Goal: Task Accomplishment & Management: Use online tool/utility

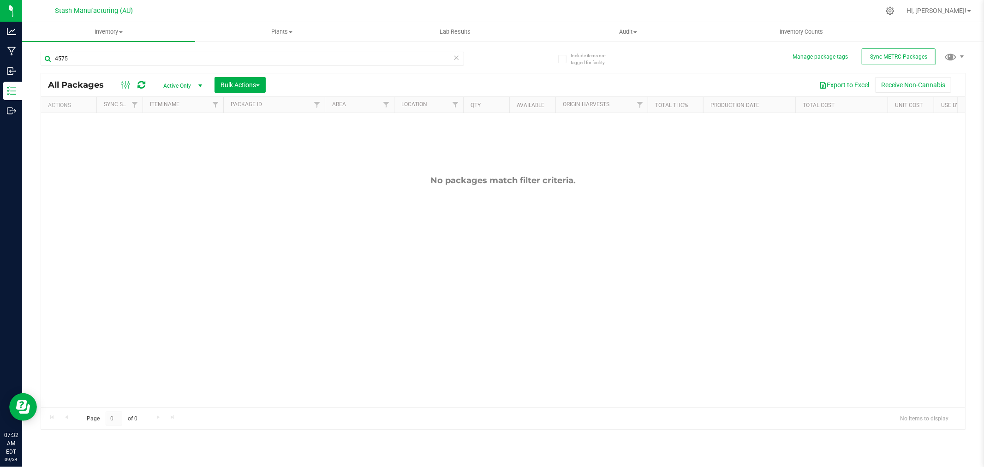
click at [456, 58] on icon at bounding box center [457, 57] width 6 height 11
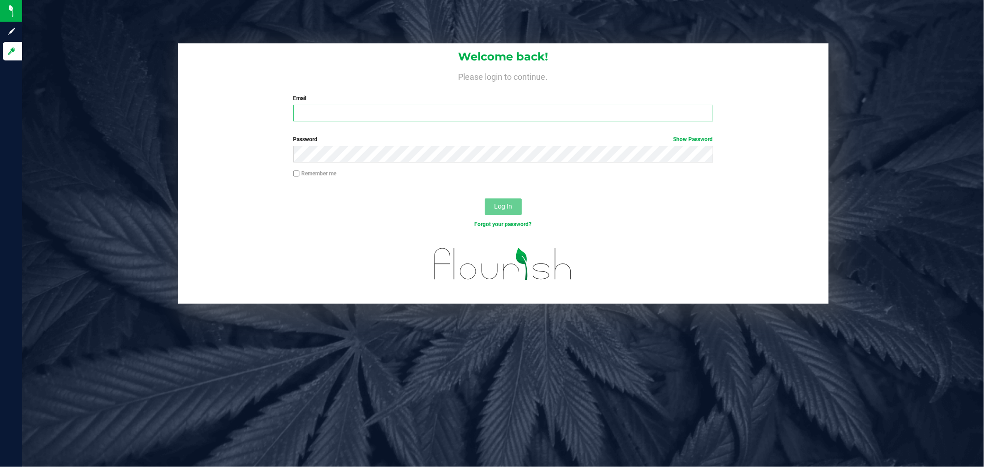
type input "[PERSON_NAME][EMAIL_ADDRESS][DOMAIN_NAME]"
click at [317, 174] on label "Remember me" at bounding box center [314, 173] width 43 height 8
click at [300, 174] on input "Remember me" at bounding box center [296, 173] width 6 height 6
checkbox input "true"
click at [513, 210] on button "Log In" at bounding box center [503, 206] width 37 height 17
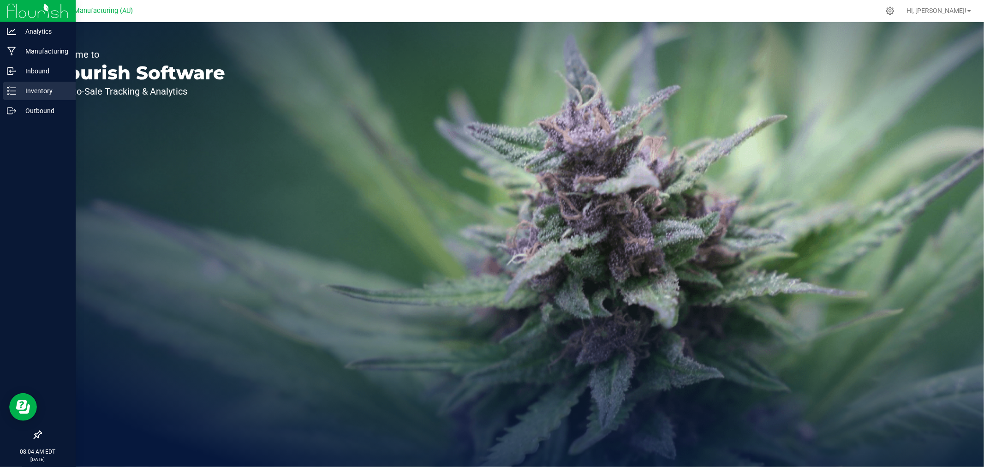
click at [34, 90] on p "Inventory" at bounding box center [43, 90] width 55 height 11
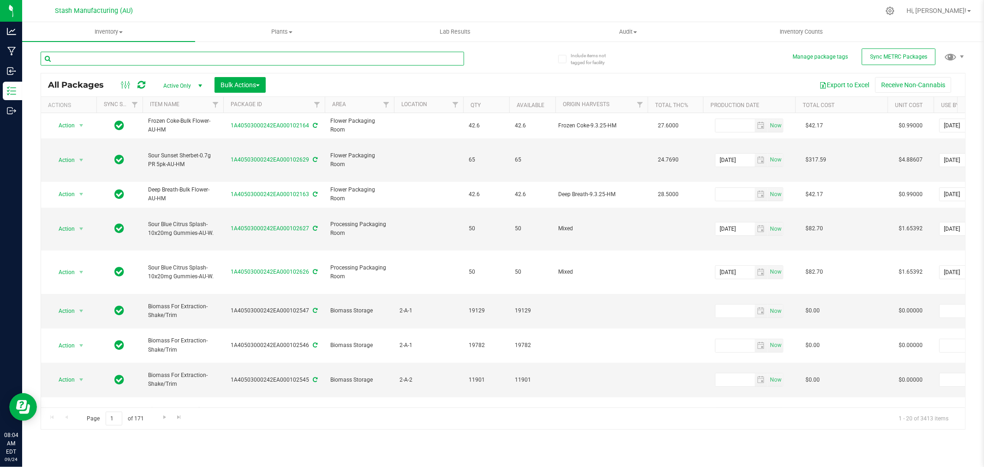
click at [138, 56] on input "text" at bounding box center [253, 59] width 424 height 14
type input "101742"
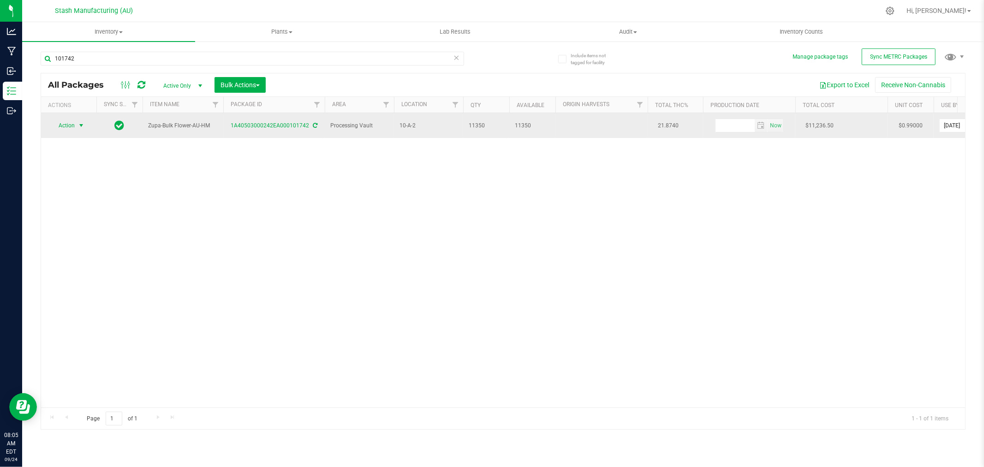
click at [82, 127] on span "select" at bounding box center [82, 125] width 12 height 13
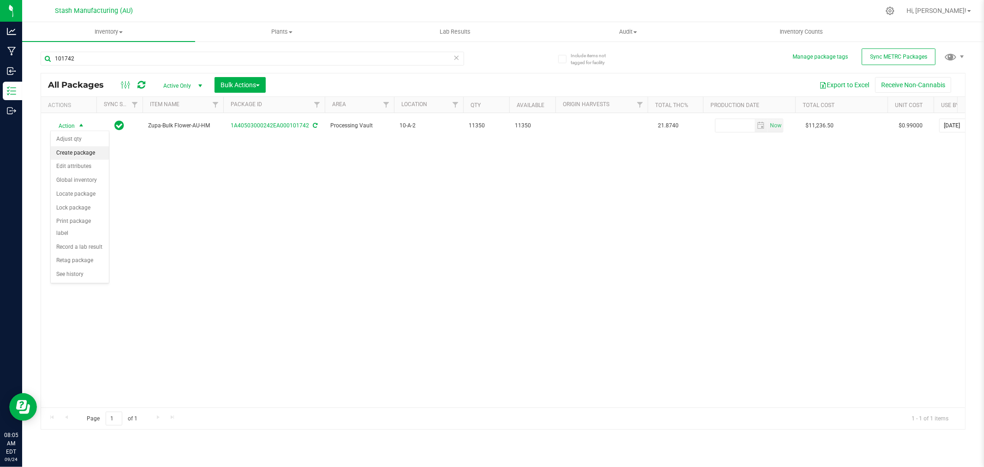
click at [82, 156] on li "Create package" at bounding box center [80, 153] width 58 height 14
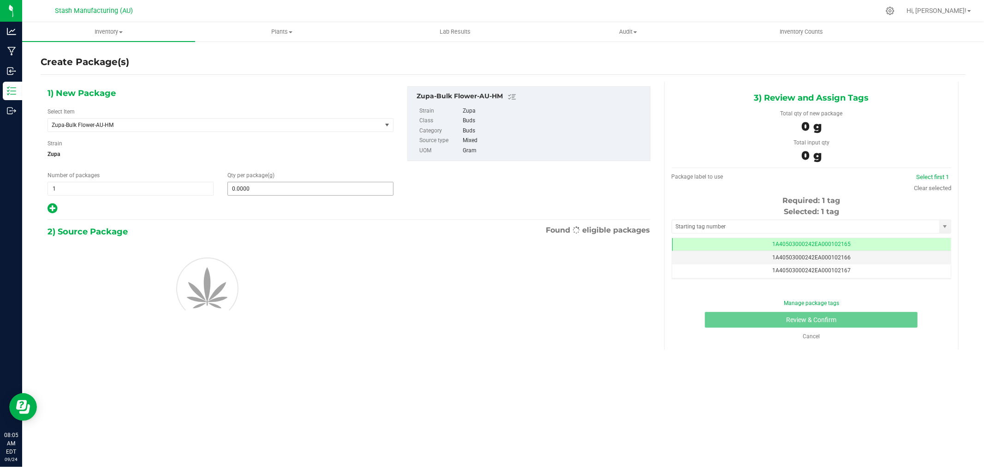
click at [263, 187] on input "0.0000" at bounding box center [310, 188] width 165 height 13
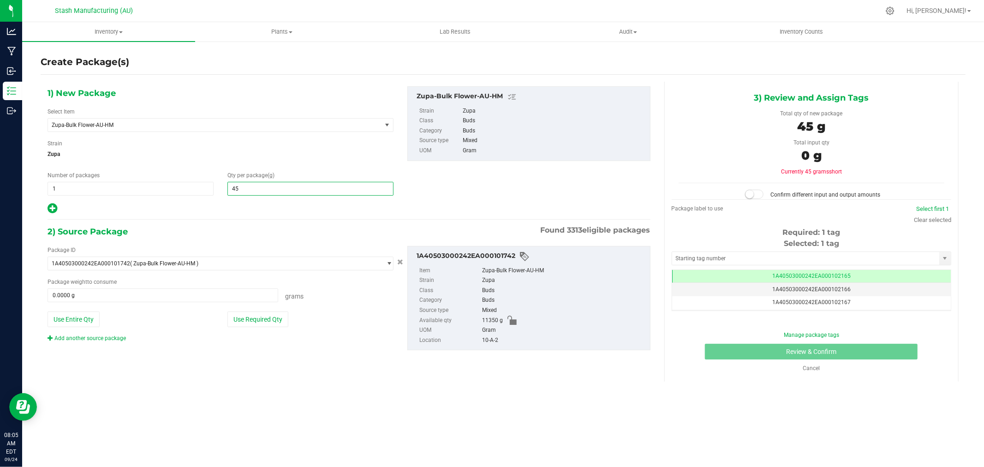
type input "454"
type input "454.0000"
drag, startPoint x: 255, startPoint y: 321, endPoint x: 299, endPoint y: 302, distance: 47.3
click at [255, 321] on button "Use Required Qty" at bounding box center [257, 319] width 61 height 16
type input "454.0000 g"
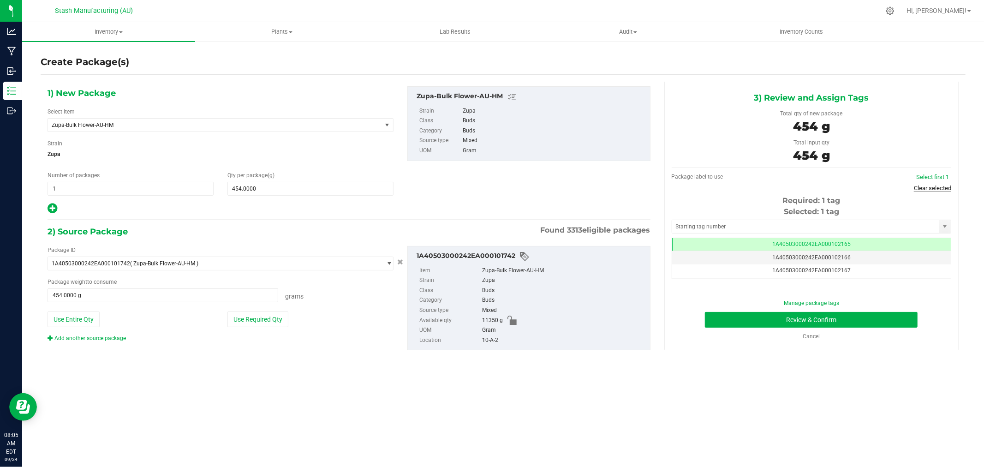
click at [938, 185] on link "Clear selected" at bounding box center [932, 188] width 37 height 7
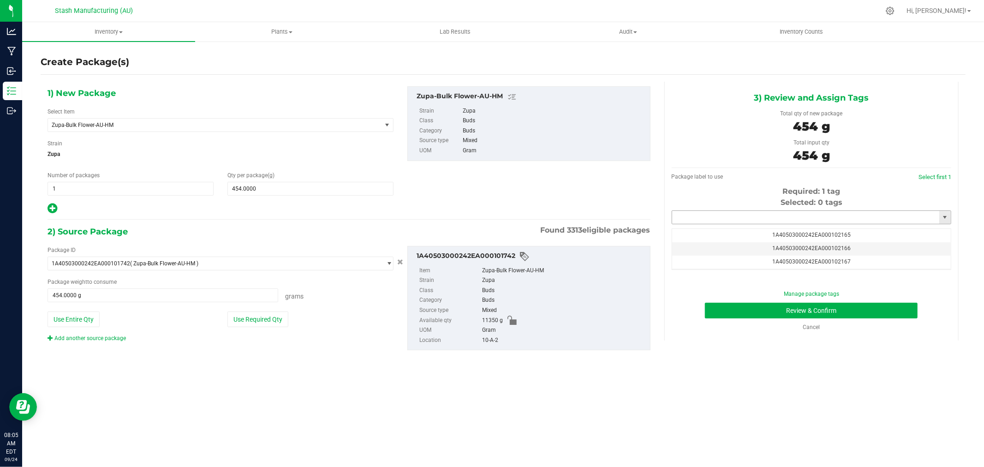
click at [822, 217] on input "text" at bounding box center [805, 217] width 267 height 13
click at [772, 230] on li "1A40503000242EA000102549" at bounding box center [811, 234] width 279 height 14
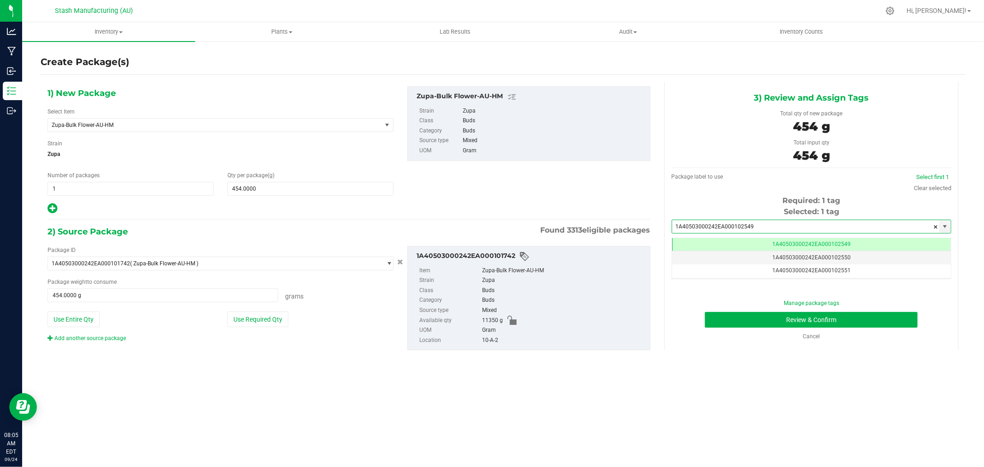
scroll to position [0, 0]
type input "1A40503000242EA000102549"
click at [907, 322] on button "Review & Confirm" at bounding box center [811, 320] width 213 height 16
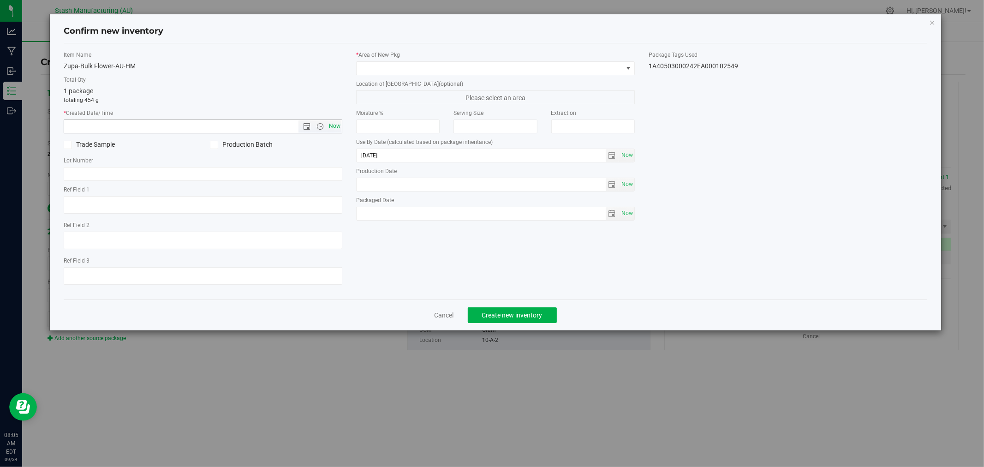
click at [334, 126] on span "Now" at bounding box center [335, 126] width 16 height 13
type input "9/24/2025 8:05 AM"
click at [374, 71] on span at bounding box center [490, 68] width 266 height 13
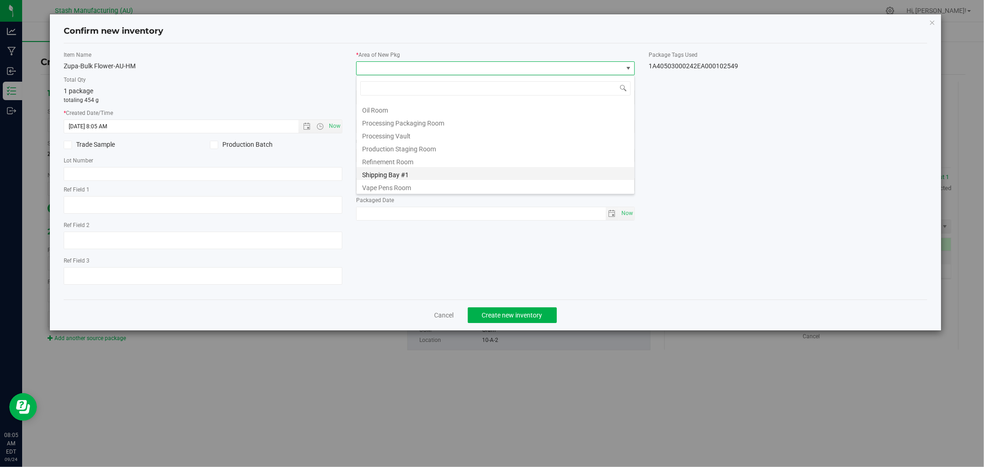
click at [407, 173] on li "Shipping Bay #1" at bounding box center [496, 173] width 278 height 13
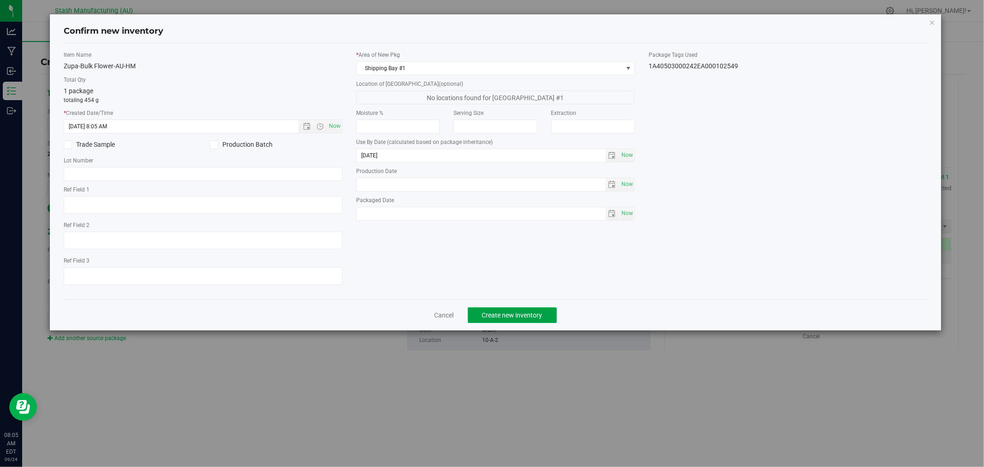
click at [545, 316] on button "Create new inventory" at bounding box center [512, 315] width 89 height 16
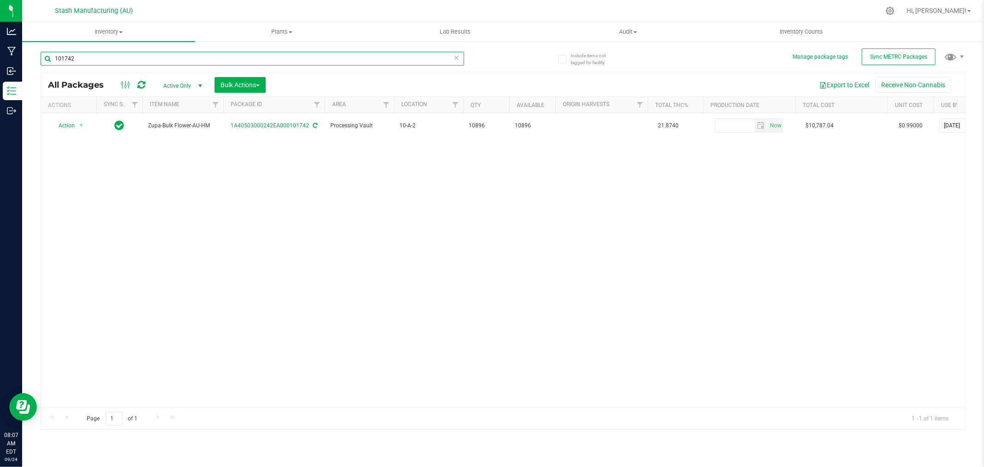
click at [215, 57] on input "101742" at bounding box center [253, 59] width 424 height 14
type input "101478"
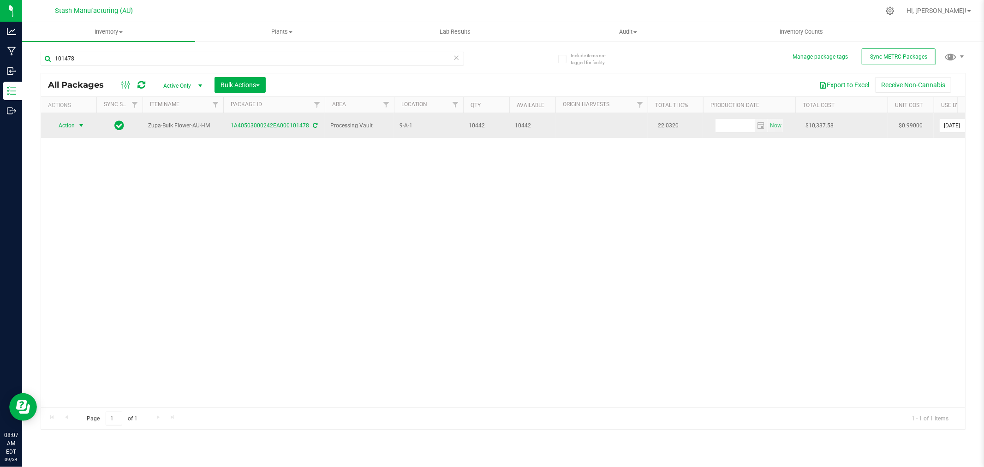
click at [72, 124] on span "Action" at bounding box center [62, 125] width 25 height 13
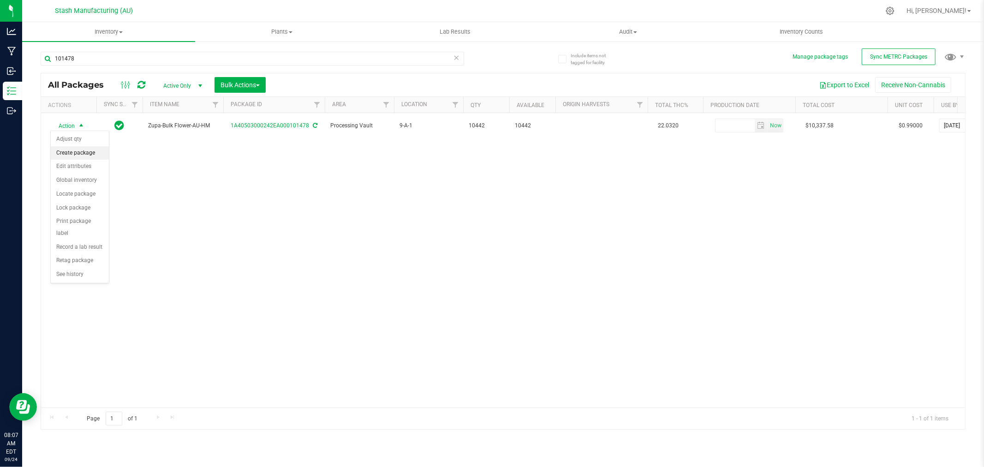
click at [78, 150] on li "Create package" at bounding box center [80, 153] width 58 height 14
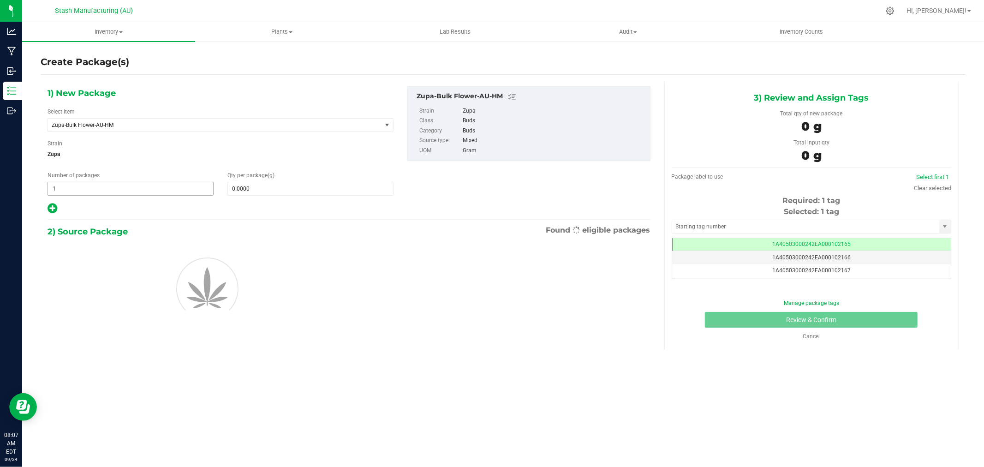
scroll to position [0, 0]
click at [106, 192] on span "1 1" at bounding box center [131, 189] width 166 height 14
click at [106, 192] on input "1" at bounding box center [130, 188] width 165 height 13
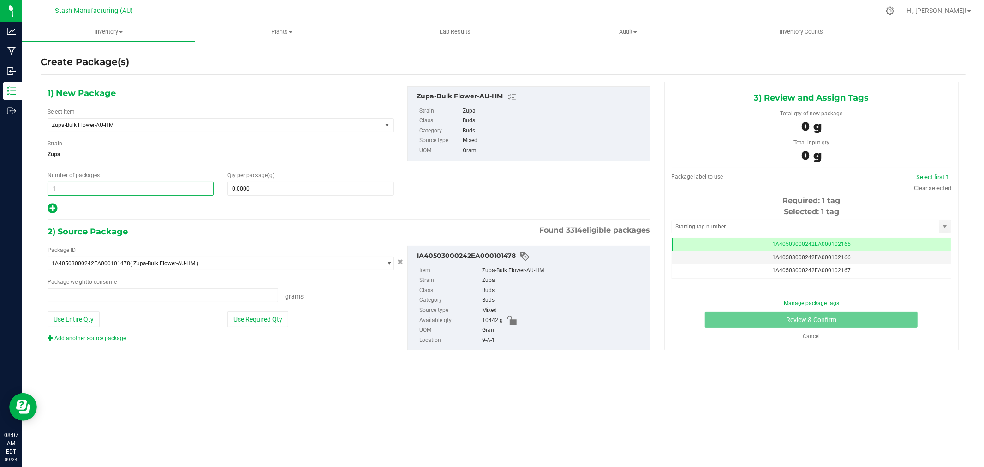
type input "0.0000 g"
type input "3"
click at [233, 190] on span at bounding box center [310, 189] width 166 height 14
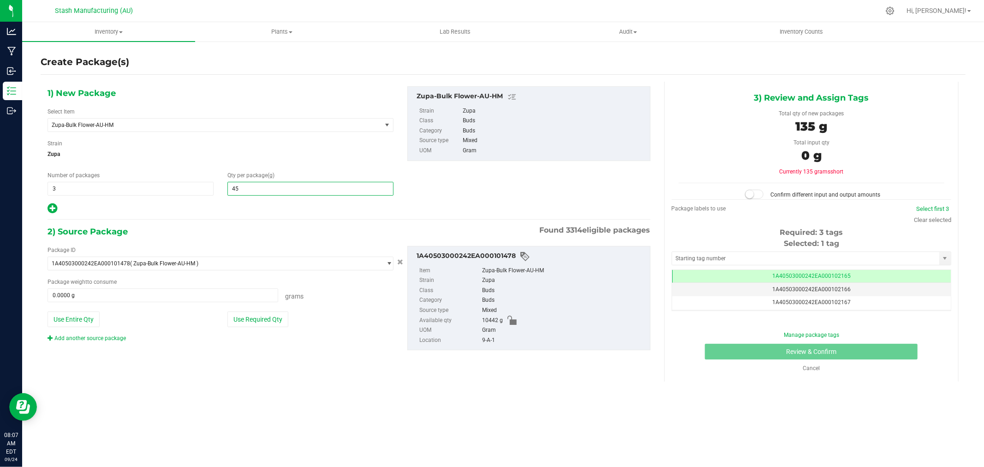
type input "454"
type input "454.0000"
click at [261, 323] on button "Use Required Qty" at bounding box center [257, 319] width 61 height 16
type input "1362.0000 g"
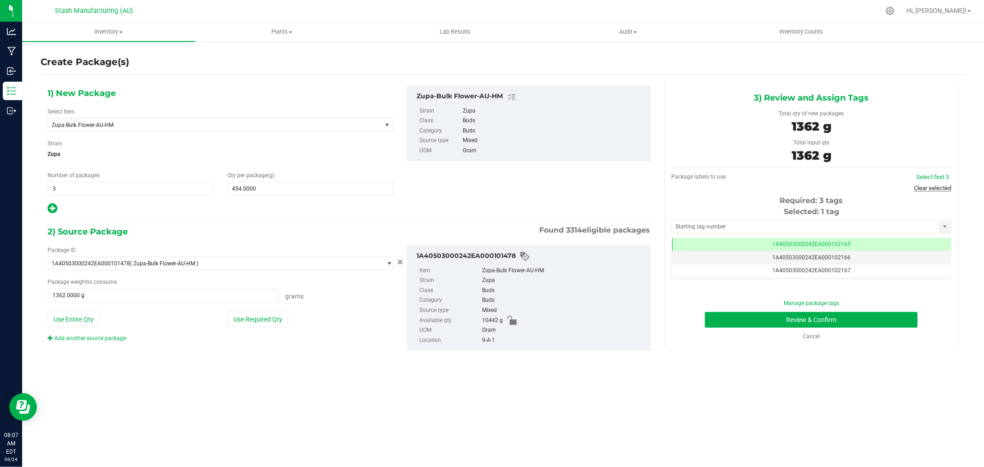
click at [934, 186] on link "Clear selected" at bounding box center [932, 188] width 37 height 7
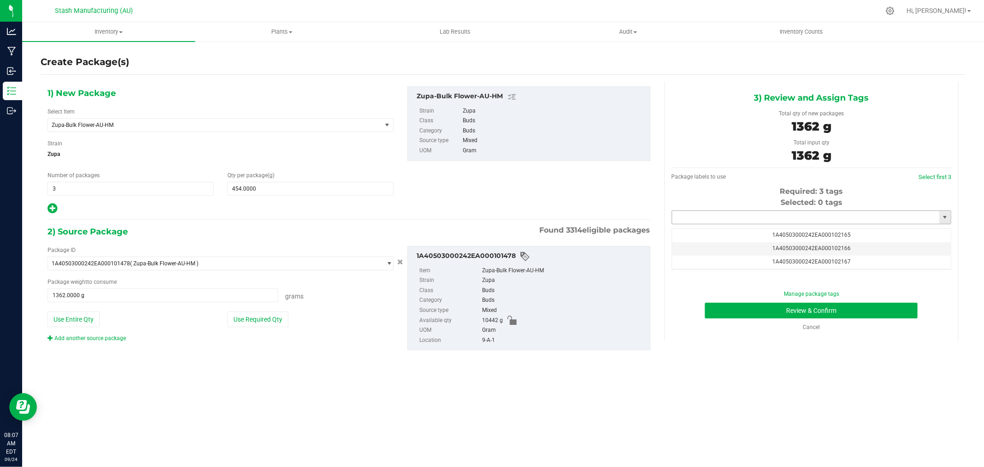
click at [787, 220] on input "text" at bounding box center [805, 217] width 267 height 13
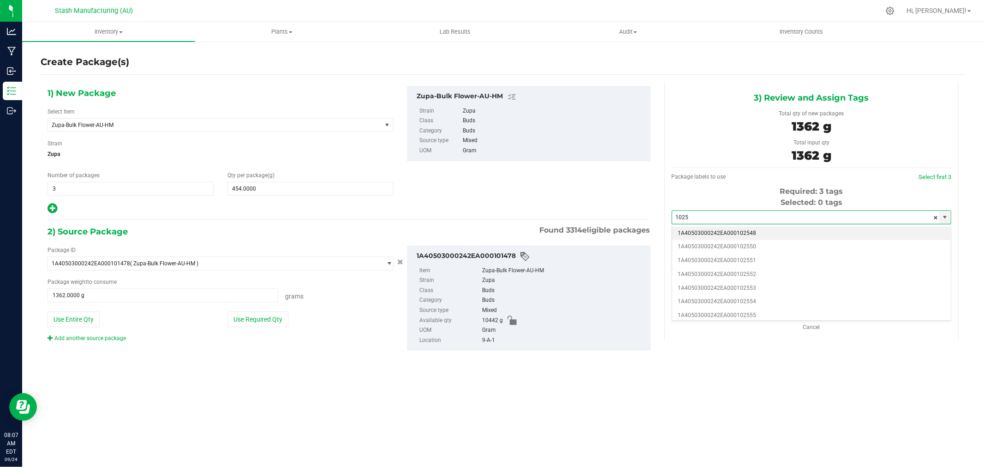
click at [763, 230] on li "1A40503000242EA000102548" at bounding box center [811, 234] width 279 height 14
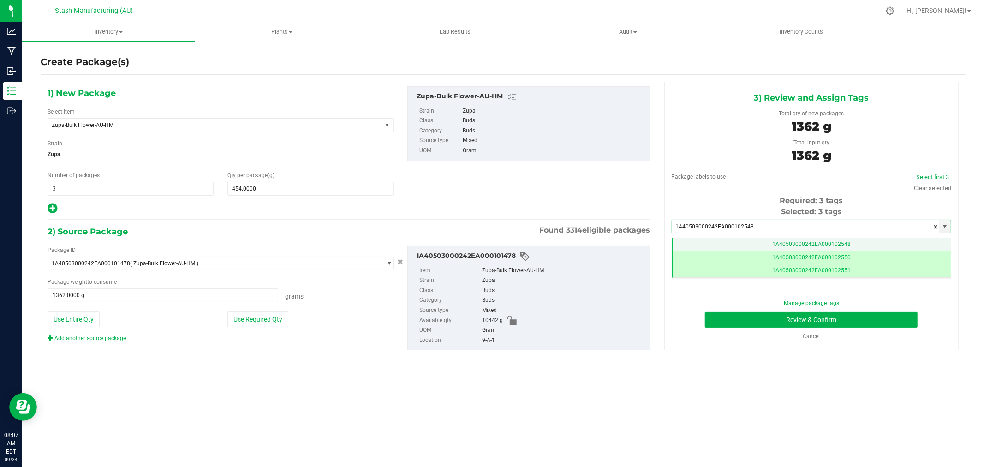
type input "1A40503000242EA000102548"
click at [832, 238] on td "1A40503000242EA000102548" at bounding box center [811, 244] width 279 height 13
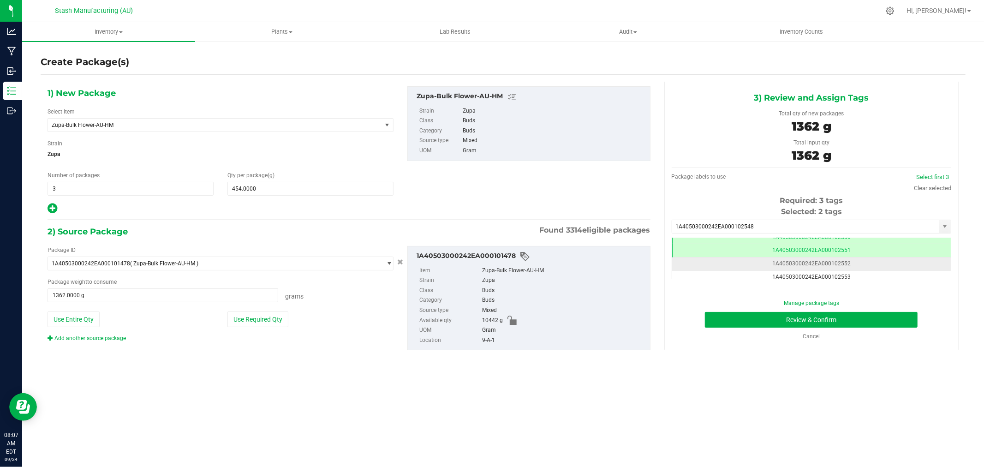
click at [877, 264] on td "1A40503000242EA000102552" at bounding box center [811, 263] width 279 height 13
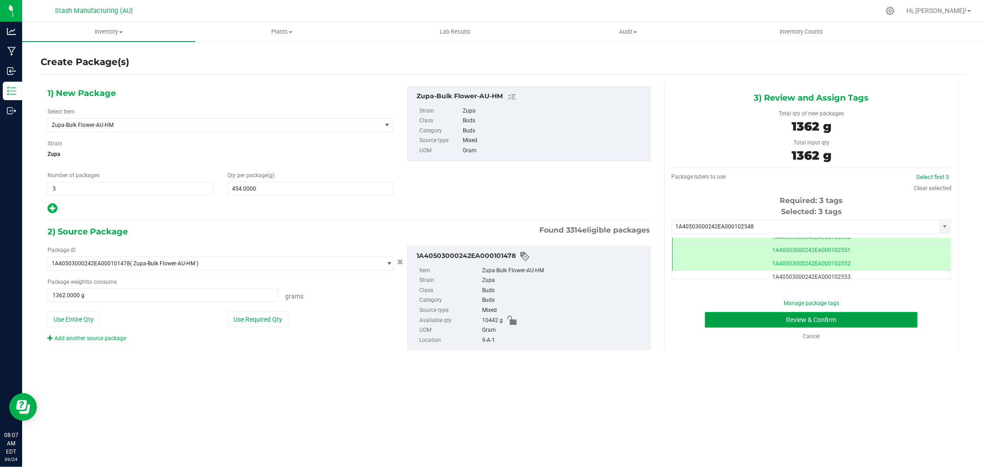
click at [888, 320] on button "Review & Confirm" at bounding box center [811, 320] width 213 height 16
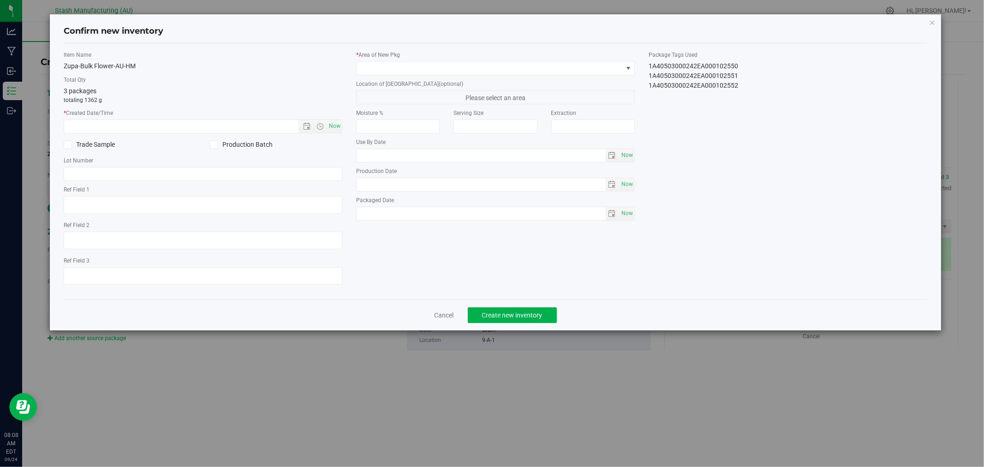
type input "[DATE]"
click at [333, 126] on span "Now" at bounding box center [335, 126] width 16 height 13
type input "9/24/2025 8:08 AM"
click at [614, 70] on span at bounding box center [490, 68] width 266 height 13
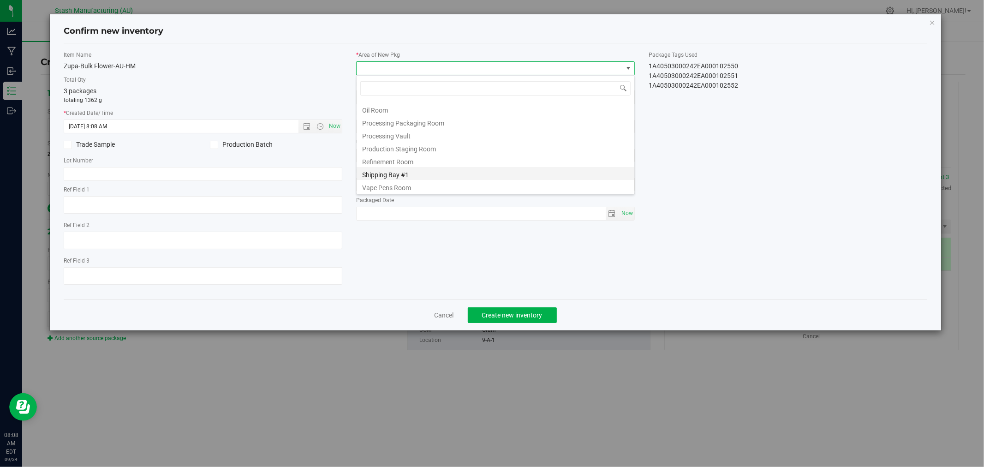
click at [439, 168] on li "Shipping Bay #1" at bounding box center [496, 173] width 278 height 13
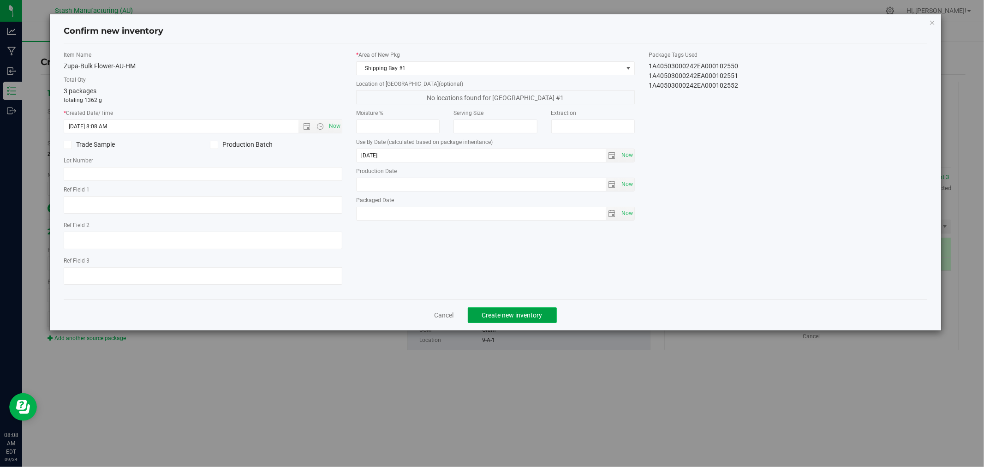
click at [549, 319] on button "Create new inventory" at bounding box center [512, 315] width 89 height 16
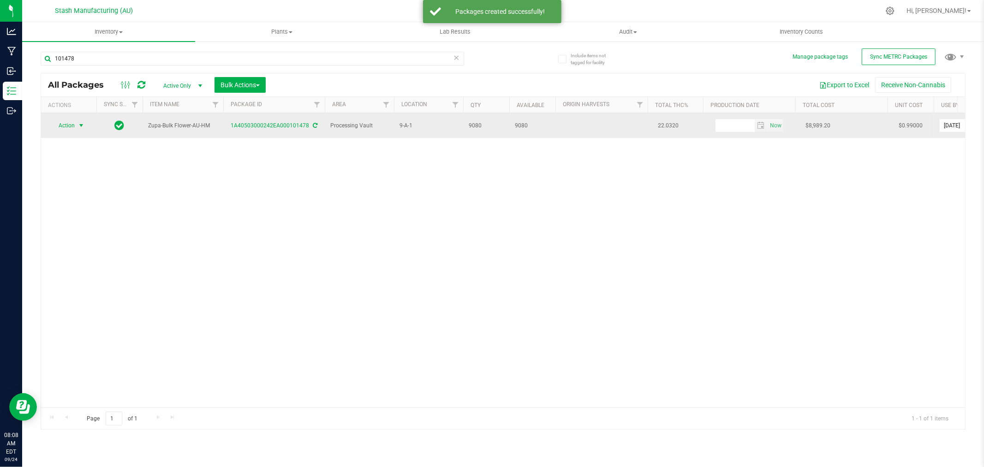
click at [74, 126] on span "Action" at bounding box center [62, 125] width 25 height 13
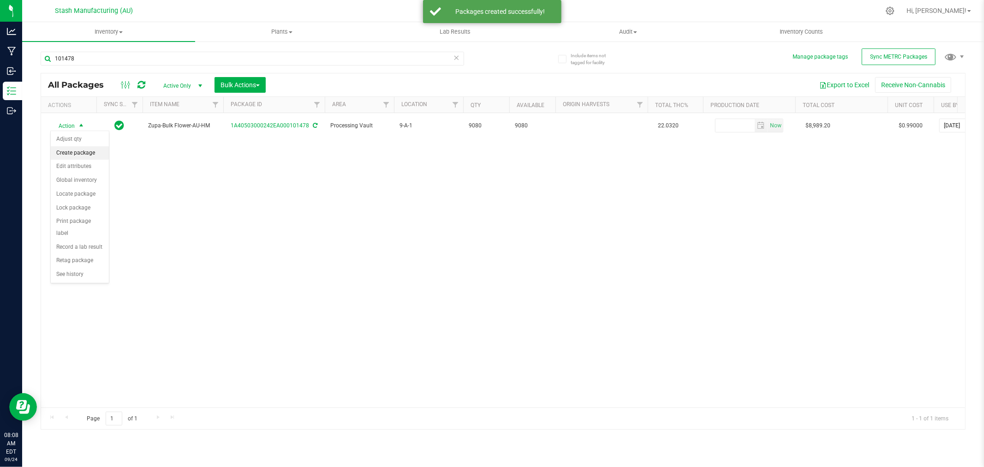
click at [72, 152] on li "Create package" at bounding box center [80, 153] width 58 height 14
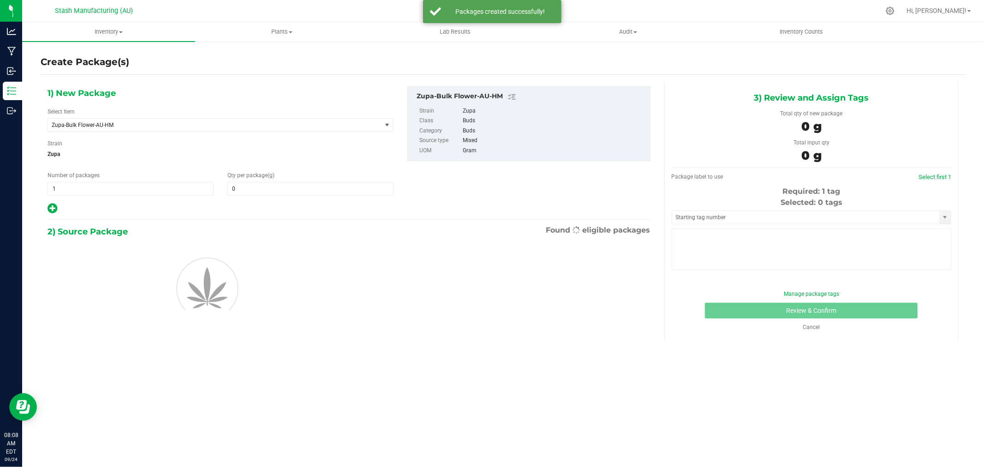
type input "0.0000"
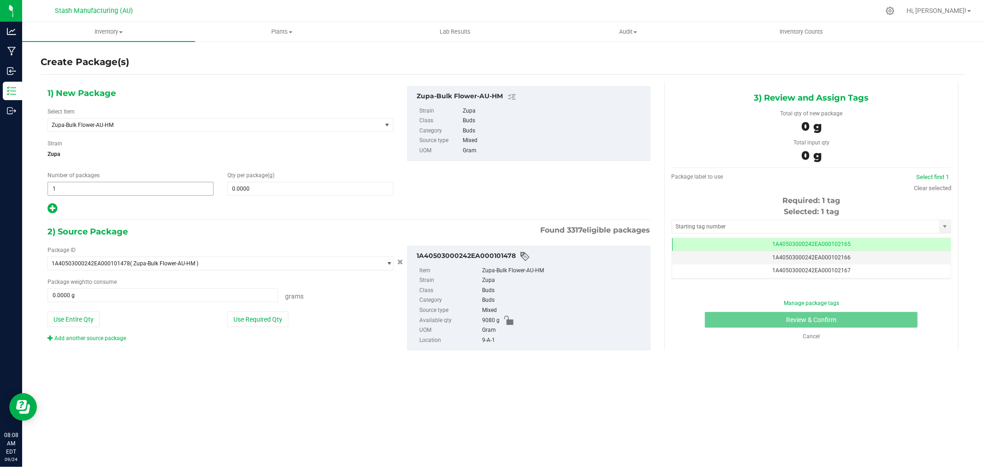
click at [138, 187] on span "1 1" at bounding box center [131, 189] width 166 height 14
click at [138, 187] on input "1" at bounding box center [130, 188] width 165 height 13
type input "5"
click at [239, 188] on span at bounding box center [310, 189] width 166 height 14
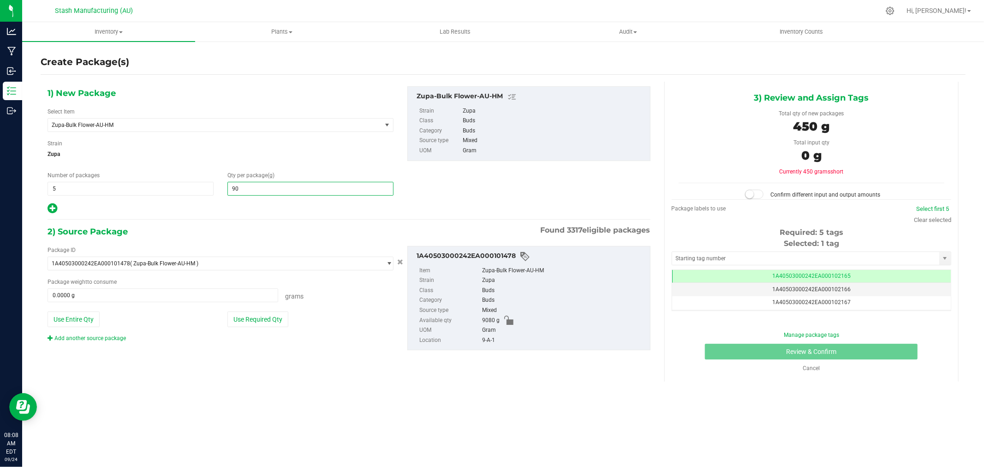
type input "908"
type input "908.0000"
click at [284, 324] on button "Use Required Qty" at bounding box center [257, 319] width 61 height 16
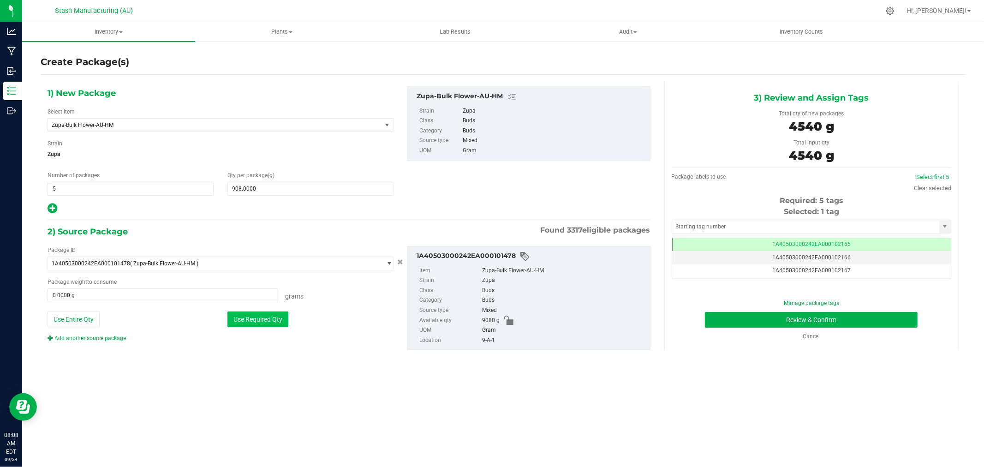
type input "4540.0000 g"
drag, startPoint x: 925, startPoint y: 187, endPoint x: 911, endPoint y: 193, distance: 15.5
click at [925, 187] on link "Clear selected" at bounding box center [932, 188] width 37 height 7
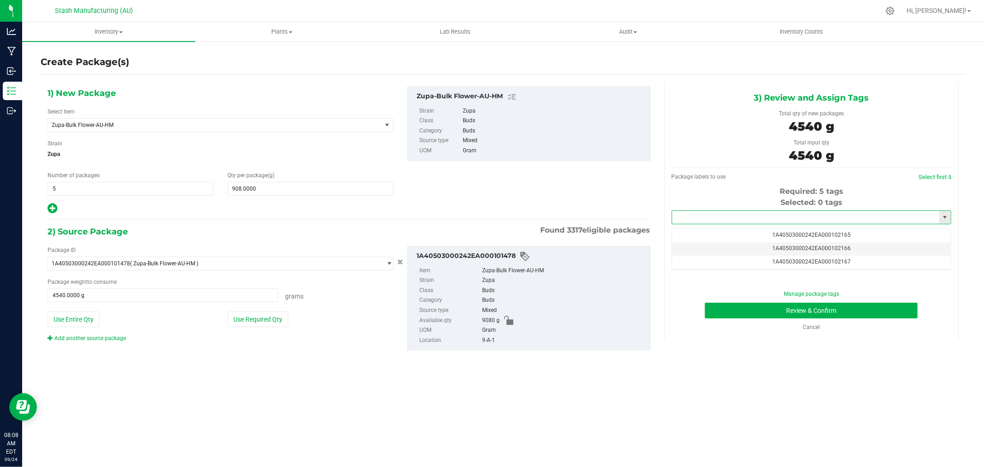
click at [820, 220] on input "text" at bounding box center [805, 217] width 267 height 13
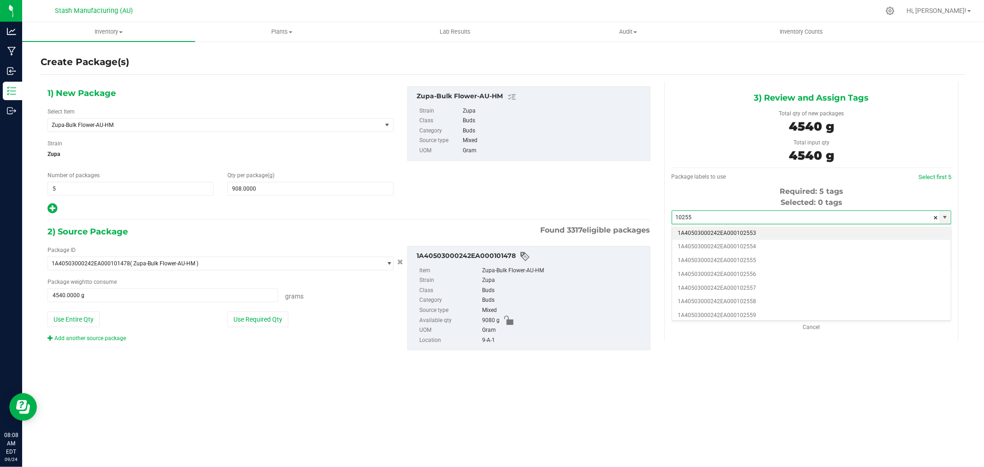
click at [749, 232] on li "1A40503000242EA000102553" at bounding box center [811, 234] width 279 height 14
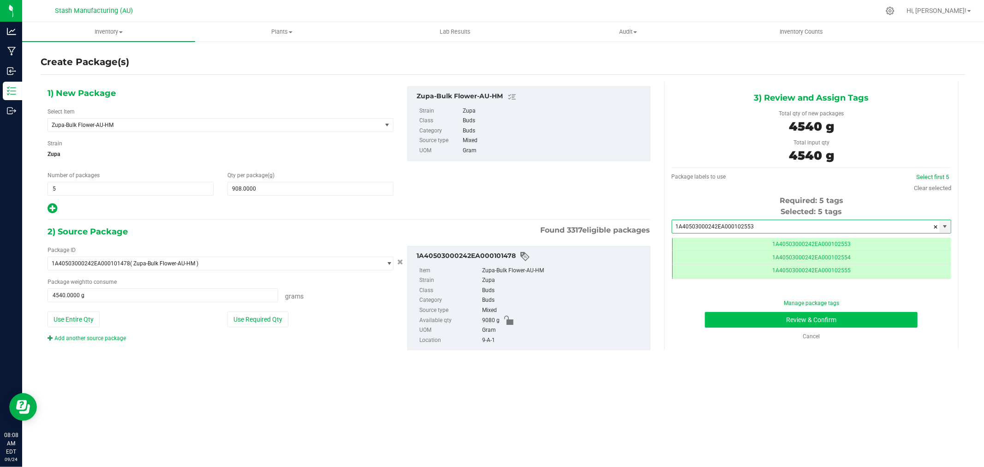
type input "1A40503000242EA000102553"
click at [864, 322] on button "Review & Confirm" at bounding box center [811, 320] width 213 height 16
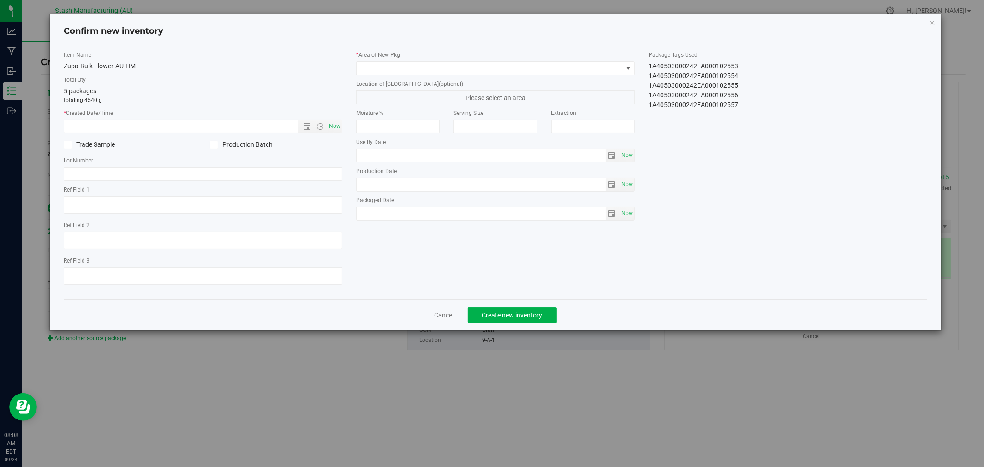
type input "[DATE]"
click at [337, 129] on span "Now" at bounding box center [335, 126] width 16 height 13
type input "9/24/2025 8:08 AM"
click at [379, 66] on span at bounding box center [490, 68] width 266 height 13
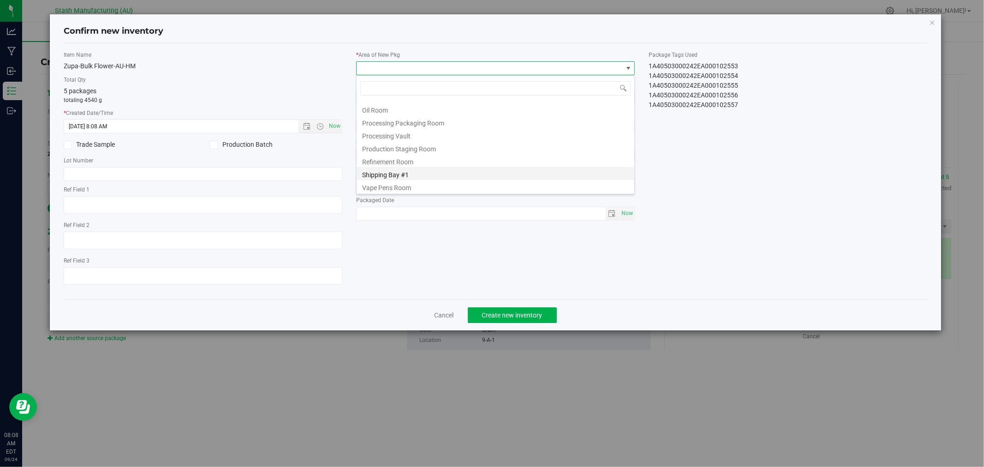
click at [406, 171] on li "Shipping Bay #1" at bounding box center [496, 173] width 278 height 13
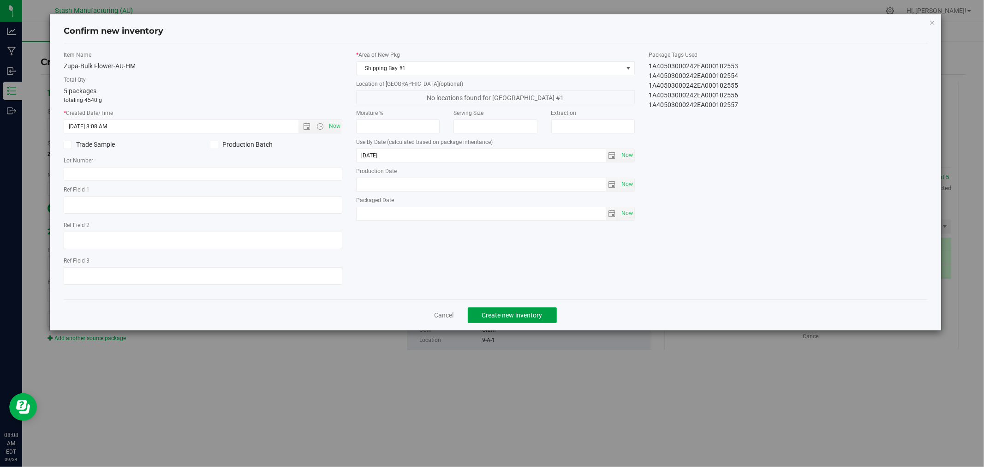
click at [527, 316] on span "Create new inventory" at bounding box center [512, 314] width 60 height 7
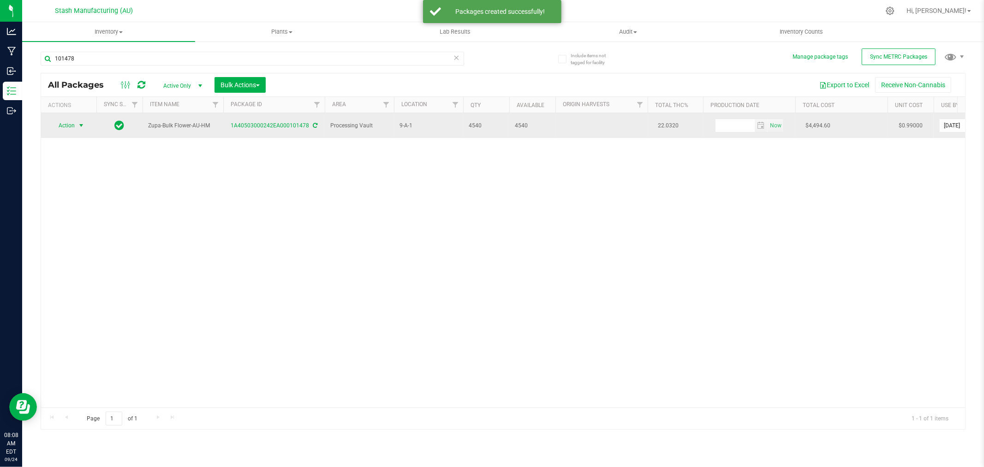
click at [68, 119] on span "Action" at bounding box center [62, 125] width 25 height 13
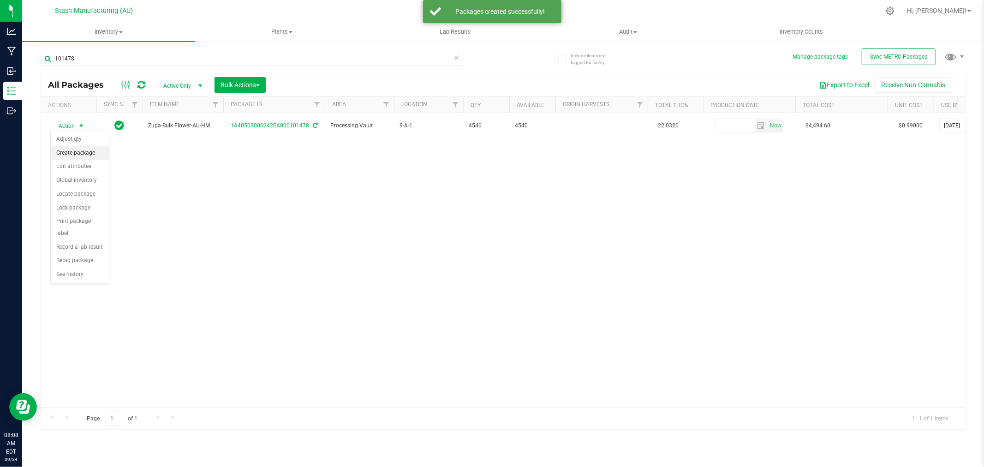
click at [71, 156] on li "Create package" at bounding box center [80, 153] width 58 height 14
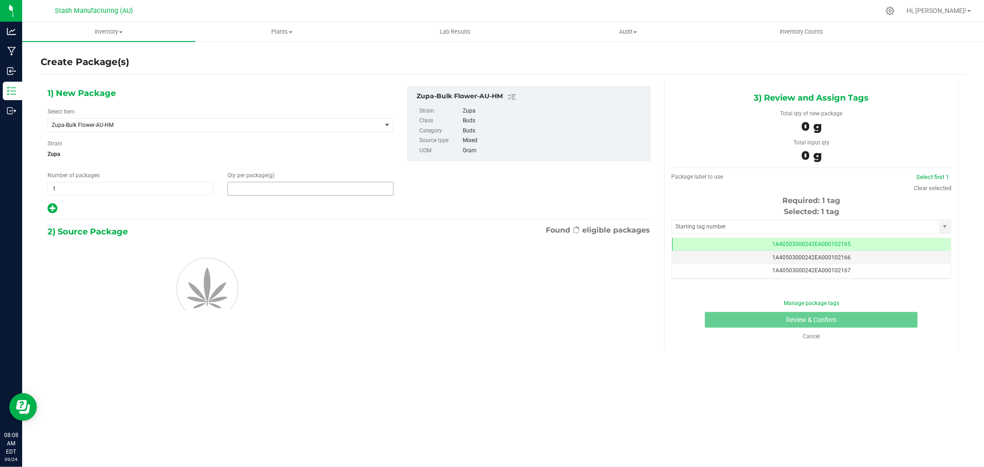
click at [260, 186] on span at bounding box center [310, 189] width 166 height 14
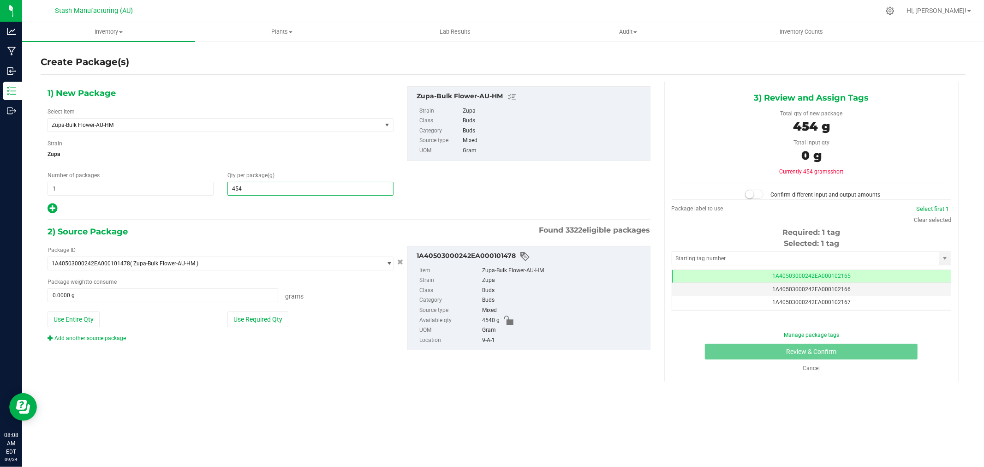
type input "4540"
type input "4,540.0000"
click at [88, 320] on button "Use Entire Qty" at bounding box center [74, 319] width 52 height 16
type input "4540.0000 g"
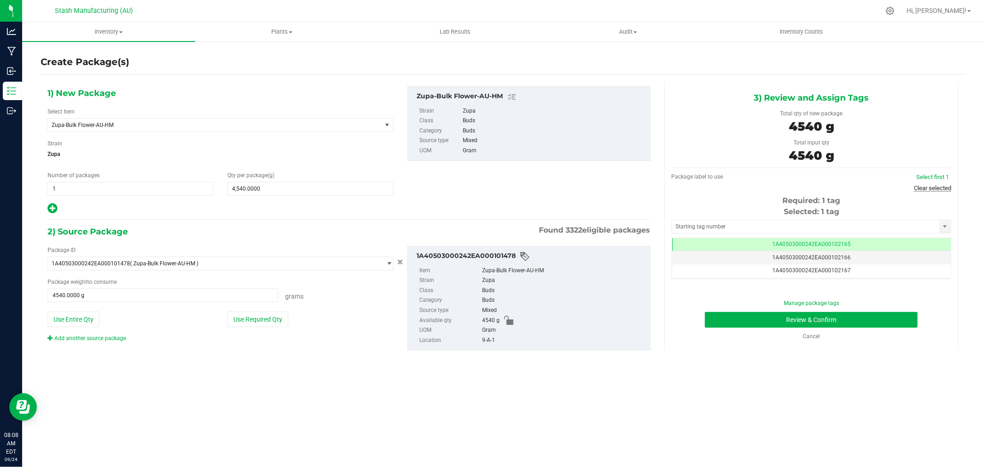
click at [921, 188] on link "Clear selected" at bounding box center [932, 188] width 37 height 7
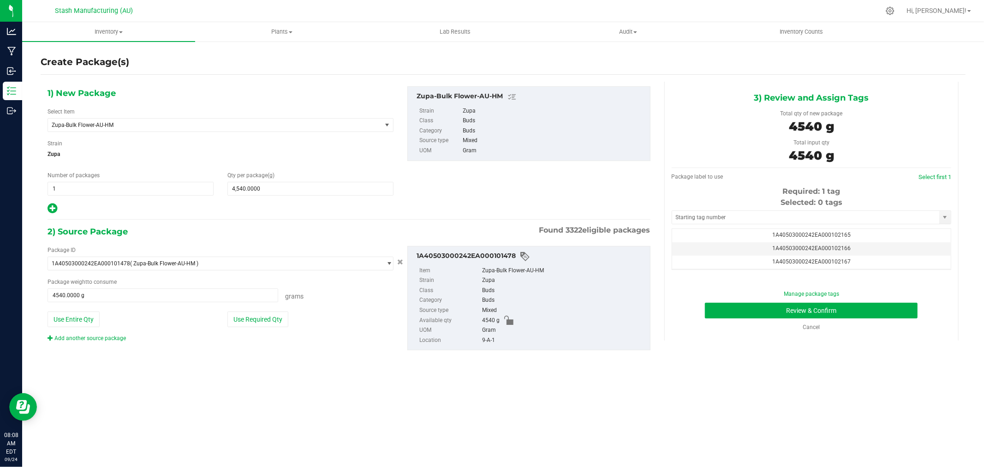
click at [782, 208] on div "Selected: 0 tags" at bounding box center [812, 202] width 280 height 11
click at [772, 213] on input "text" at bounding box center [805, 217] width 267 height 13
click at [791, 228] on li "1A40503000242EA000102558" at bounding box center [811, 234] width 279 height 14
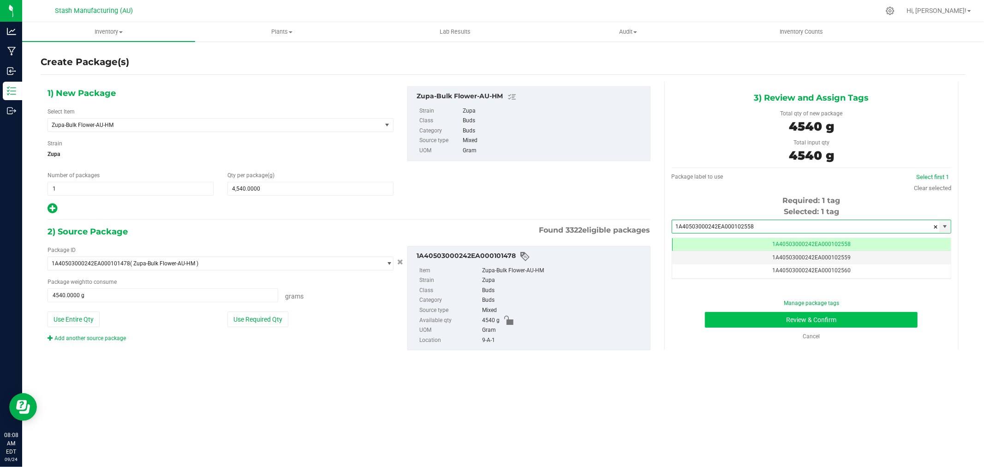
type input "1A40503000242EA000102558"
click at [852, 318] on button "Review & Confirm" at bounding box center [811, 320] width 213 height 16
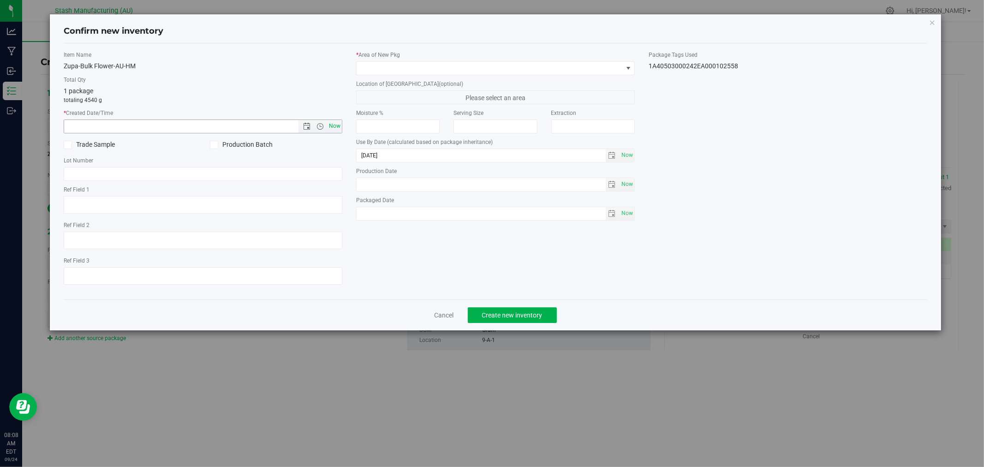
click at [333, 125] on span "Now" at bounding box center [335, 126] width 16 height 13
type input "9/24/2025 8:08 AM"
click at [391, 62] on span at bounding box center [490, 68] width 266 height 13
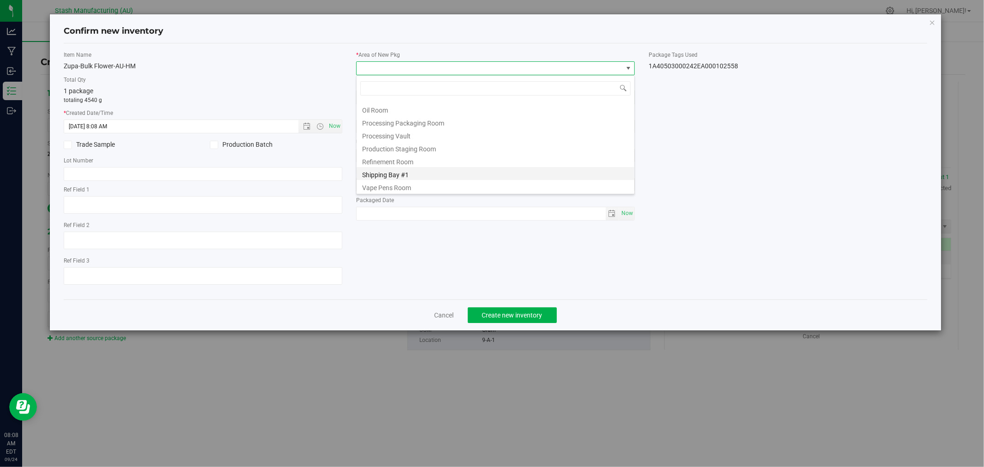
click at [434, 174] on li "Shipping Bay #1" at bounding box center [496, 173] width 278 height 13
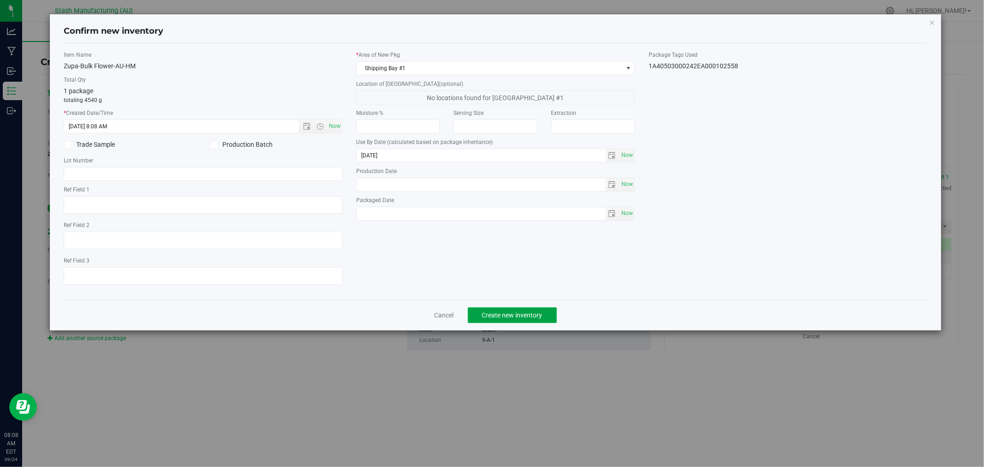
click at [540, 319] on span "Create new inventory" at bounding box center [512, 314] width 60 height 7
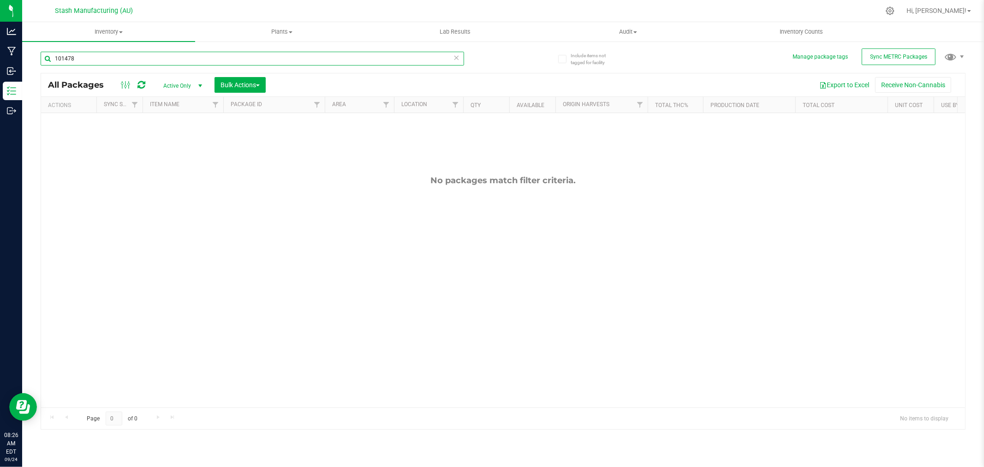
click at [119, 57] on input "101478" at bounding box center [253, 59] width 424 height 14
type input "92571"
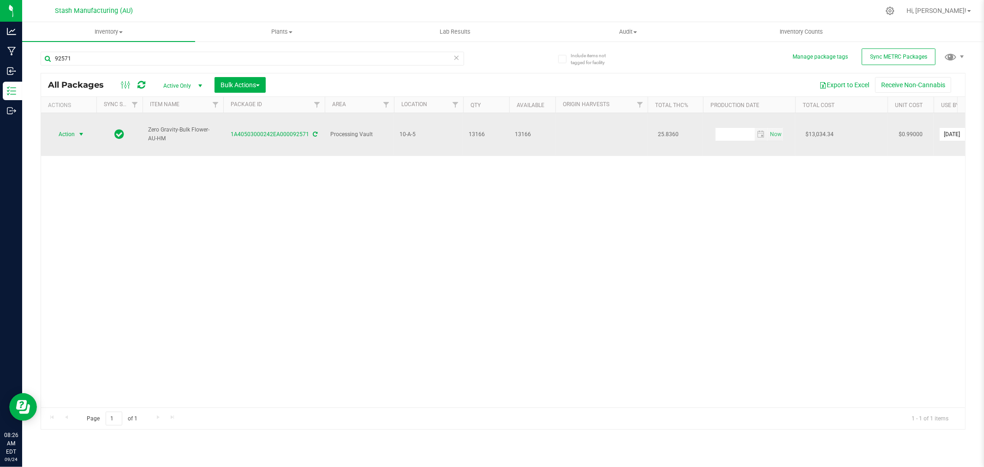
click at [69, 128] on span "Action" at bounding box center [62, 134] width 25 height 13
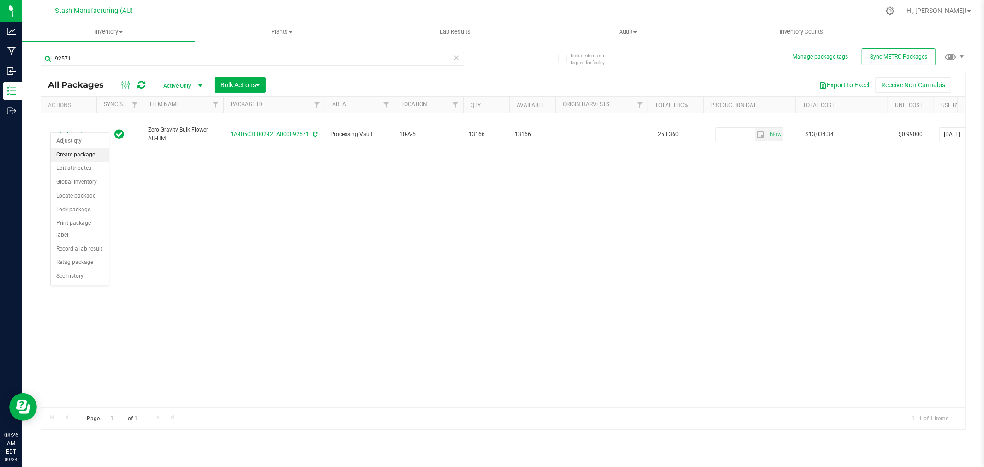
click at [74, 152] on li "Create package" at bounding box center [80, 155] width 58 height 14
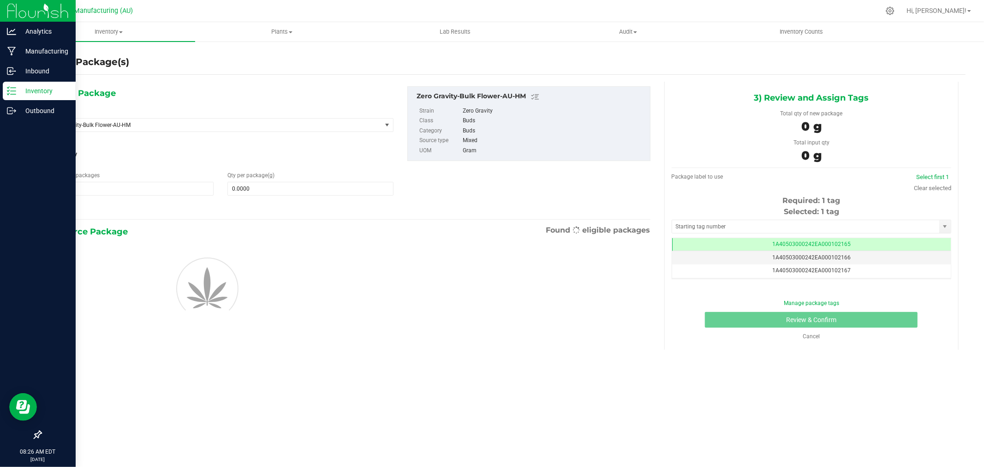
scroll to position [0, 0]
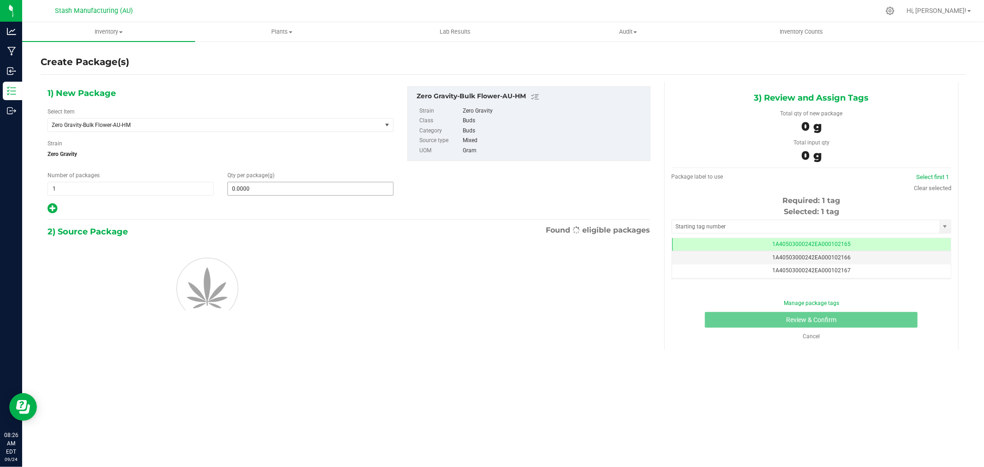
click at [281, 194] on input "0.0000" at bounding box center [310, 188] width 165 height 13
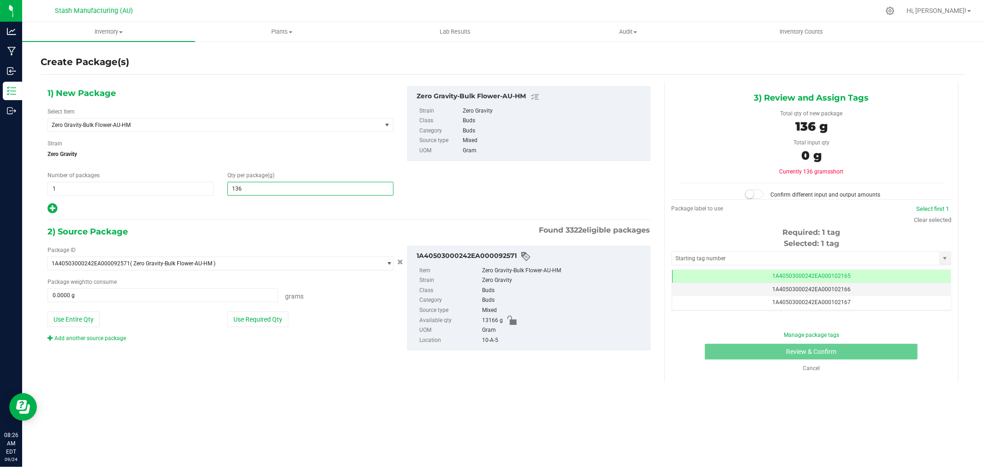
type input "1362"
type input "1,362.0000"
click at [253, 317] on button "Use Required Qty" at bounding box center [257, 319] width 61 height 16
type input "1362.0000 g"
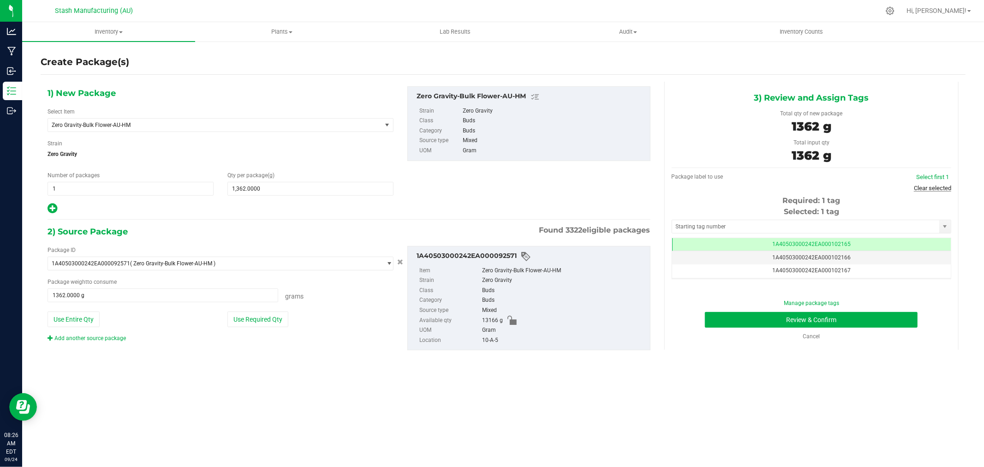
click at [935, 189] on link "Clear selected" at bounding box center [932, 188] width 37 height 7
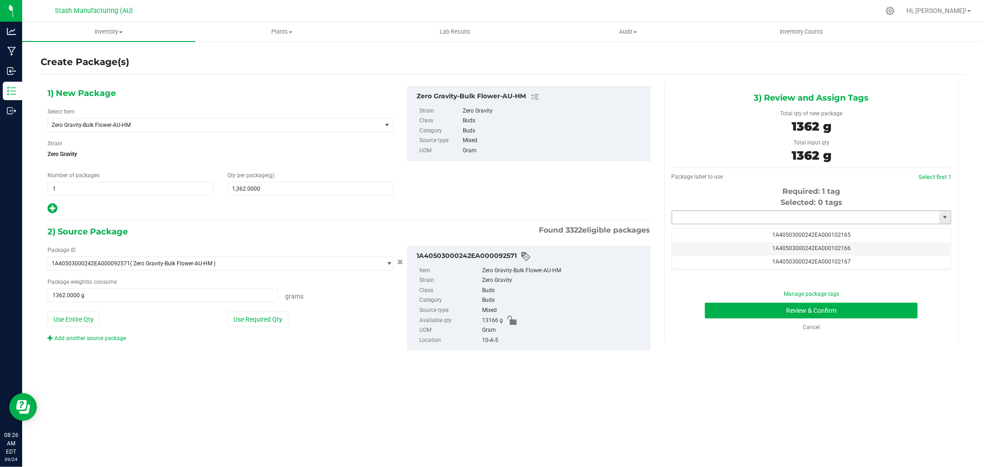
click at [820, 220] on input "text" at bounding box center [805, 217] width 267 height 13
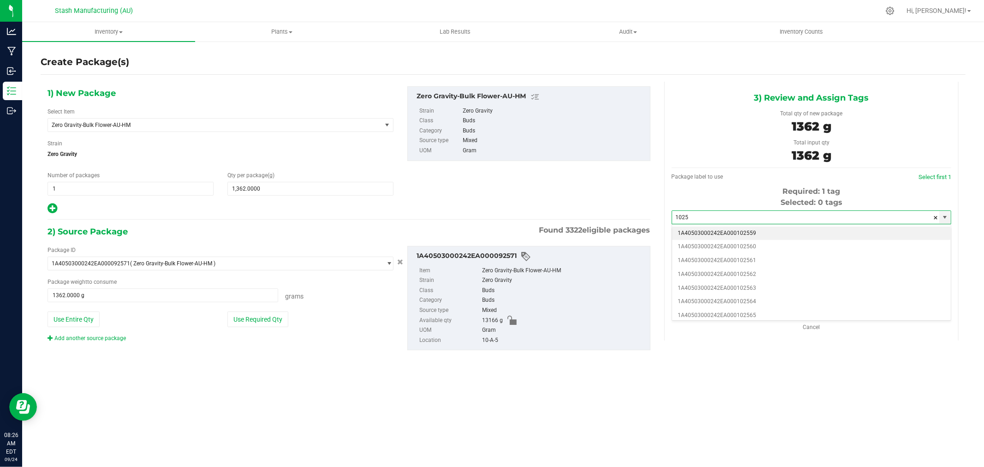
click at [777, 233] on li "1A40503000242EA000102559" at bounding box center [811, 234] width 279 height 14
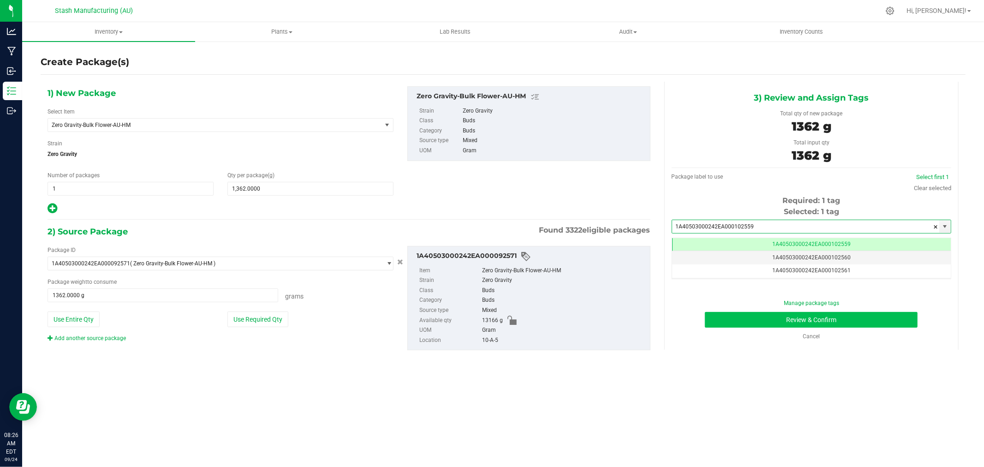
type input "1A40503000242EA000102559"
click at [875, 321] on button "Review & Confirm" at bounding box center [811, 320] width 213 height 16
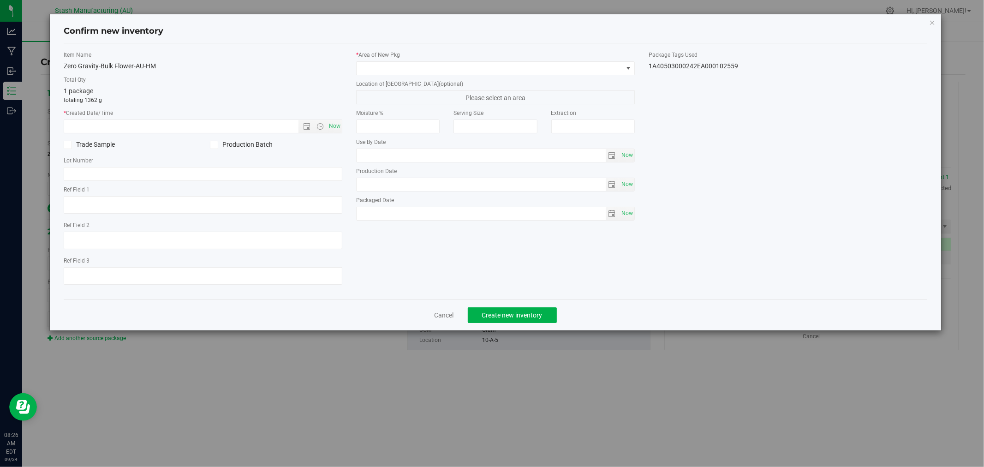
type input "[DATE]"
click at [333, 126] on span "Now" at bounding box center [335, 126] width 16 height 13
type input "9/24/2025 8:26 AM"
click at [378, 72] on span at bounding box center [490, 68] width 266 height 13
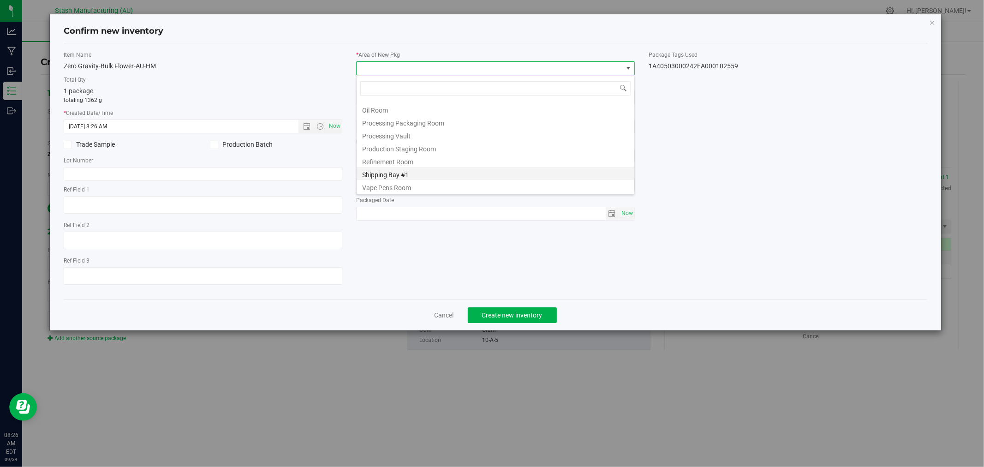
click at [427, 178] on li "Shipping Bay #1" at bounding box center [496, 173] width 278 height 13
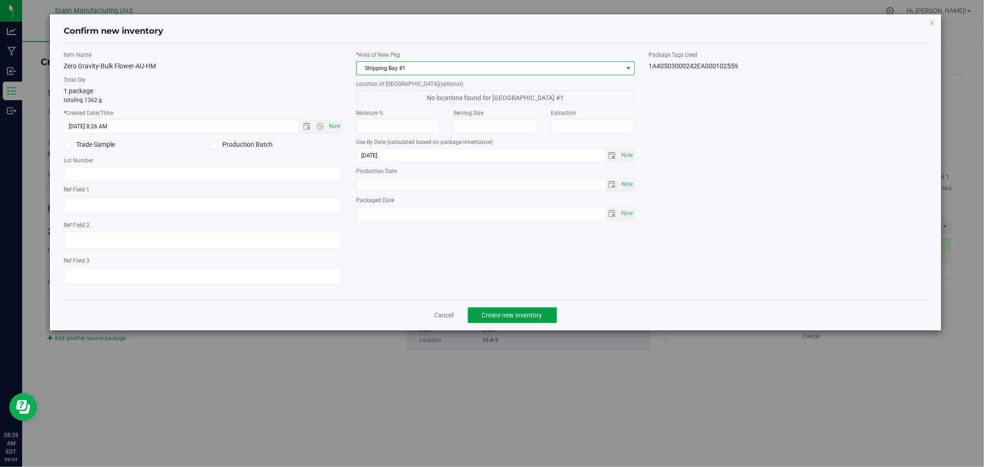
click at [508, 314] on span "Create new inventory" at bounding box center [512, 314] width 60 height 7
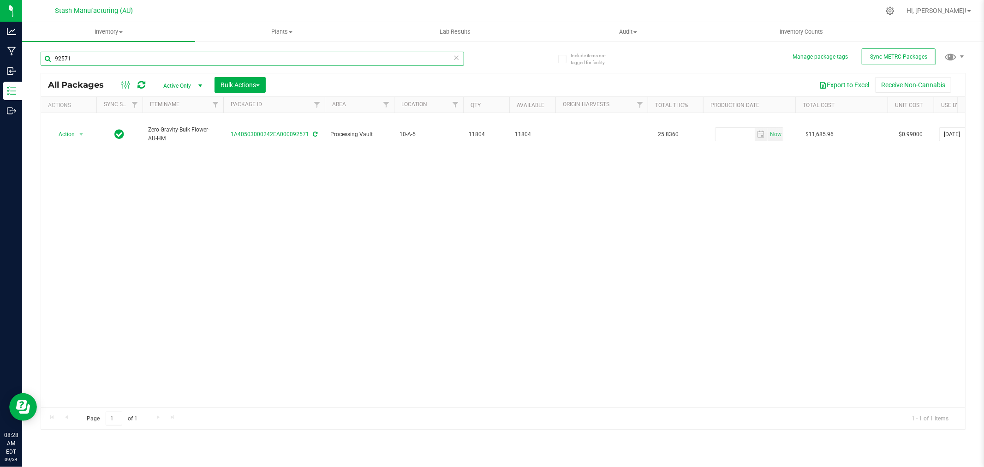
click at [108, 59] on input "92571" at bounding box center [253, 59] width 424 height 14
type input "92570"
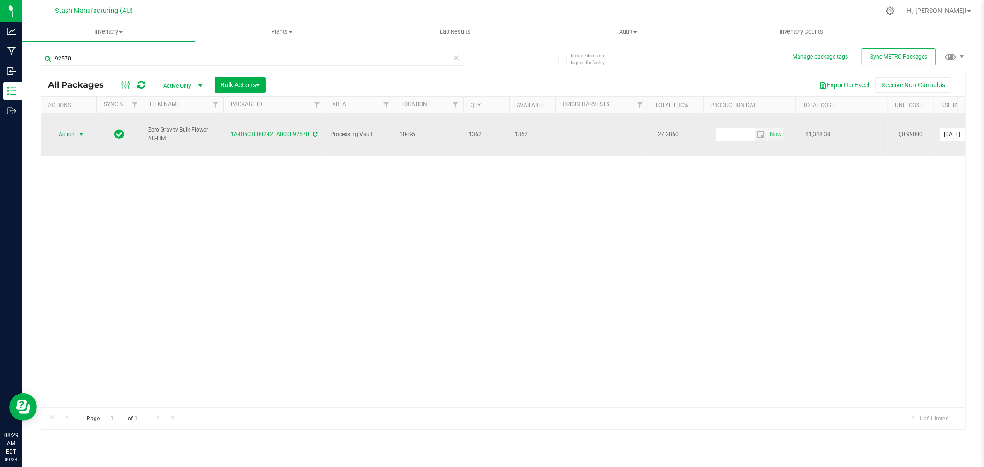
click at [69, 128] on span "Action" at bounding box center [62, 134] width 25 height 13
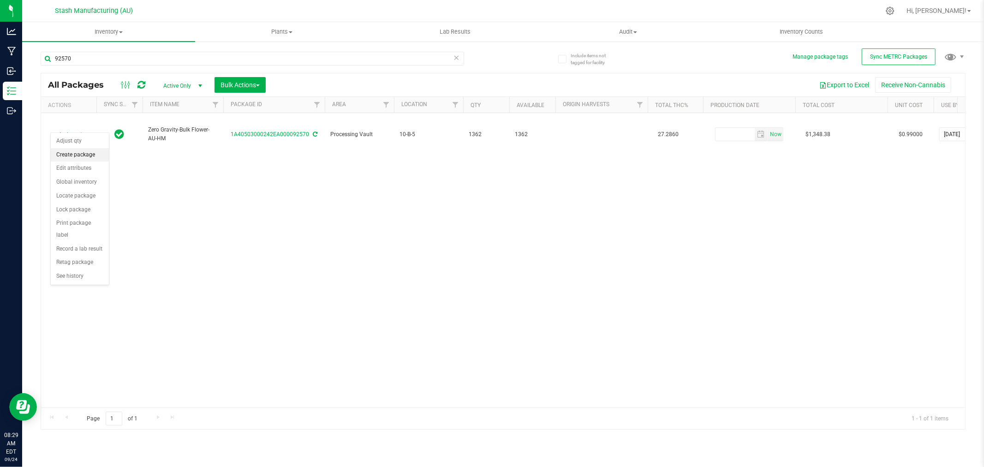
click at [77, 155] on li "Create package" at bounding box center [80, 155] width 58 height 14
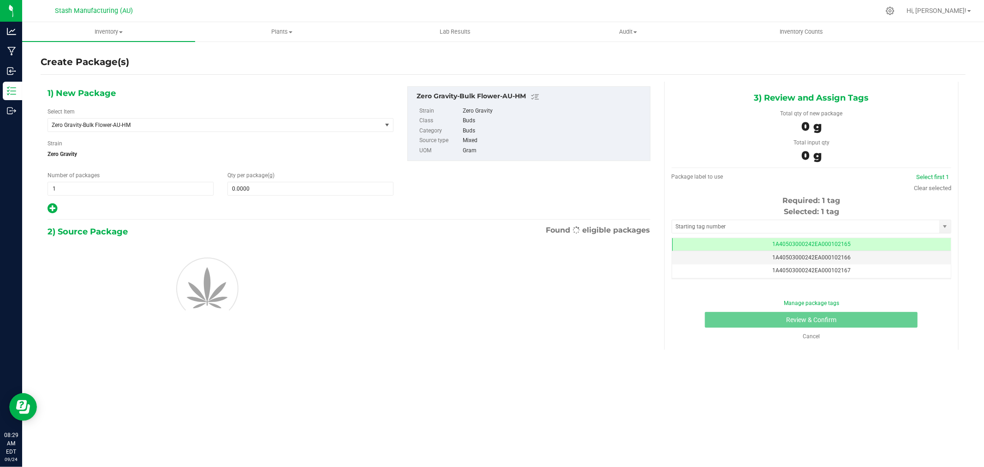
scroll to position [0, 0]
click at [315, 193] on span "0.0000 0" at bounding box center [310, 189] width 166 height 14
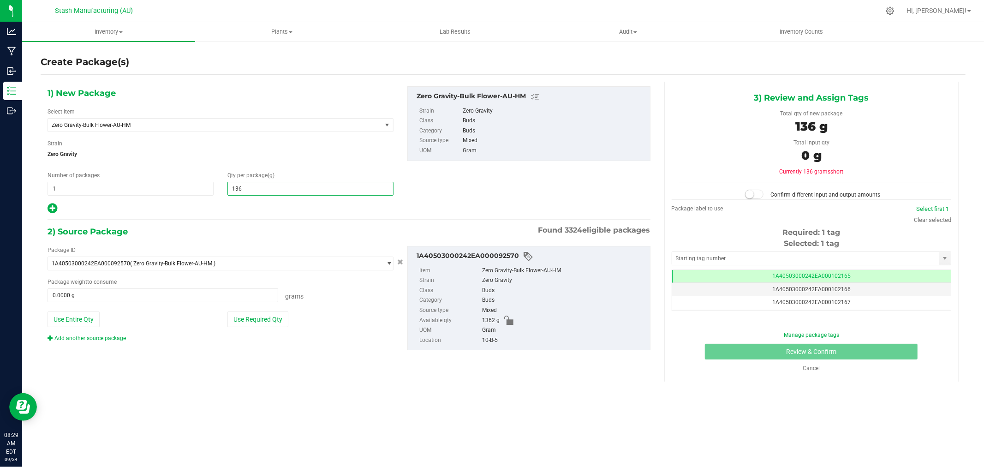
type input "1362"
type input "1,362.0000"
click at [252, 320] on button "Use Required Qty" at bounding box center [257, 319] width 61 height 16
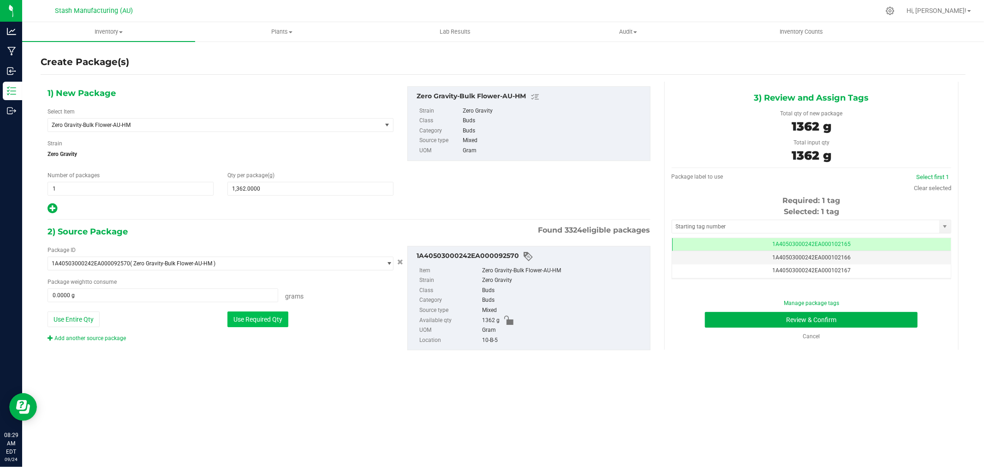
type input "1362.0000 g"
click at [926, 190] on link "Clear selected" at bounding box center [932, 188] width 37 height 7
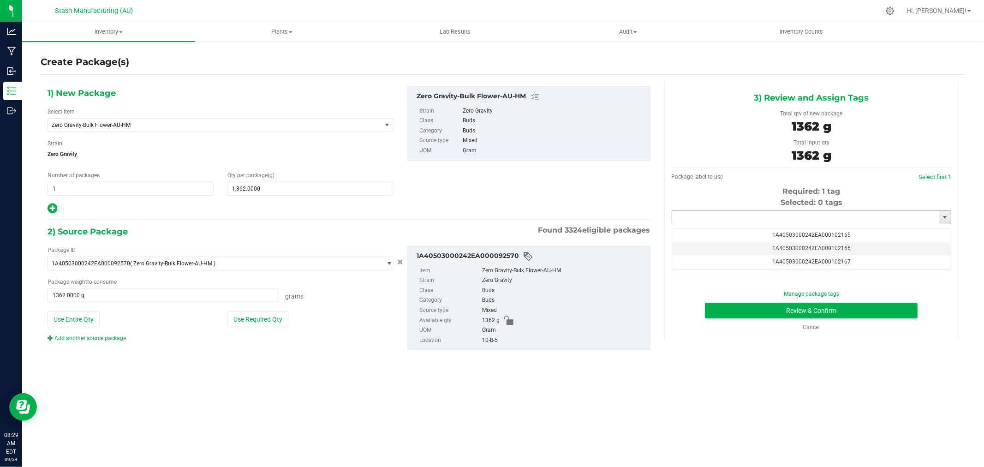
click at [727, 221] on input "text" at bounding box center [805, 217] width 267 height 13
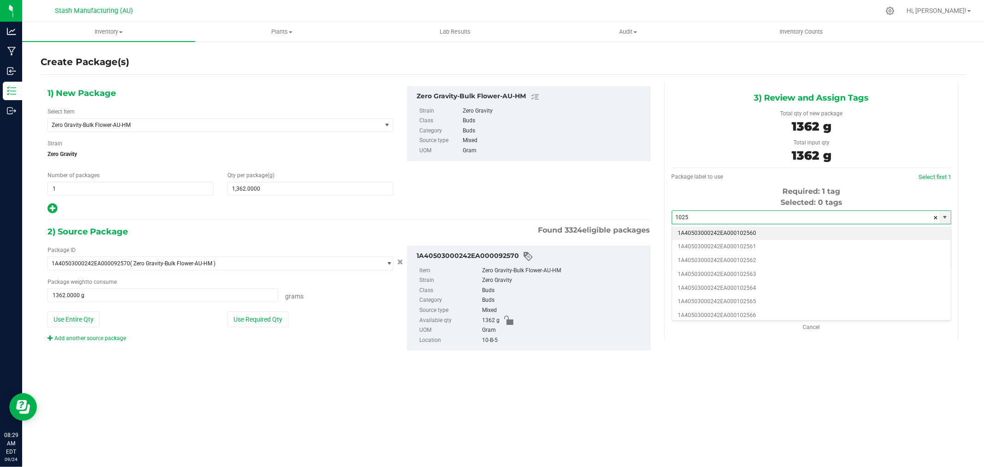
click at [733, 232] on li "1A40503000242EA000102560" at bounding box center [811, 234] width 279 height 14
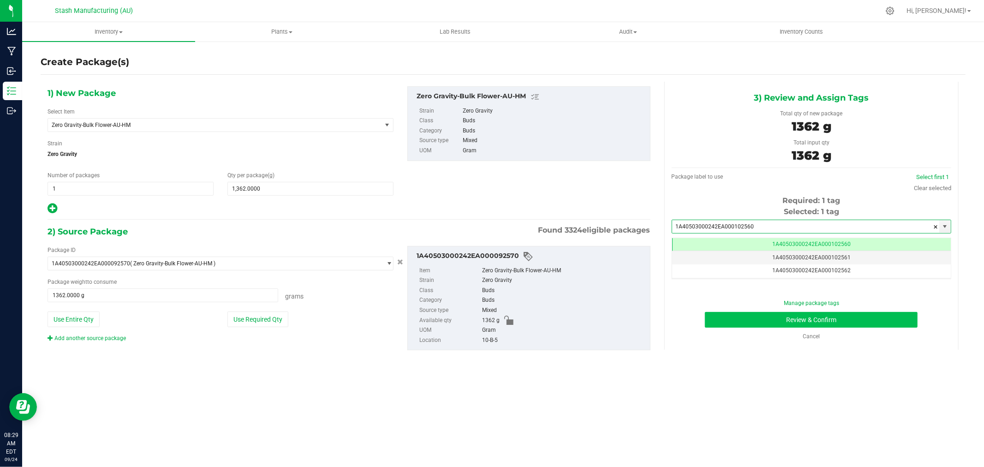
type input "1A40503000242EA000102560"
click at [851, 320] on button "Review & Confirm" at bounding box center [811, 320] width 213 height 16
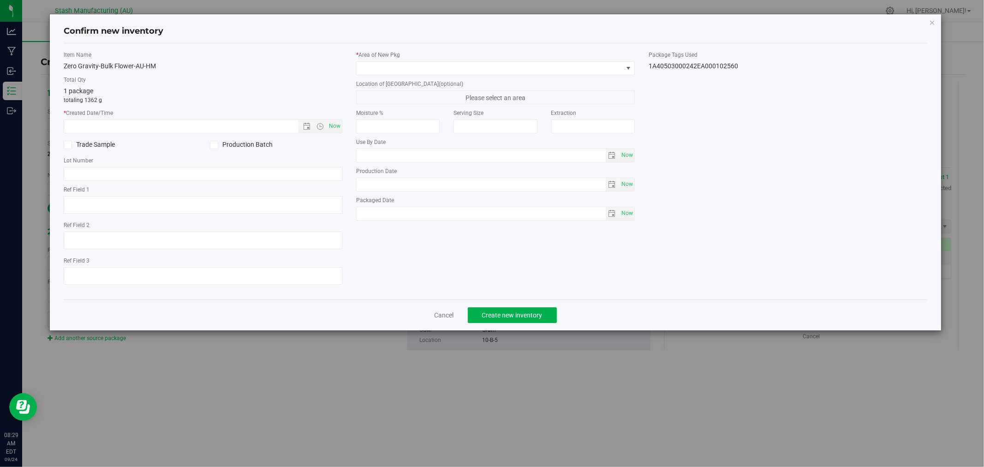
type input "[DATE]"
click at [335, 124] on span "Now" at bounding box center [335, 126] width 16 height 13
type input "9/24/2025 8:29 AM"
click at [380, 71] on span at bounding box center [490, 68] width 266 height 13
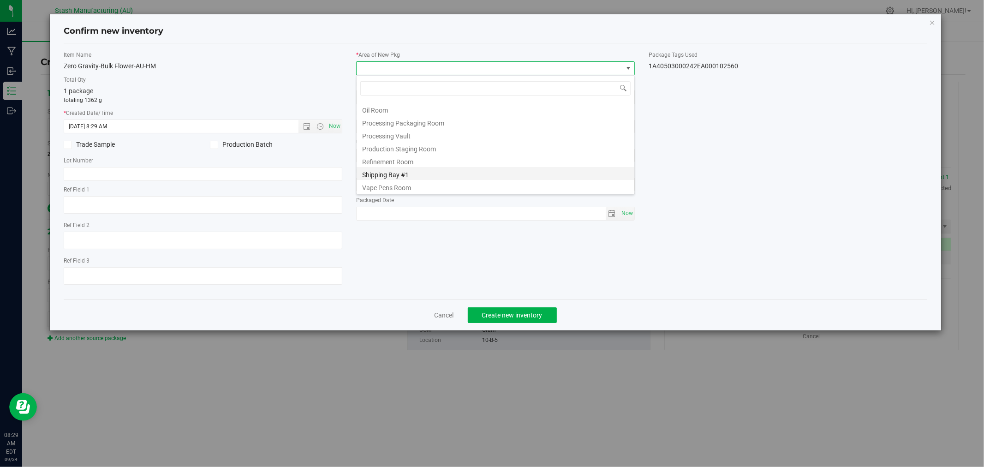
click at [409, 173] on li "Shipping Bay #1" at bounding box center [496, 173] width 278 height 13
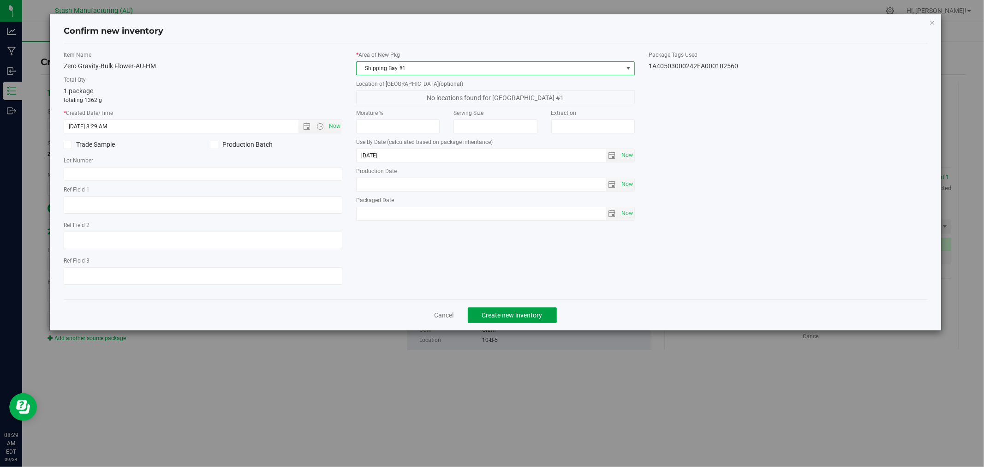
click at [516, 311] on button "Create new inventory" at bounding box center [512, 315] width 89 height 16
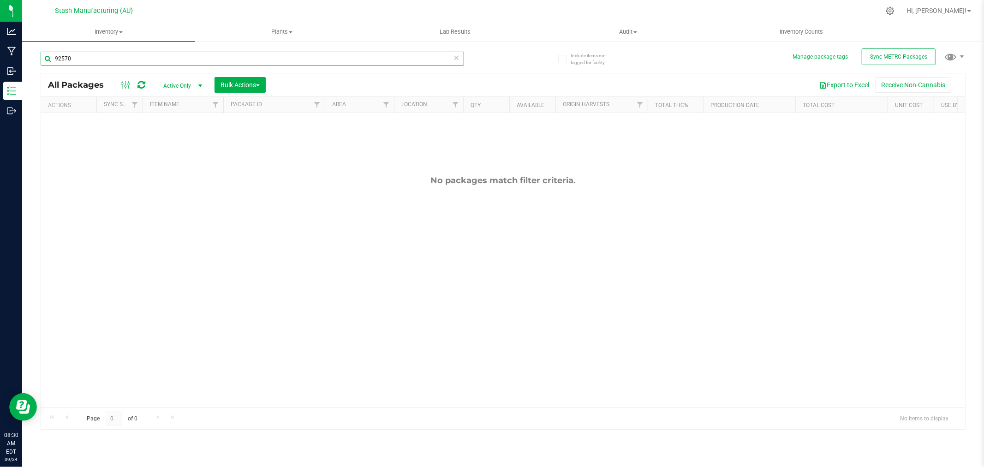
click at [144, 58] on input "92570" at bounding box center [253, 59] width 424 height 14
type input "91615"
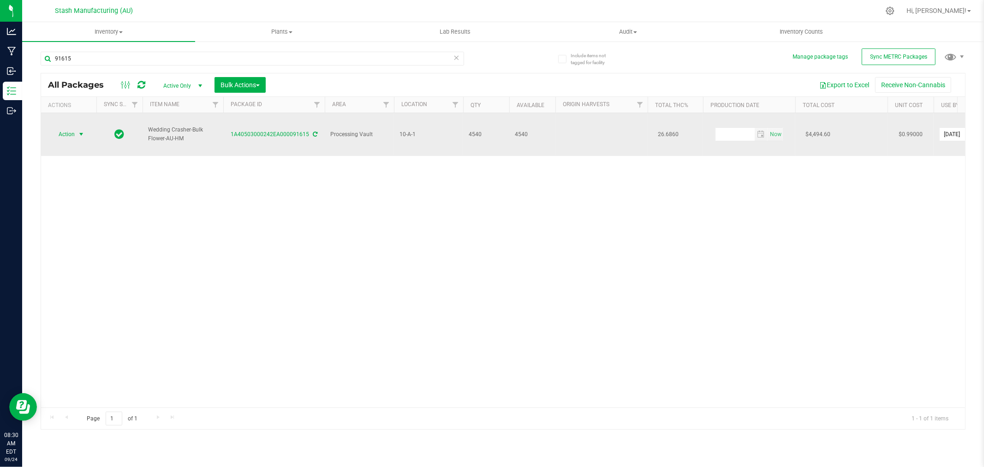
click at [70, 128] on span "Action" at bounding box center [62, 134] width 25 height 13
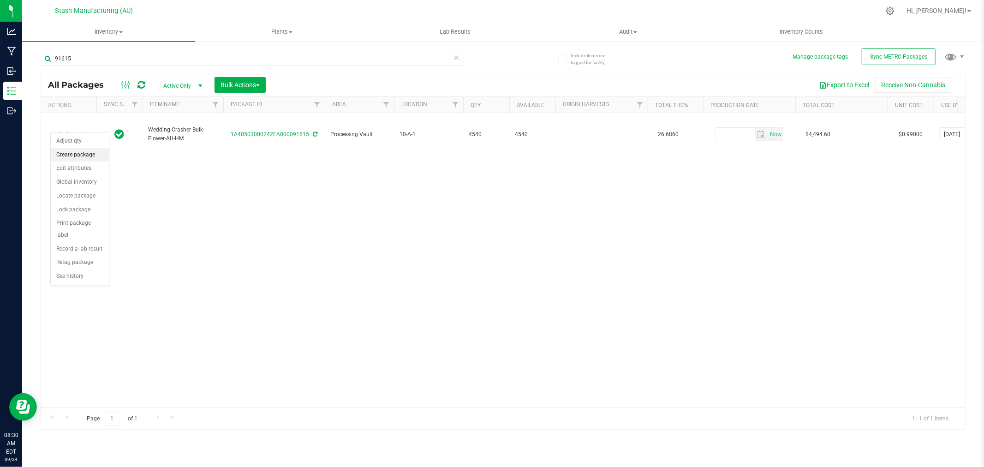
click at [74, 158] on li "Create package" at bounding box center [80, 155] width 58 height 14
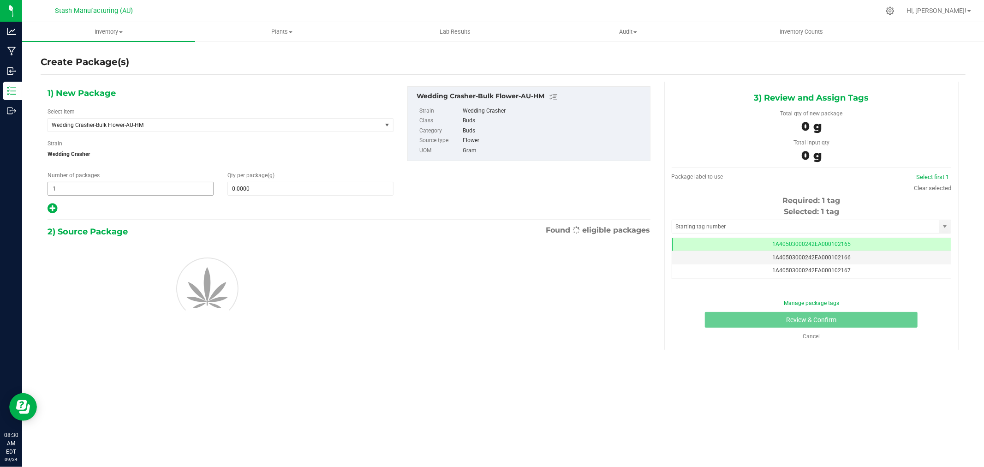
scroll to position [0, 0]
click at [106, 186] on span "1 1" at bounding box center [131, 189] width 166 height 14
click at [106, 186] on input "1" at bounding box center [130, 188] width 165 height 13
type input "3"
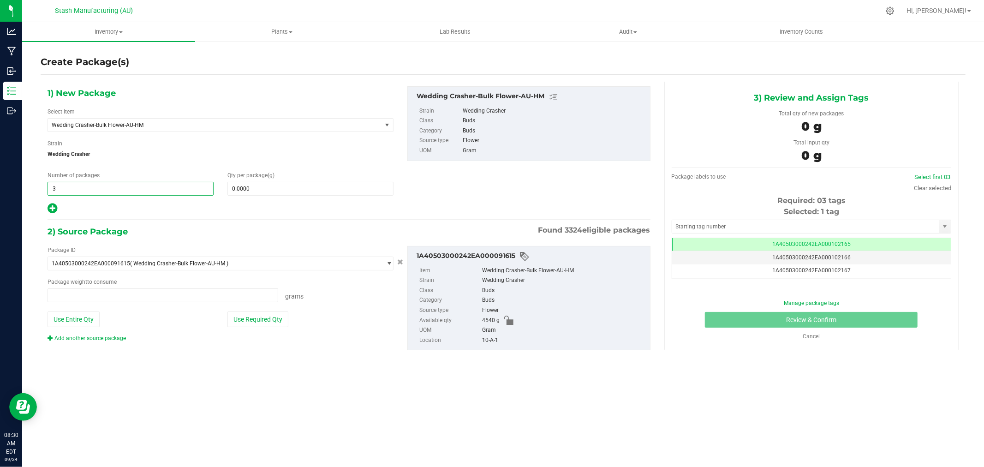
type input "0.0000 g"
type input "3"
click at [246, 179] on div "Qty per package (g) 0.0000 0" at bounding box center [311, 183] width 180 height 24
click at [252, 185] on span at bounding box center [310, 189] width 166 height 14
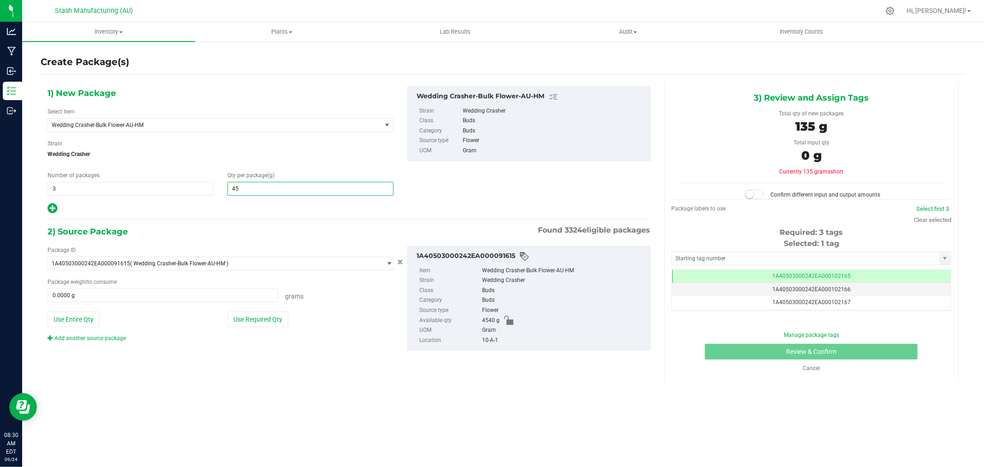
type input "454"
type input "454.0000"
click at [270, 321] on button "Use Required Qty" at bounding box center [257, 319] width 61 height 16
type input "1362.0000 g"
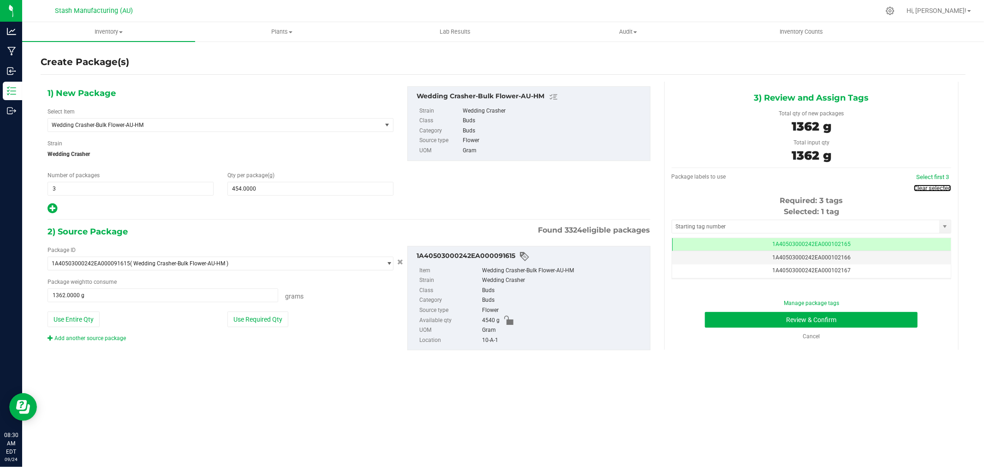
click at [940, 188] on link "Clear selected" at bounding box center [932, 188] width 37 height 7
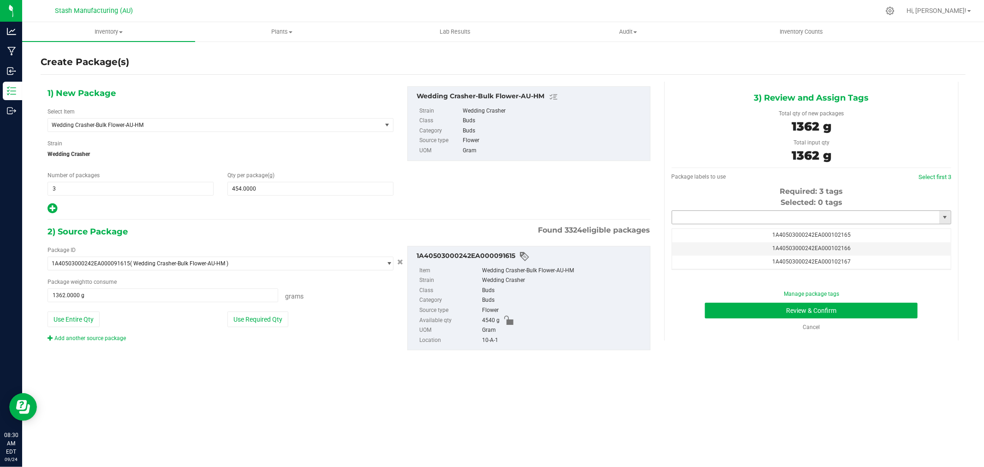
click at [820, 220] on input "text" at bounding box center [805, 217] width 267 height 13
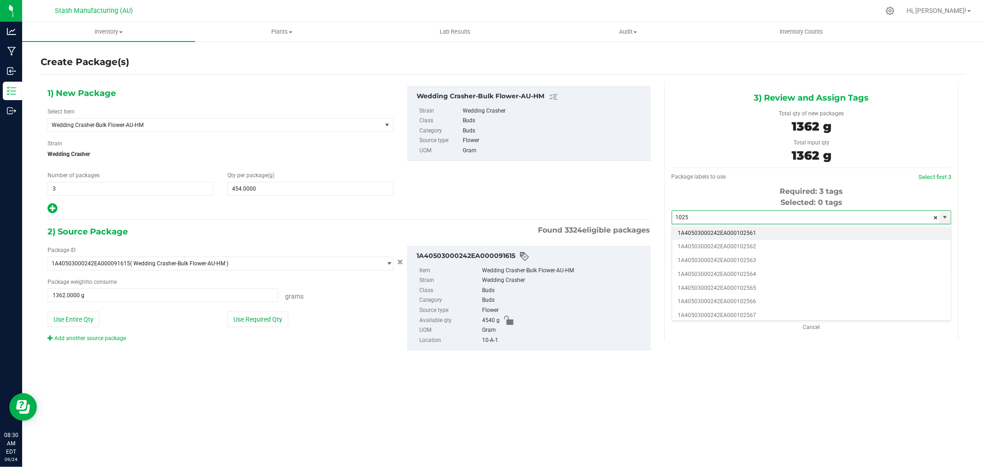
click at [790, 233] on li "1A40503000242EA000102561" at bounding box center [811, 234] width 279 height 14
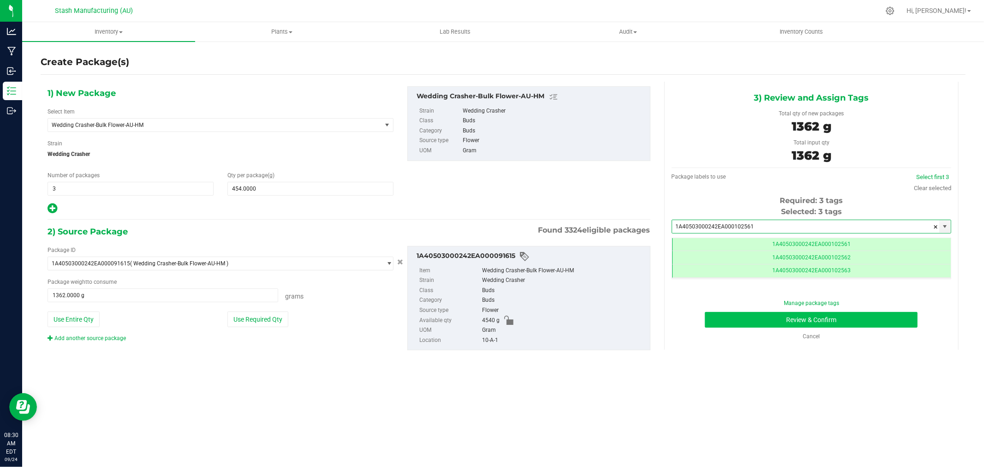
type input "1A40503000242EA000102561"
click at [883, 317] on button "Review & Confirm" at bounding box center [811, 320] width 213 height 16
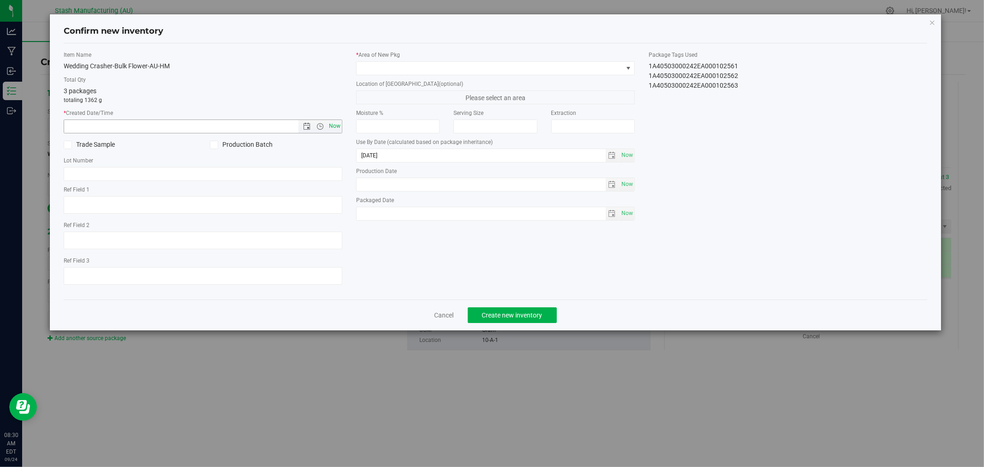
click at [336, 125] on span "Now" at bounding box center [335, 126] width 16 height 13
type input "9/24/2025 8:30 AM"
click at [365, 70] on span at bounding box center [490, 68] width 266 height 13
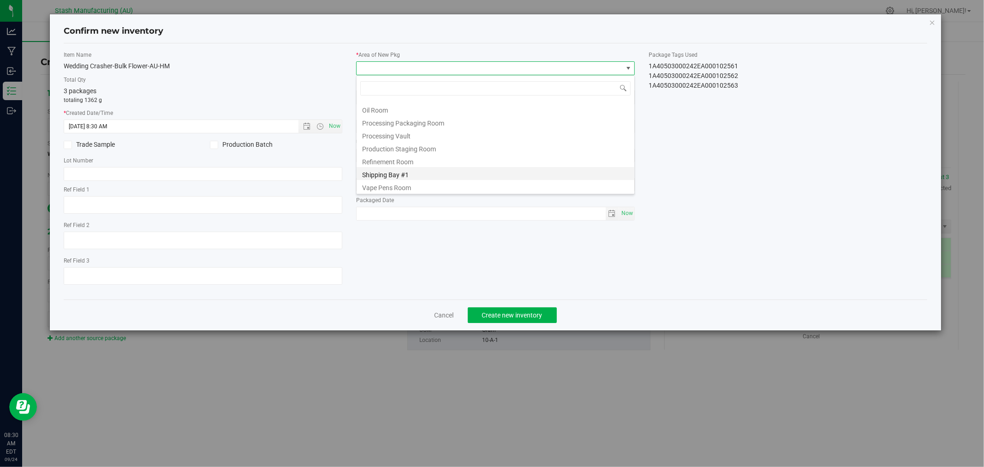
click at [413, 179] on li "Shipping Bay #1" at bounding box center [496, 173] width 278 height 13
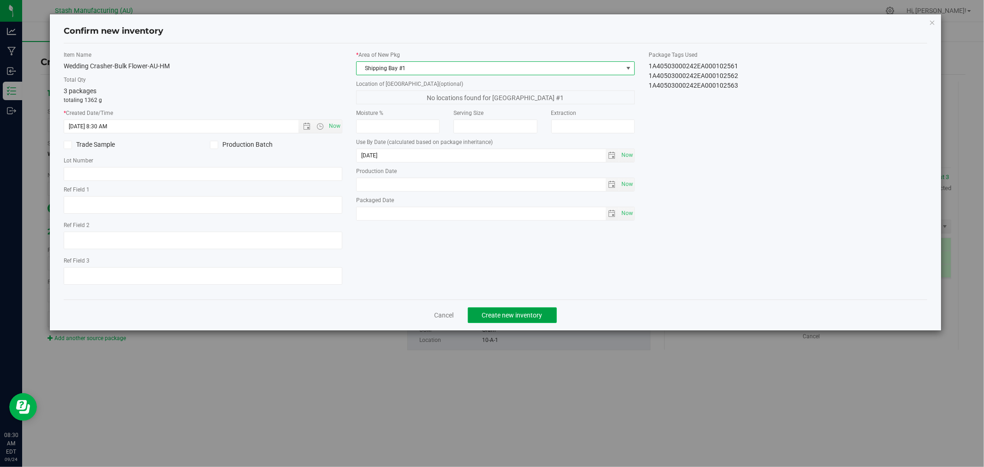
click at [511, 319] on span "Create new inventory" at bounding box center [512, 314] width 60 height 7
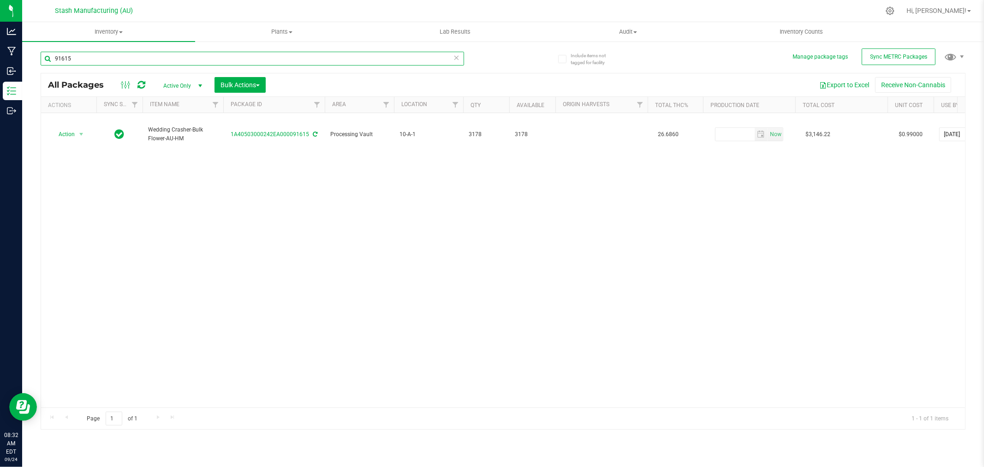
click at [90, 62] on input "91615" at bounding box center [253, 59] width 424 height 14
type input "97264"
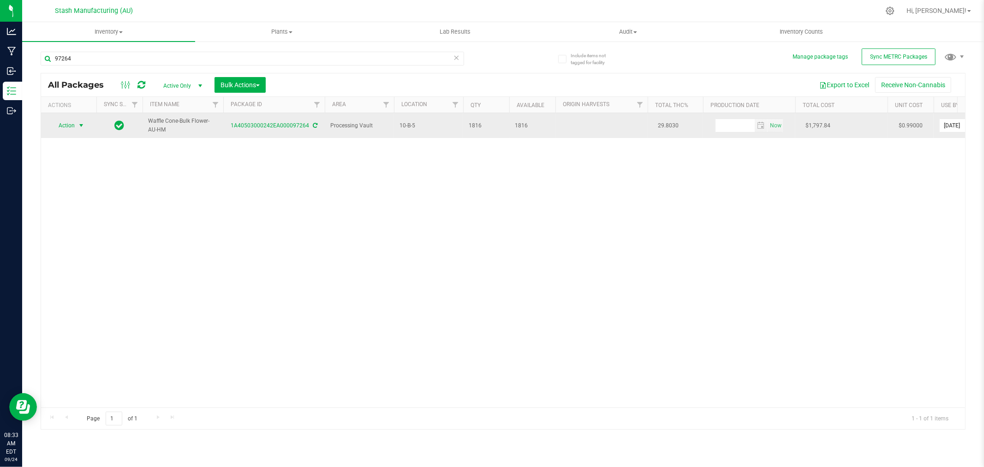
click at [66, 124] on span "Action" at bounding box center [62, 125] width 25 height 13
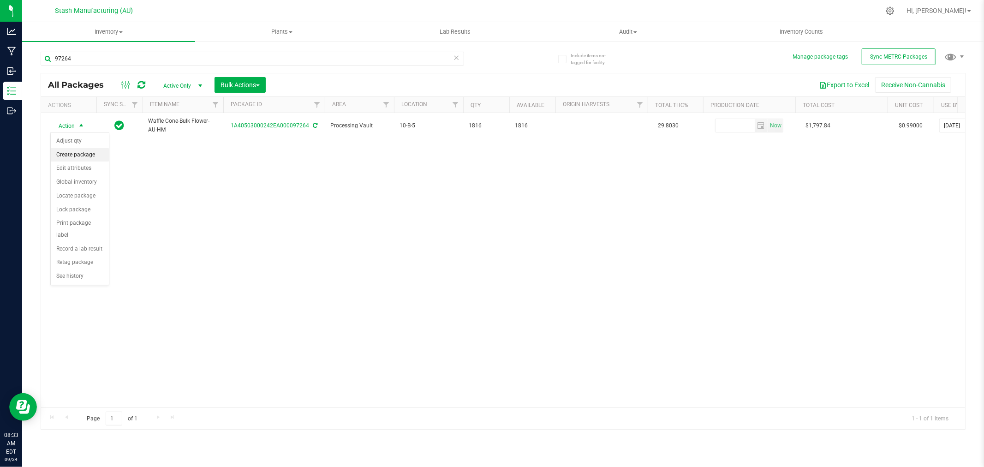
click at [77, 153] on li "Create package" at bounding box center [80, 155] width 58 height 14
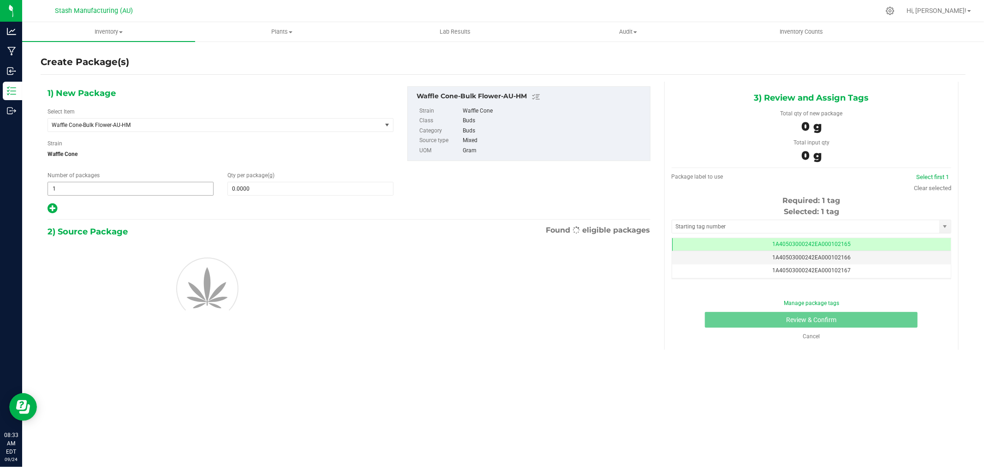
scroll to position [0, 0]
click at [97, 183] on span "1 1" at bounding box center [131, 189] width 166 height 14
click at [97, 183] on input "1" at bounding box center [130, 188] width 165 height 13
type input "4"
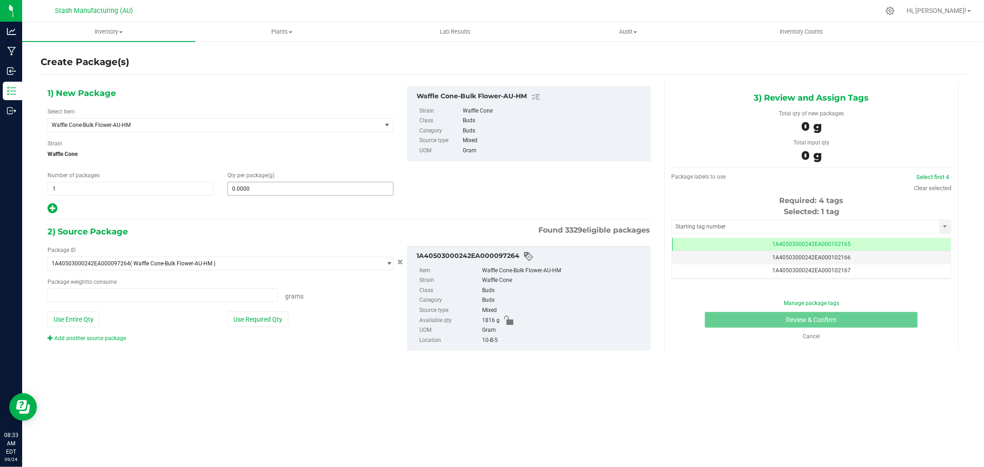
type input "4"
click at [275, 187] on span "0.0000 0" at bounding box center [310, 189] width 166 height 14
type input "0.0000 g"
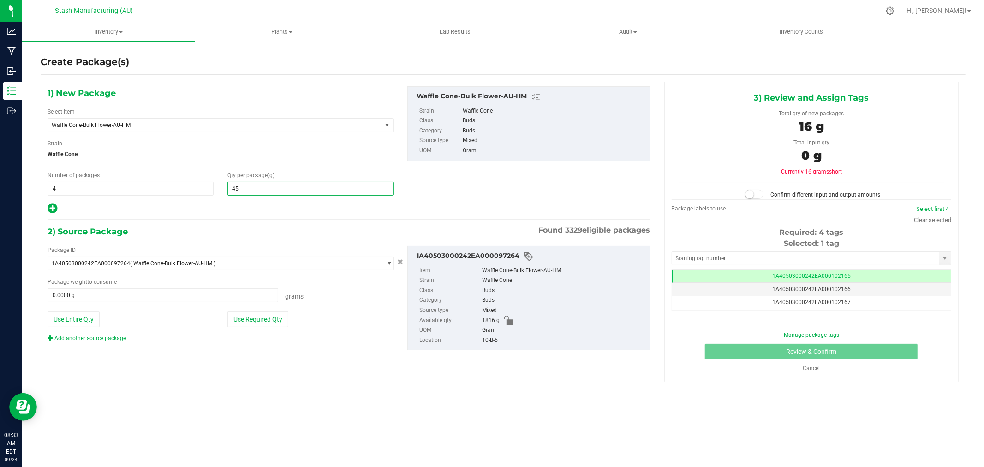
type input "454"
type input "454.0000"
drag, startPoint x: 269, startPoint y: 321, endPoint x: 301, endPoint y: 311, distance: 33.4
click at [269, 321] on button "Use Required Qty" at bounding box center [257, 319] width 61 height 16
type input "1816.0000 g"
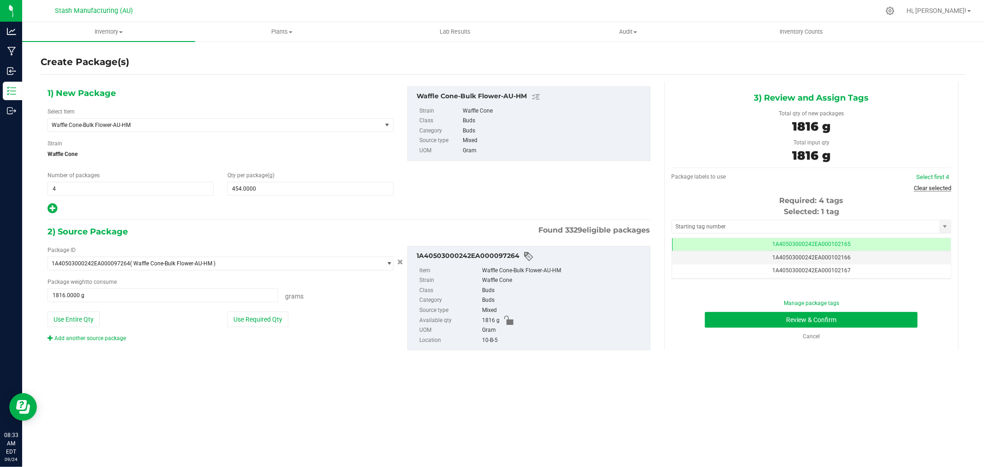
click at [933, 188] on link "Clear selected" at bounding box center [932, 188] width 37 height 7
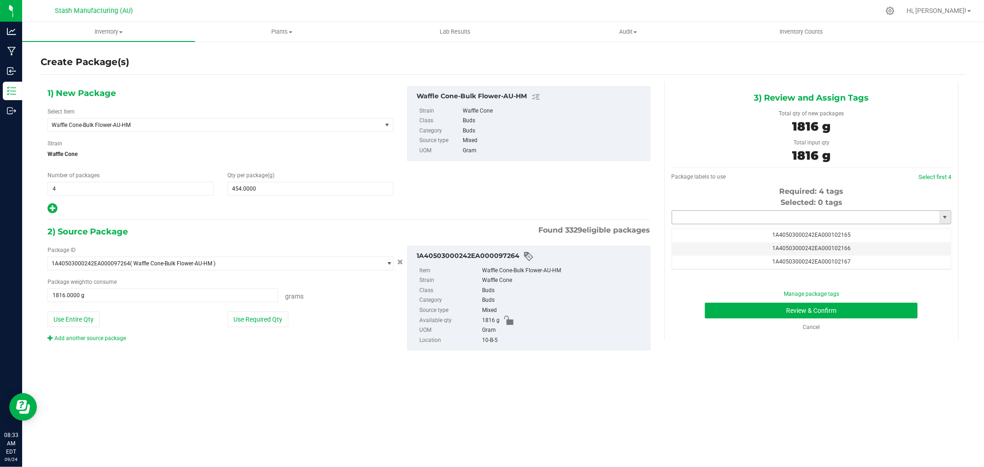
click at [807, 221] on input "text" at bounding box center [805, 217] width 267 height 13
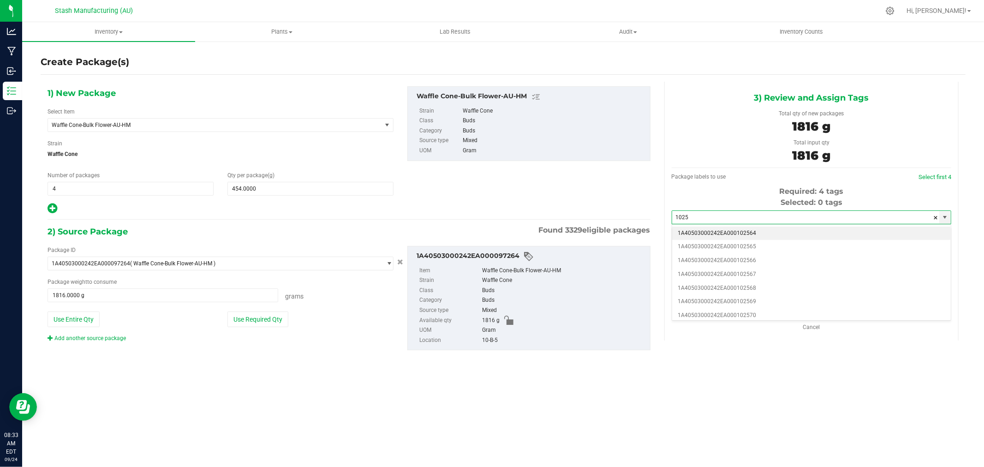
click at [766, 233] on li "1A40503000242EA000102564" at bounding box center [811, 234] width 279 height 14
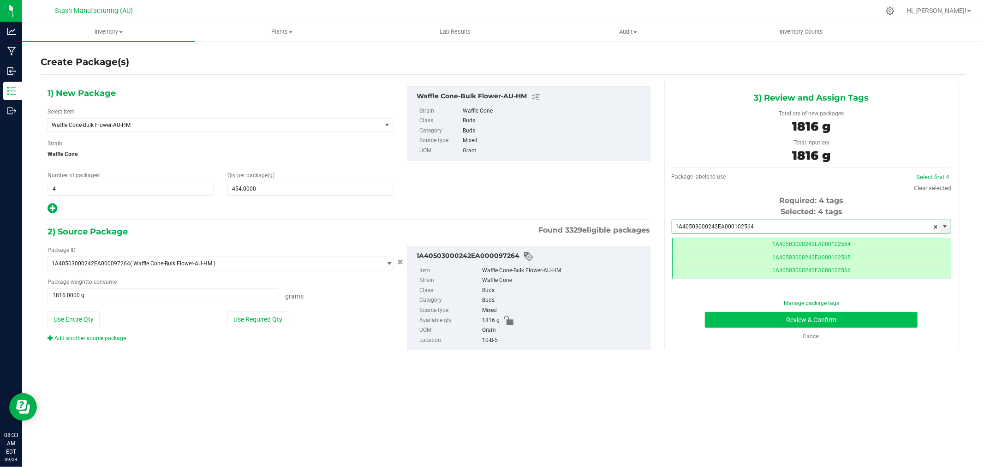
type input "1A40503000242EA000102564"
click at [838, 321] on button "Review & Confirm" at bounding box center [811, 320] width 213 height 16
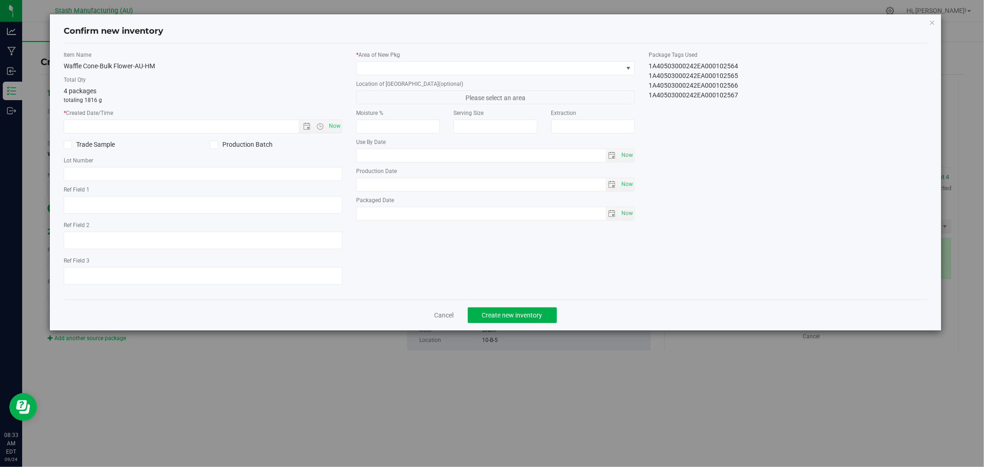
type input "[DATE]"
click at [337, 121] on span "Now" at bounding box center [335, 126] width 16 height 13
type input "9/24/2025 8:33 AM"
click at [381, 70] on span at bounding box center [490, 68] width 266 height 13
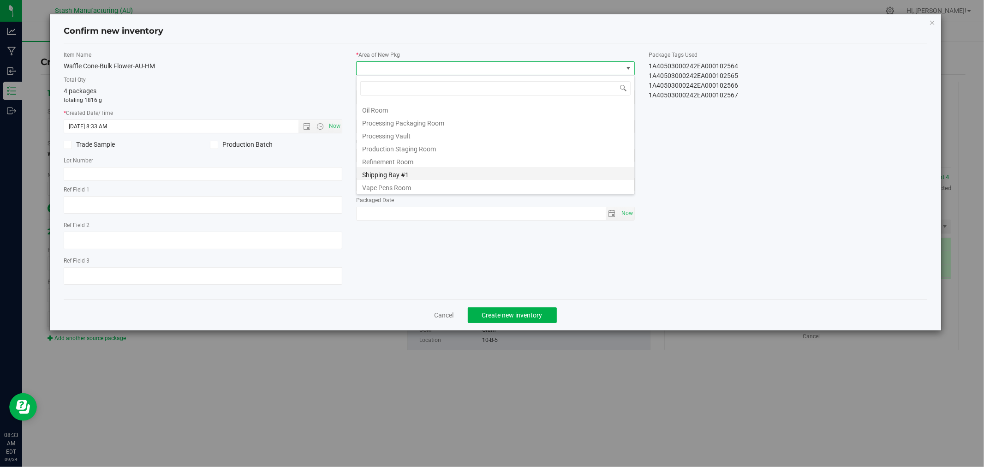
click at [406, 174] on li "Shipping Bay #1" at bounding box center [496, 173] width 278 height 13
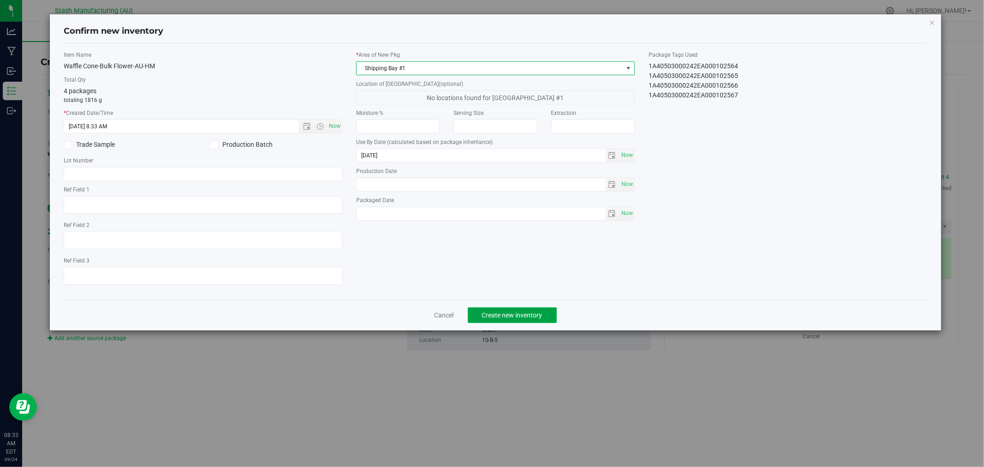
click at [502, 312] on button "Create new inventory" at bounding box center [512, 315] width 89 height 16
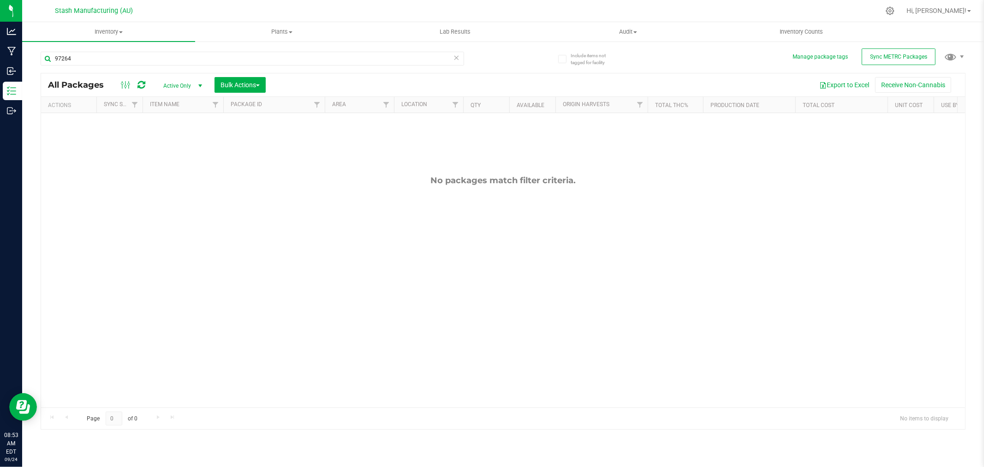
click at [758, 206] on div "No packages match filter criteria." at bounding box center [503, 291] width 924 height 357
click at [121, 57] on input "97264" at bounding box center [253, 59] width 424 height 14
type input "100429"
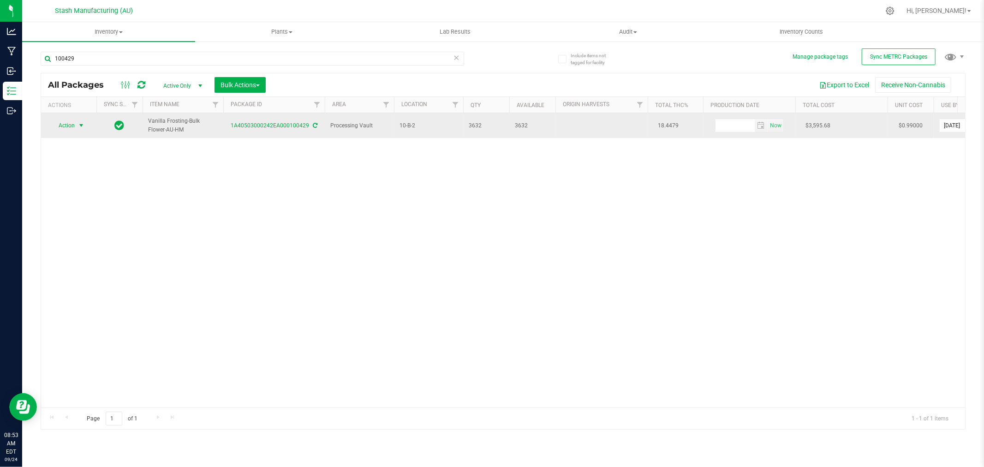
click at [76, 127] on span "select" at bounding box center [82, 125] width 12 height 13
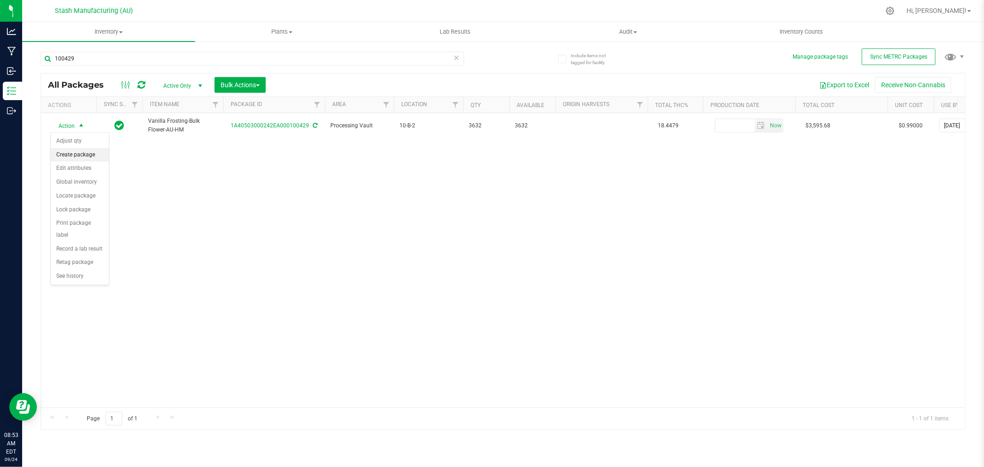
click at [78, 156] on li "Create package" at bounding box center [80, 155] width 58 height 14
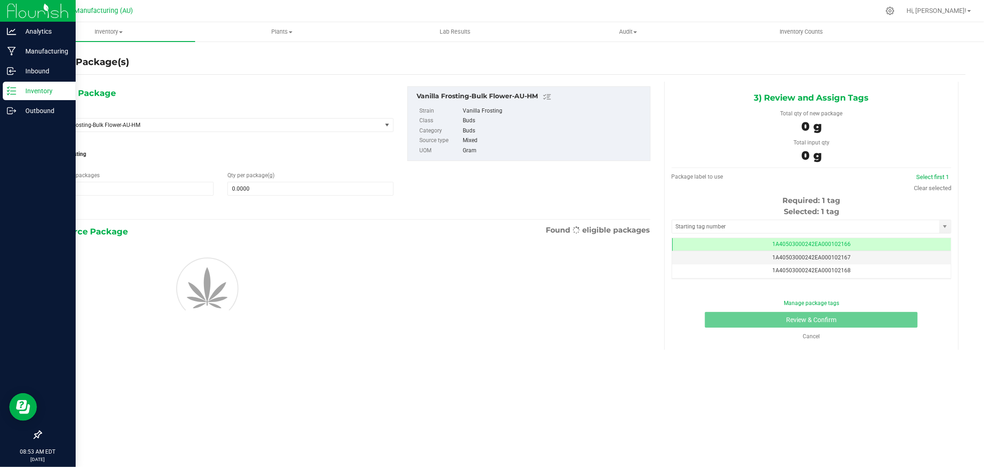
scroll to position [0, 0]
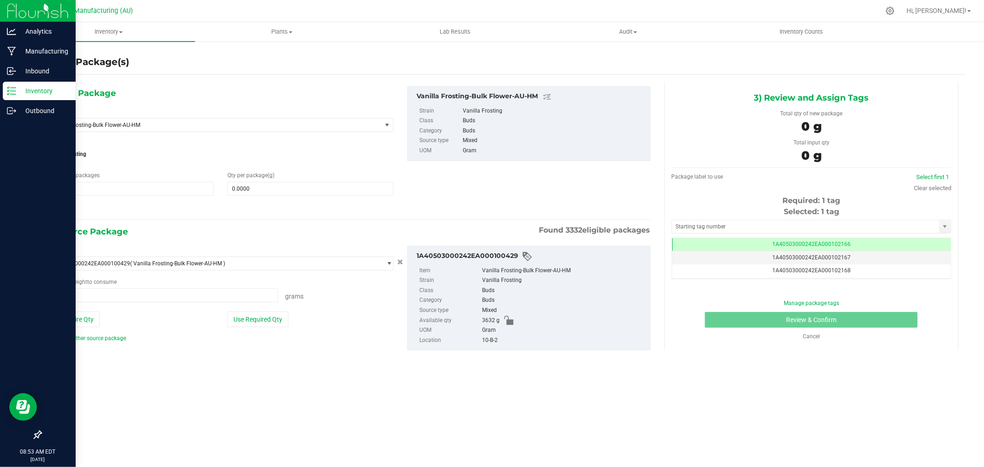
type input "0.0000 g"
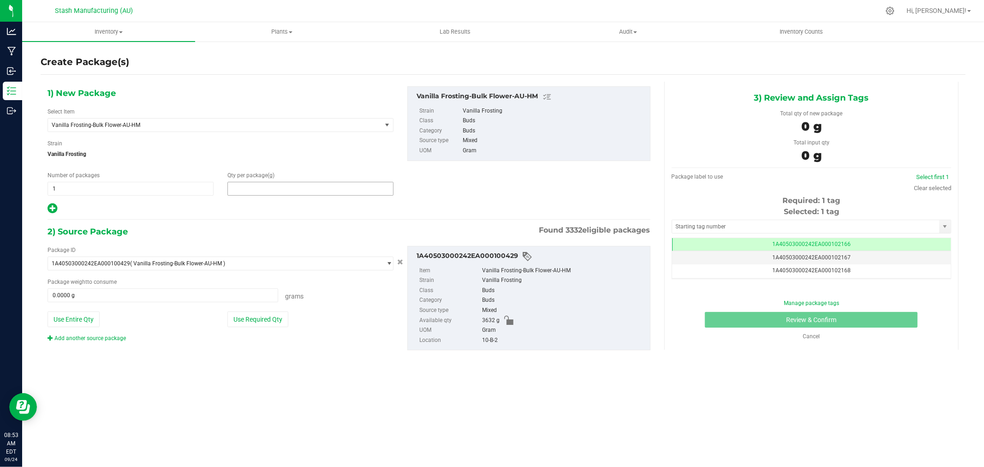
click at [303, 192] on span at bounding box center [310, 189] width 166 height 14
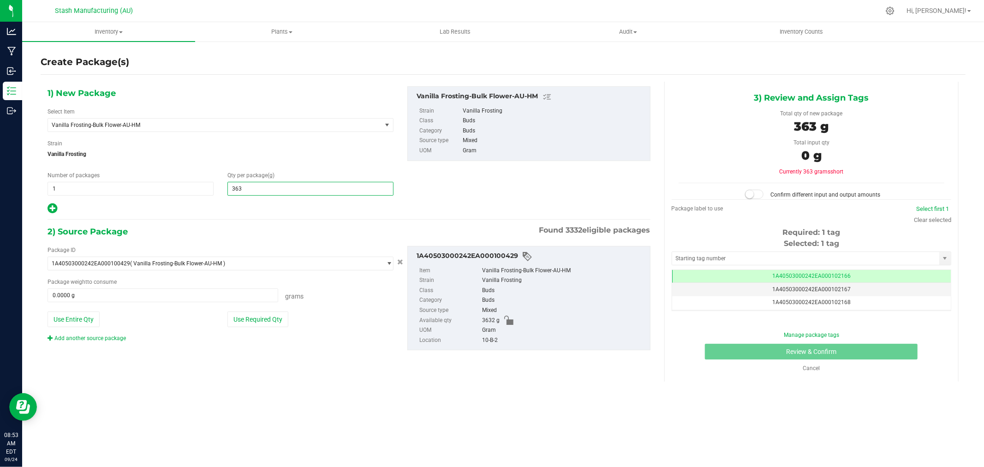
type input "3632"
type input "3,632.0000"
click at [90, 317] on button "Use Entire Qty" at bounding box center [74, 319] width 52 height 16
type input "3632.0000 g"
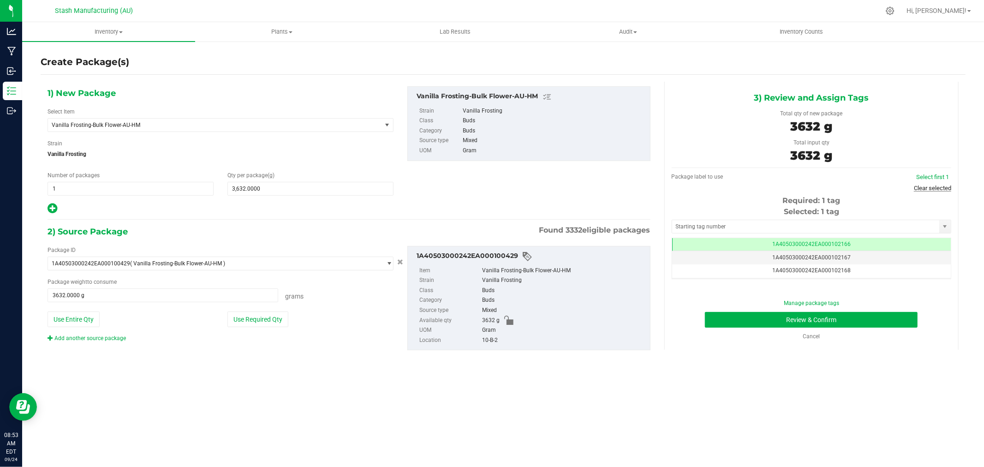
click at [931, 189] on link "Clear selected" at bounding box center [932, 188] width 37 height 7
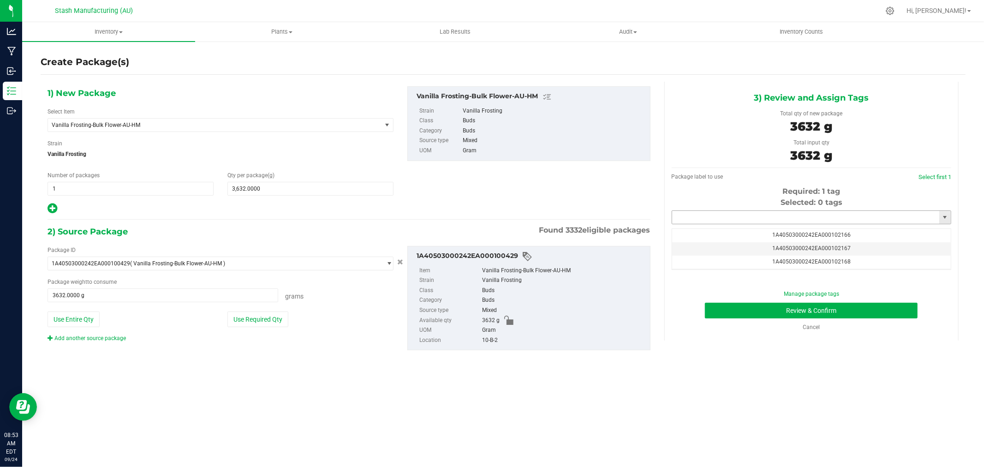
click at [790, 214] on input "text" at bounding box center [805, 217] width 267 height 13
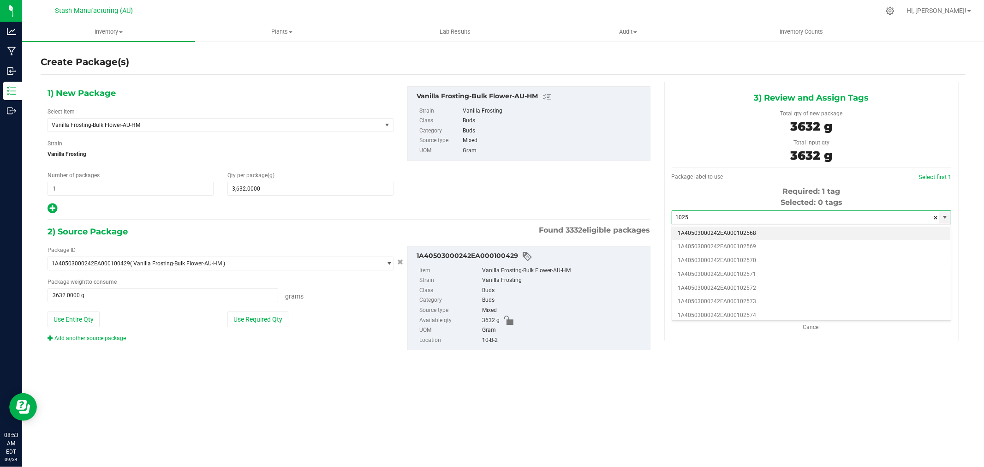
click at [761, 233] on li "1A40503000242EA000102568" at bounding box center [811, 234] width 279 height 14
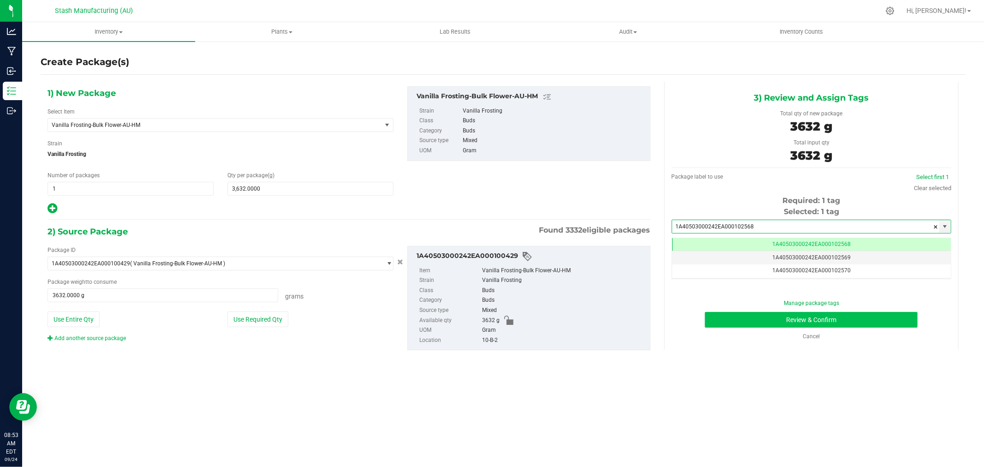
type input "1A40503000242EA000102568"
click at [875, 318] on button "Review & Confirm" at bounding box center [811, 320] width 213 height 16
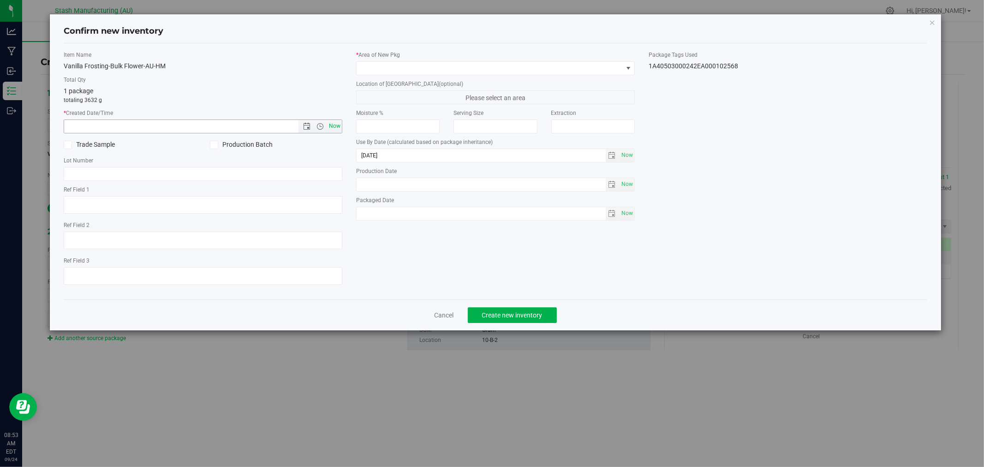
click at [335, 127] on span "Now" at bounding box center [335, 126] width 16 height 13
type input "9/24/2025 8:53 AM"
click at [389, 71] on span at bounding box center [490, 68] width 266 height 13
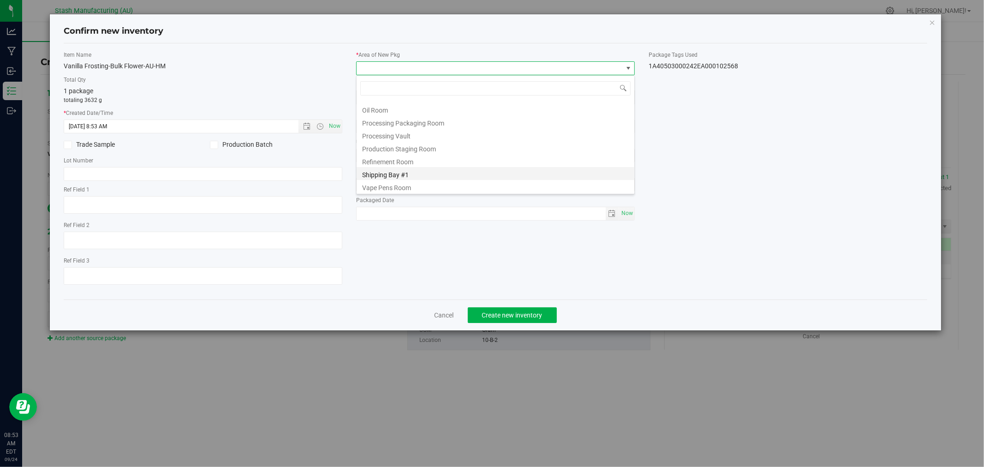
click at [399, 172] on li "Shipping Bay #1" at bounding box center [496, 173] width 278 height 13
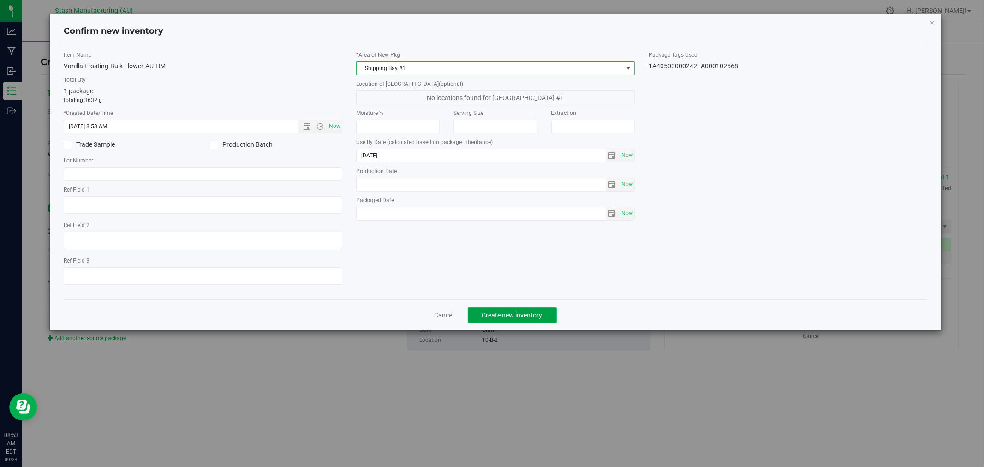
click at [542, 315] on span "Create new inventory" at bounding box center [512, 314] width 60 height 7
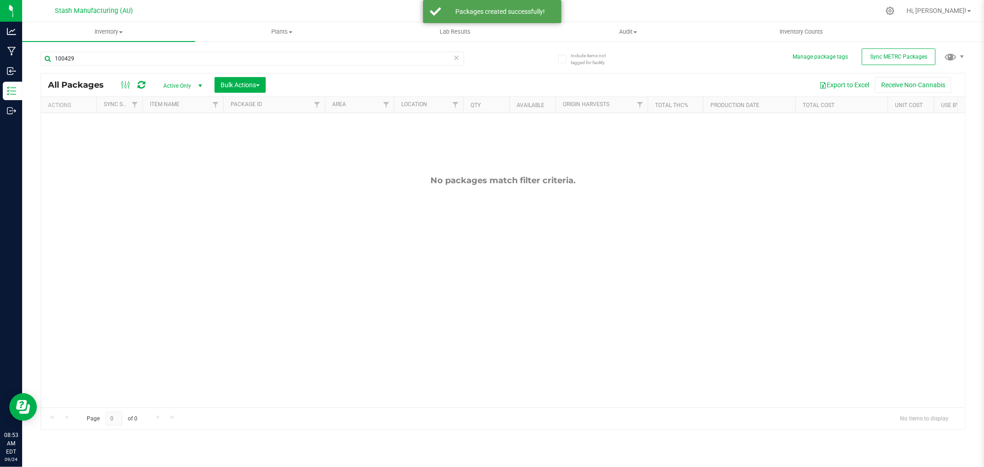
click at [457, 58] on icon at bounding box center [457, 57] width 6 height 11
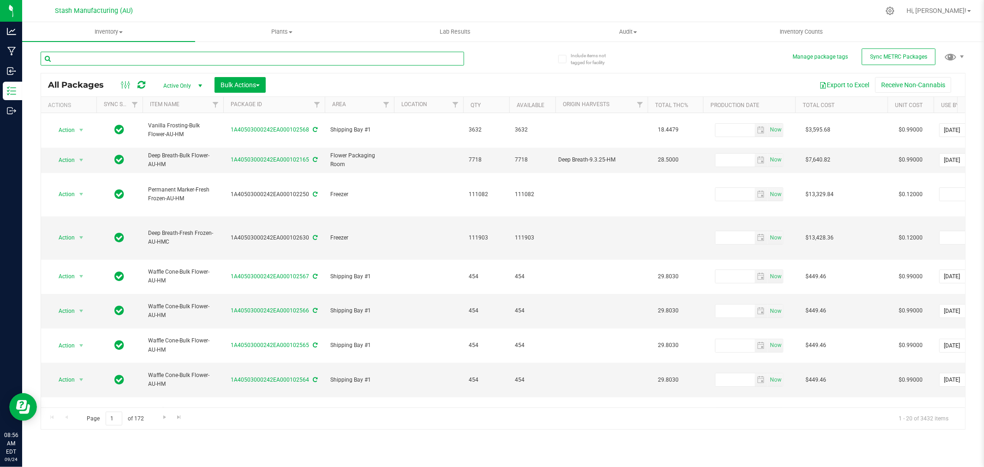
click at [367, 59] on input "text" at bounding box center [253, 59] width 424 height 14
type input "98300"
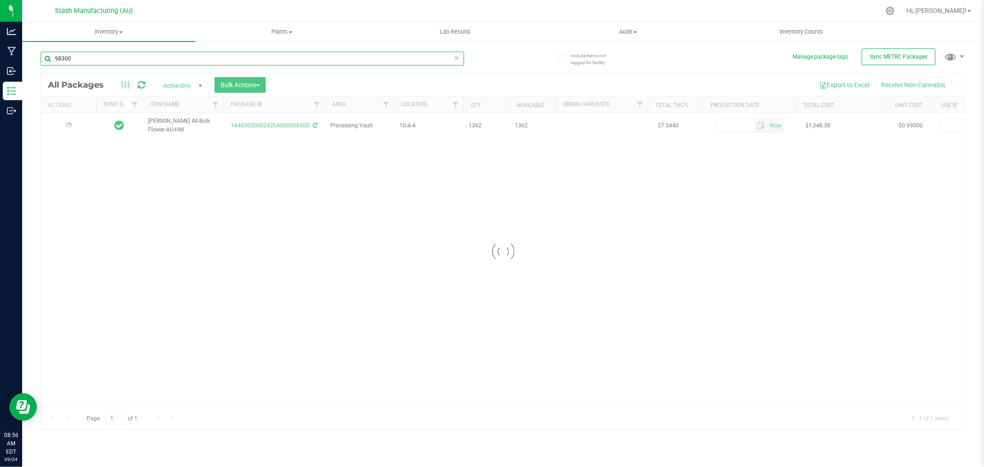
type input "2026-08-15"
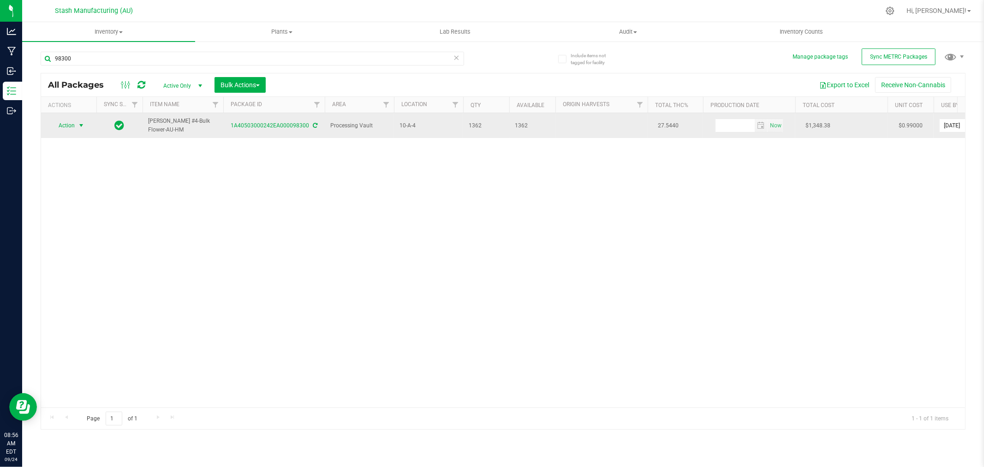
click at [70, 131] on span "Action" at bounding box center [62, 125] width 25 height 13
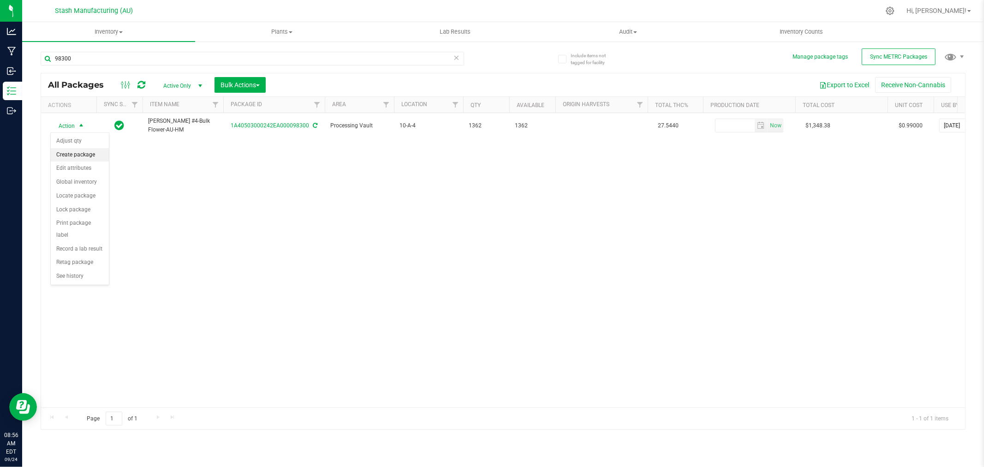
click at [84, 156] on li "Create package" at bounding box center [80, 155] width 58 height 14
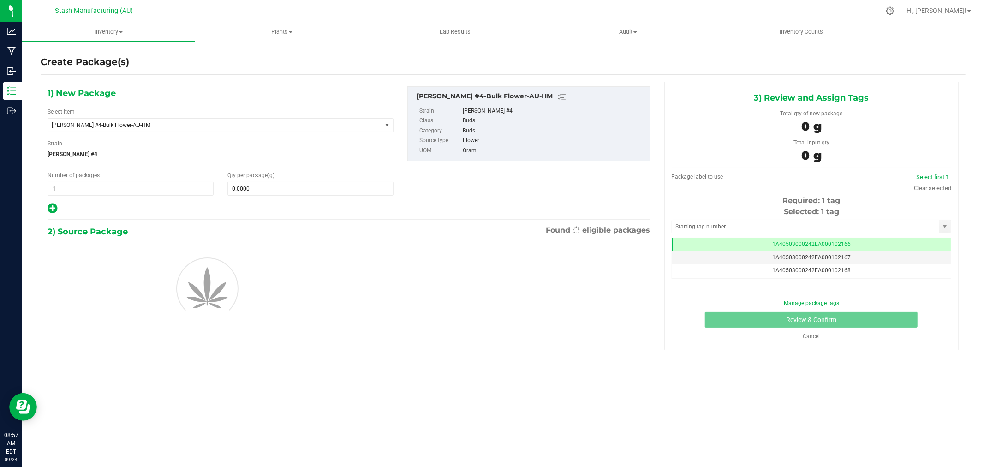
scroll to position [0, 0]
click at [274, 190] on input "0.0000" at bounding box center [310, 188] width 165 height 13
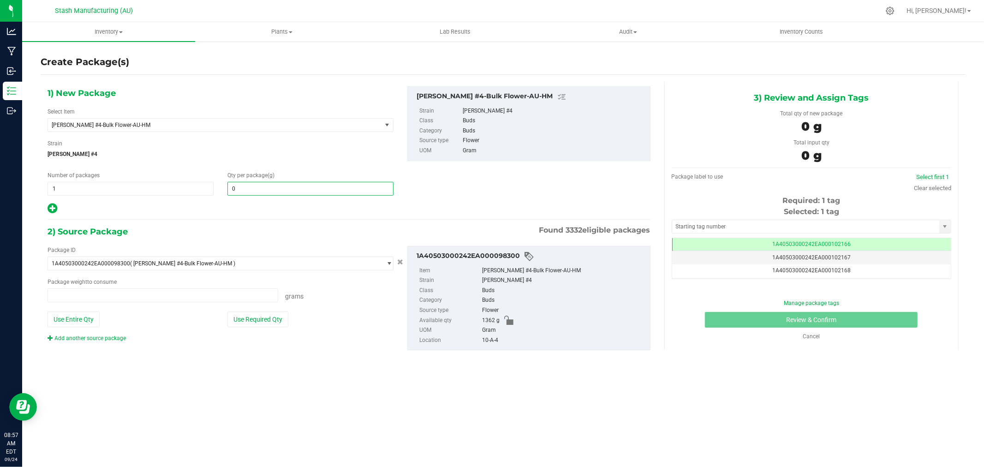
type input "0.0000 g"
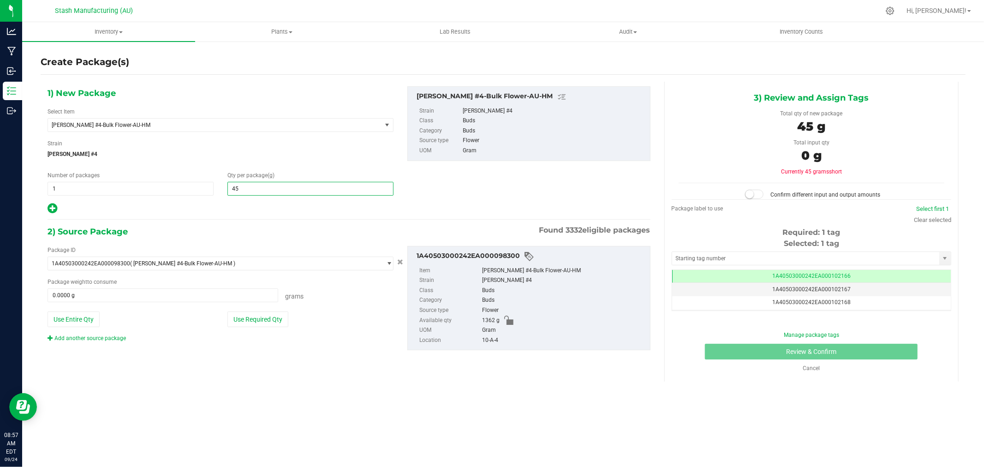
type input "454"
type input "454.0000"
click at [252, 318] on button "Use Required Qty" at bounding box center [257, 319] width 61 height 16
type input "454.0000 g"
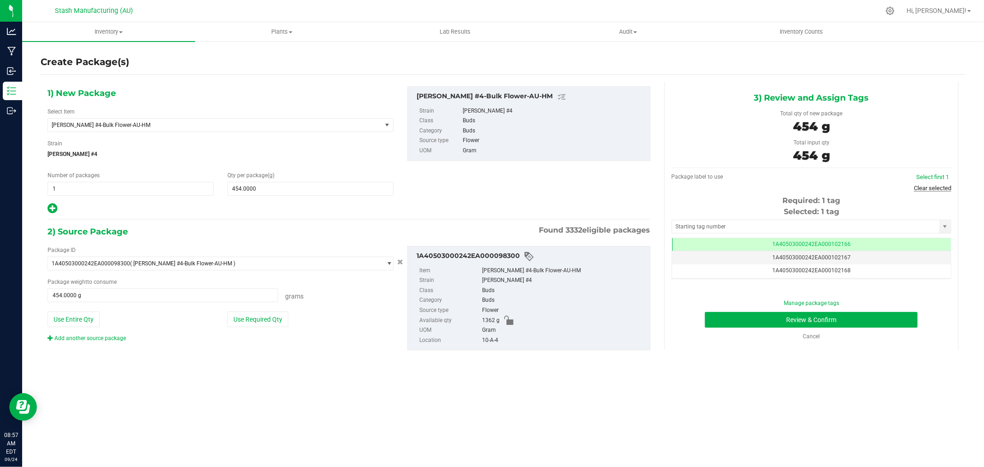
click at [924, 186] on link "Clear selected" at bounding box center [932, 188] width 37 height 7
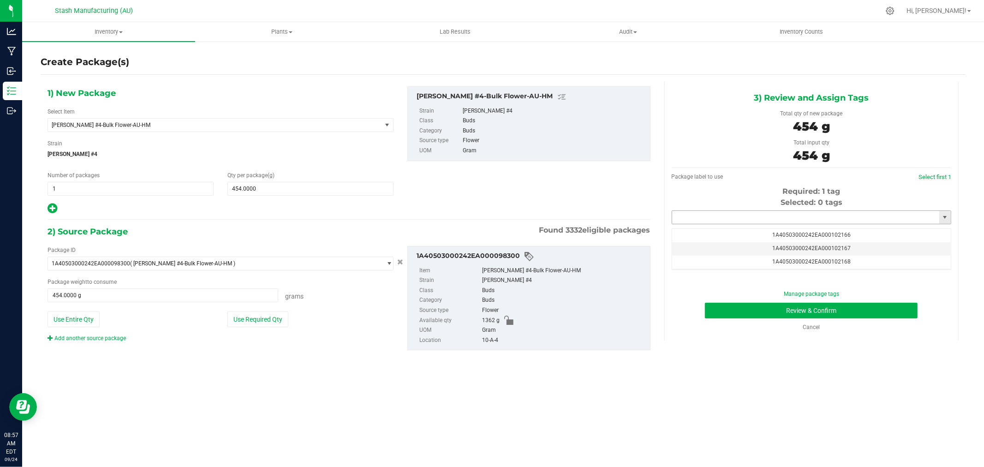
click at [814, 215] on input "text" at bounding box center [805, 217] width 267 height 13
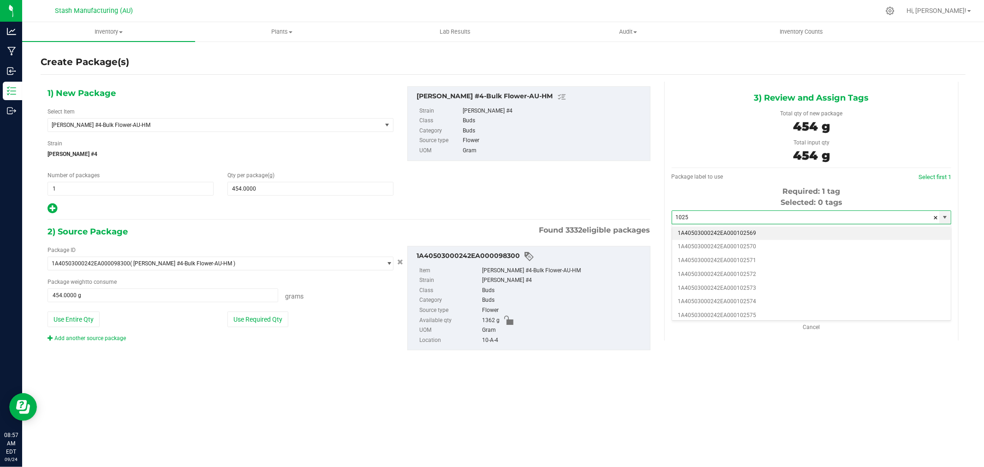
click at [759, 231] on li "1A40503000242EA000102569" at bounding box center [811, 234] width 279 height 14
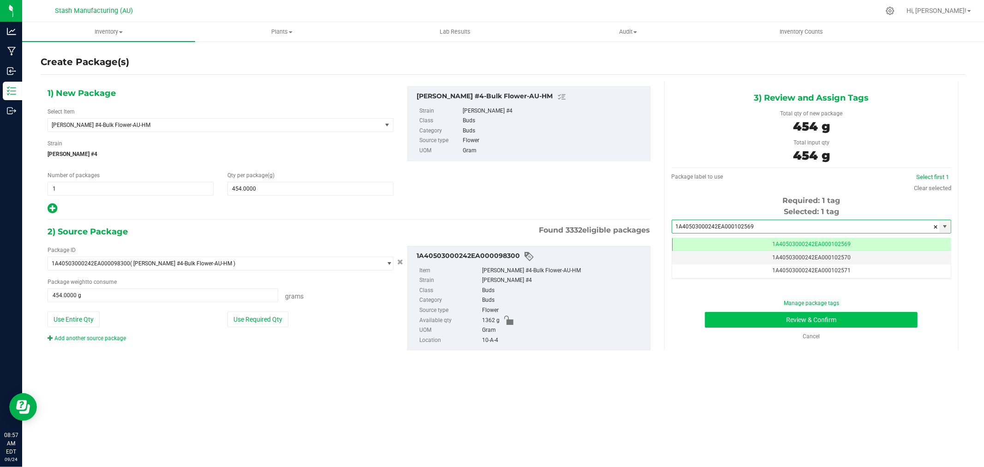
type input "1A40503000242EA000102569"
click at [873, 325] on button "Review & Confirm" at bounding box center [811, 320] width 213 height 16
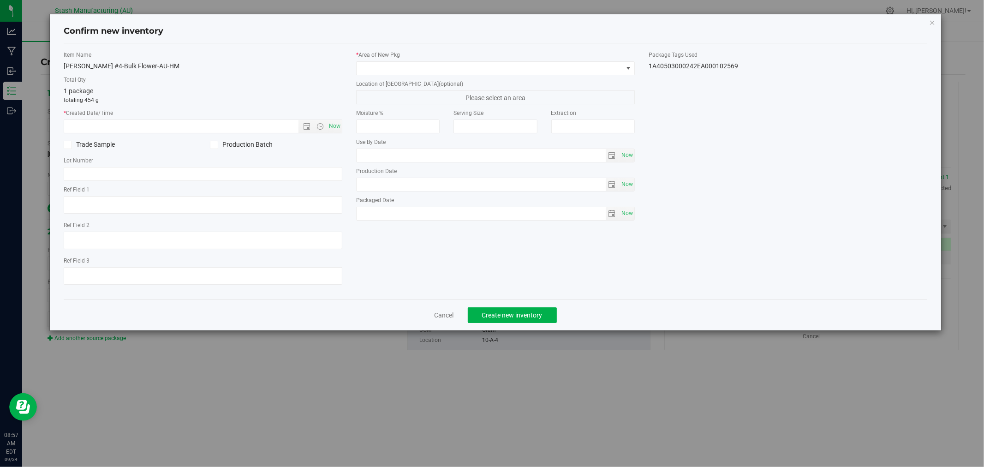
type input "2026-08-15"
click at [334, 121] on span "Now" at bounding box center [335, 126] width 16 height 13
type input "9/24/2025 8:57 AM"
click at [383, 72] on span at bounding box center [490, 68] width 266 height 13
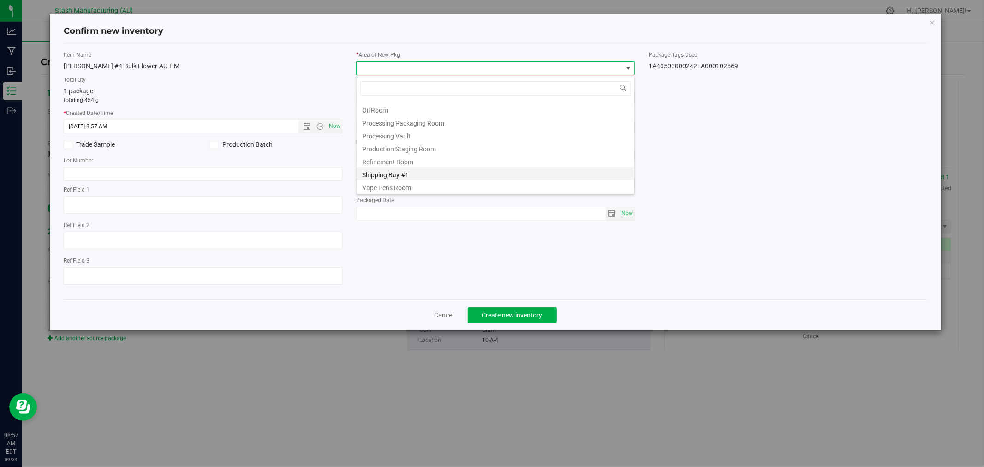
click at [411, 171] on li "Shipping Bay #1" at bounding box center [496, 173] width 278 height 13
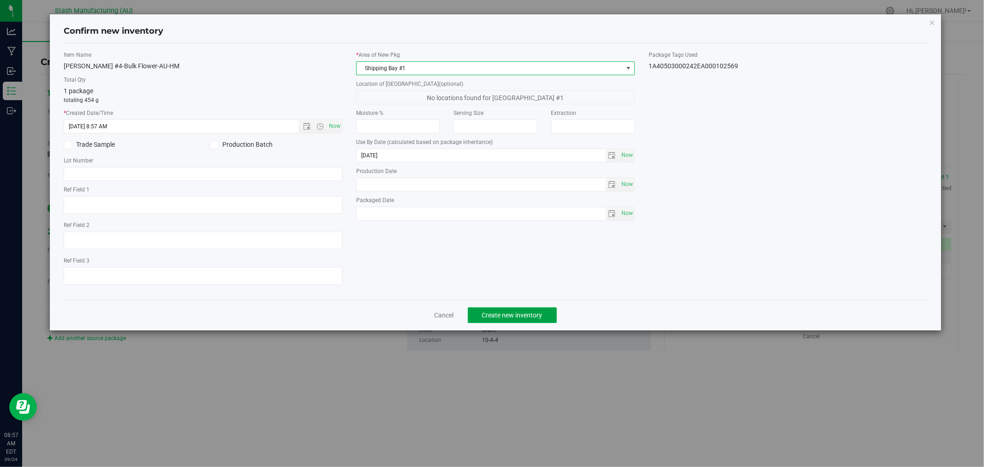
click at [517, 316] on span "Create new inventory" at bounding box center [512, 314] width 60 height 7
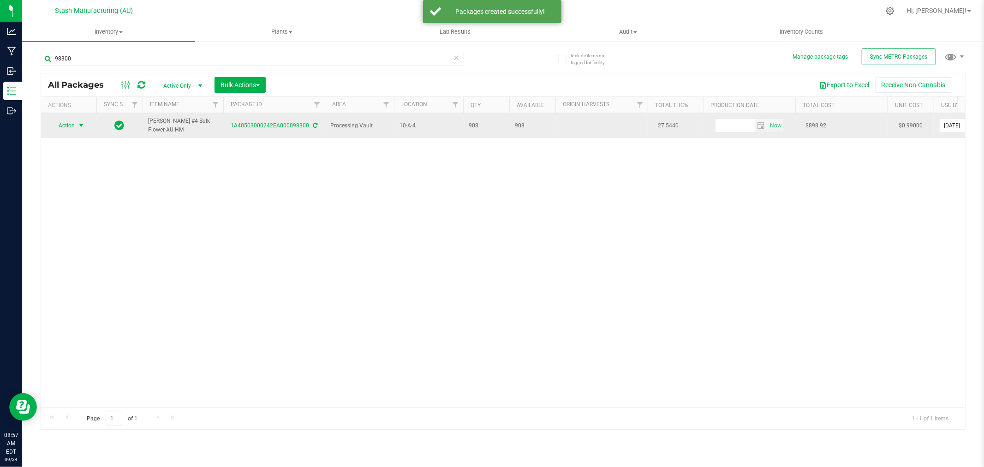
click at [66, 128] on span "Action" at bounding box center [62, 125] width 25 height 13
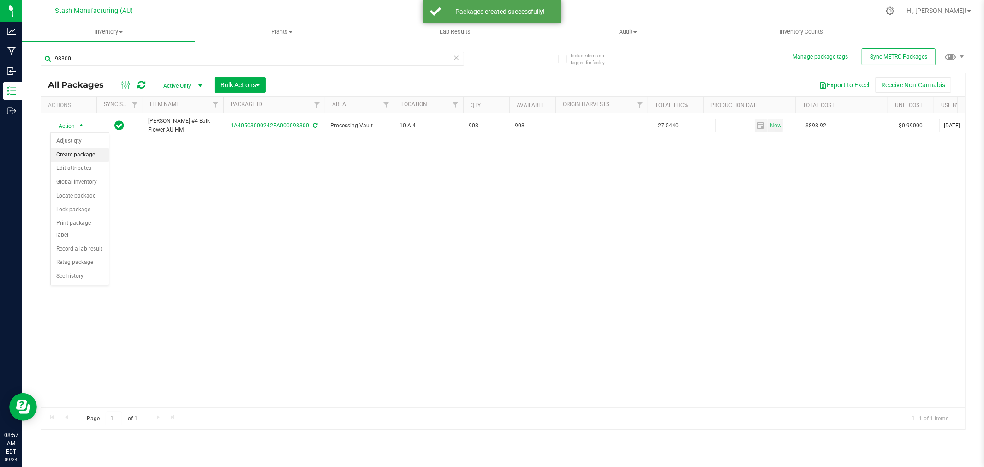
click at [82, 155] on li "Create package" at bounding box center [80, 155] width 58 height 14
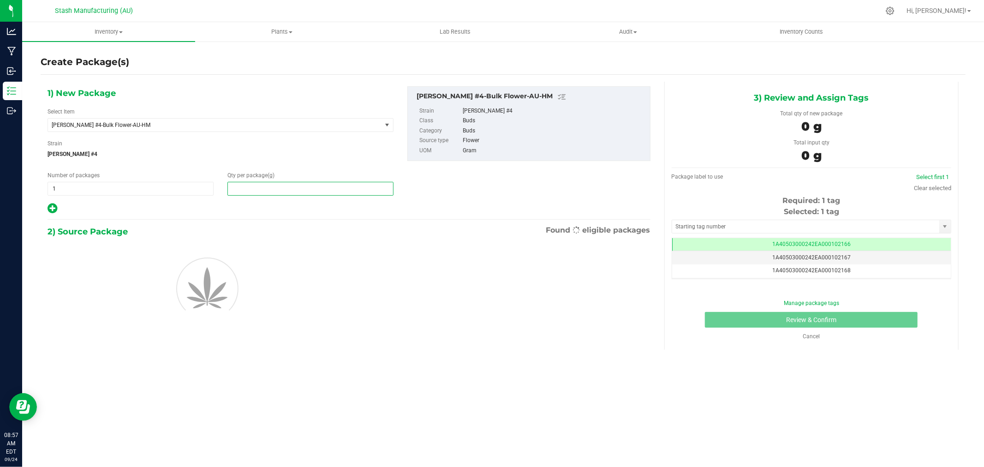
click at [275, 188] on span at bounding box center [310, 189] width 166 height 14
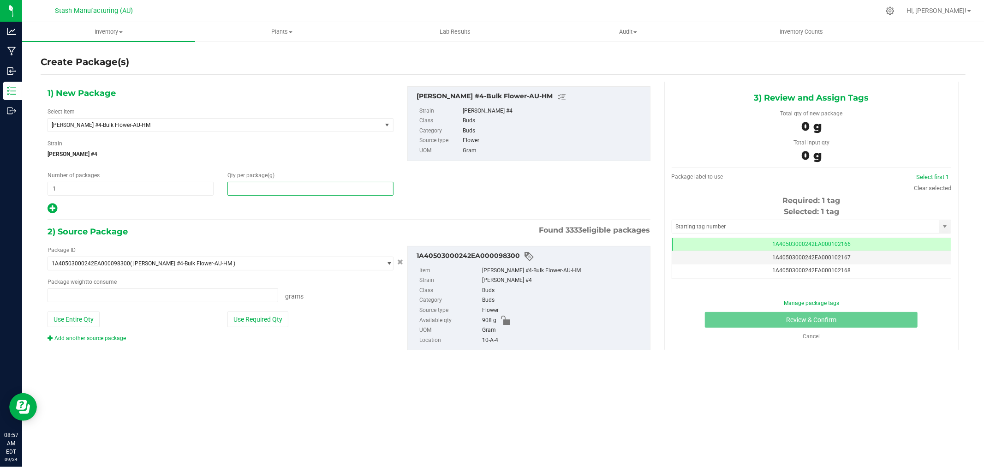
type input "0.0000 g"
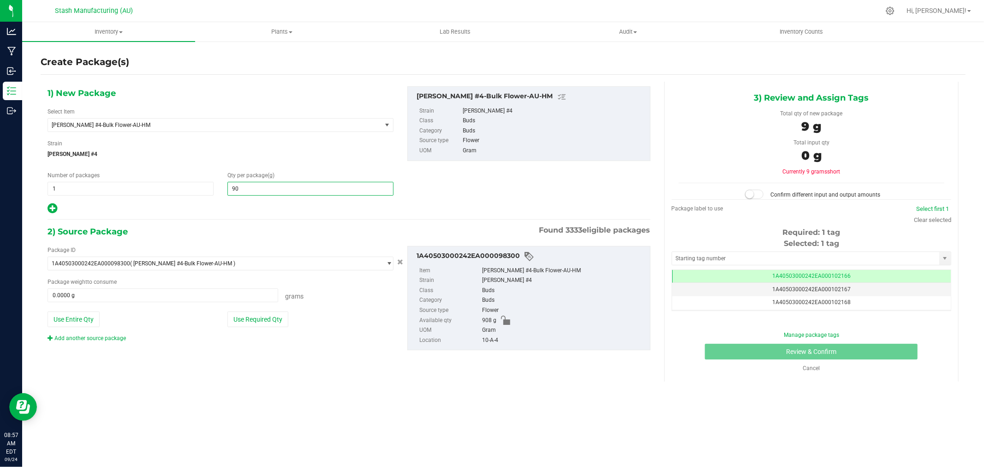
type input "908"
type input "908.0000"
click at [277, 314] on button "Use Required Qty" at bounding box center [257, 319] width 61 height 16
type input "908.0000 g"
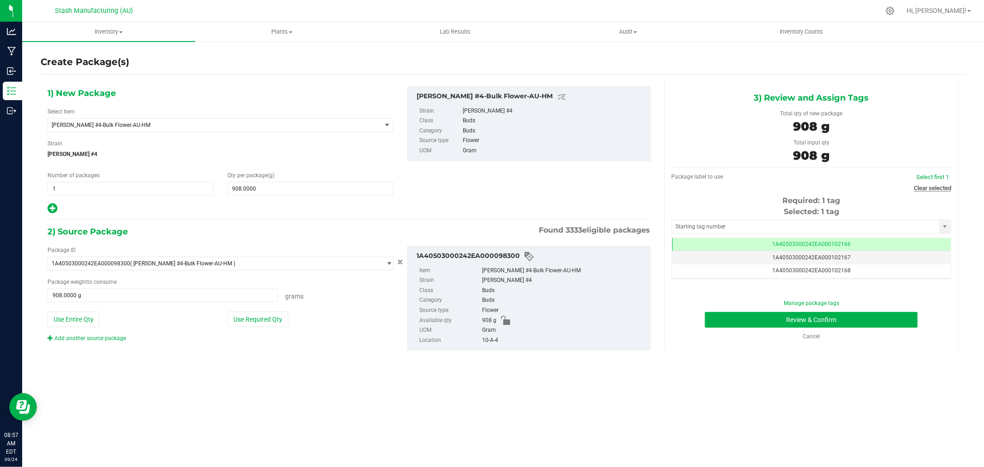
click at [915, 188] on link "Clear selected" at bounding box center [932, 188] width 37 height 7
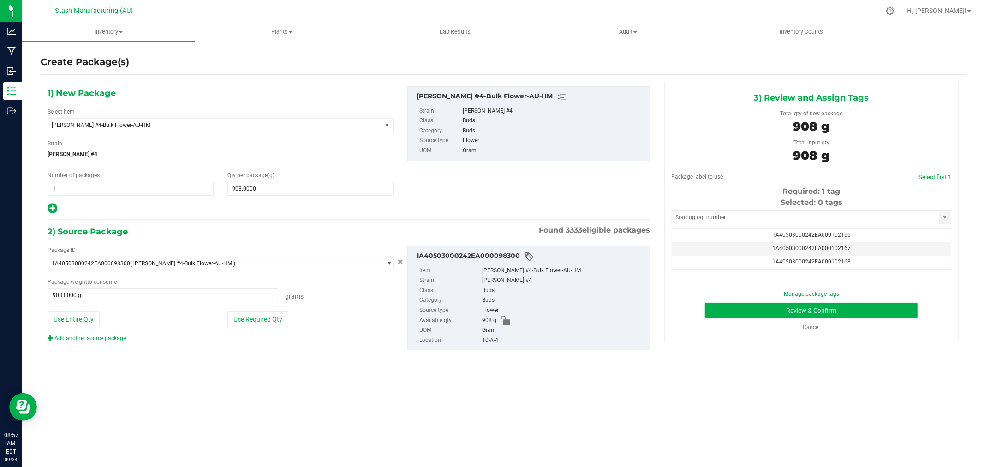
click at [796, 208] on div "Selected: 0 tags" at bounding box center [812, 202] width 280 height 11
click at [774, 221] on input "text" at bounding box center [805, 217] width 267 height 13
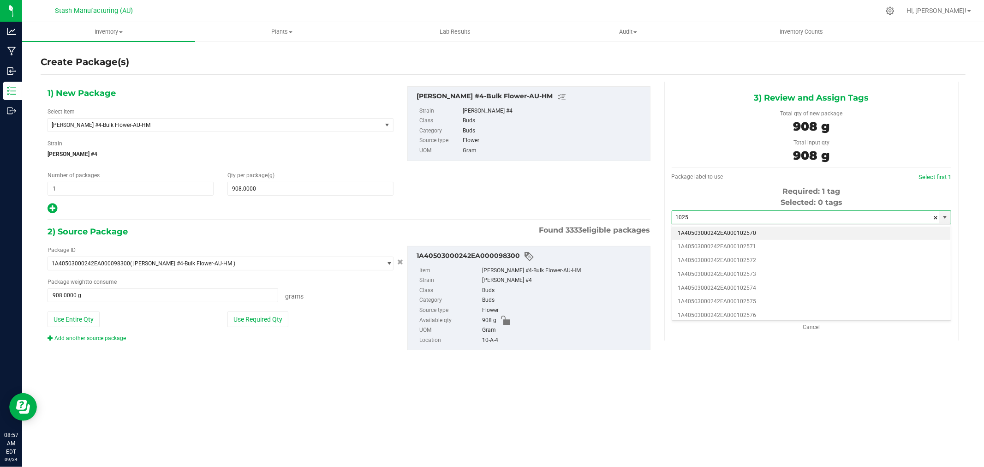
click at [764, 234] on li "1A40503000242EA000102570" at bounding box center [811, 234] width 279 height 14
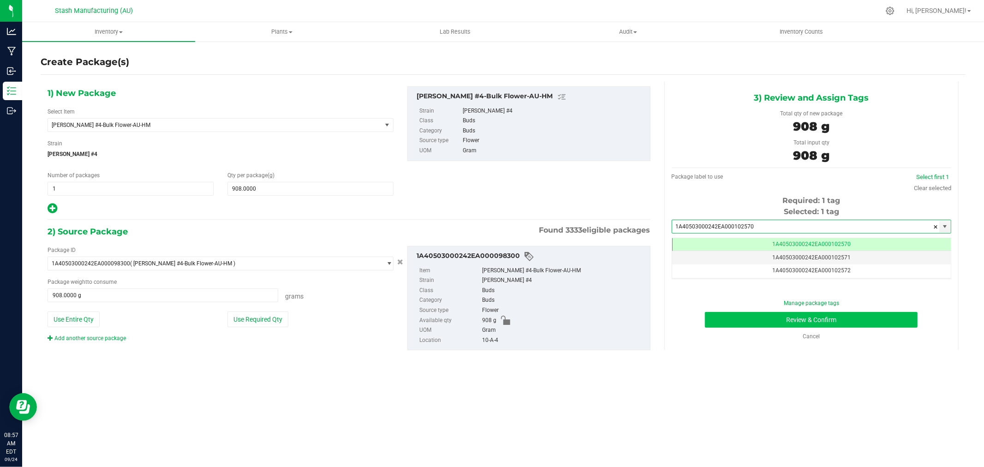
type input "1A40503000242EA000102570"
click at [845, 322] on button "Review & Confirm" at bounding box center [811, 320] width 213 height 16
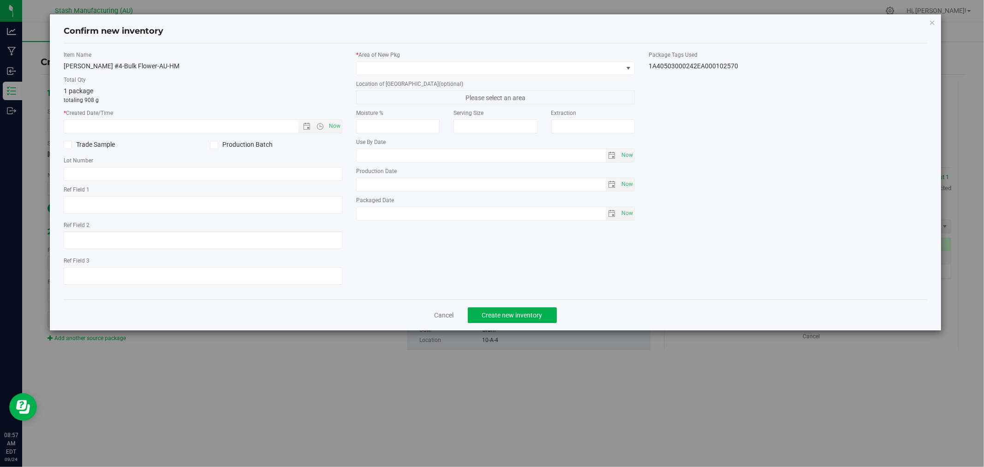
type input "2026-08-15"
click at [335, 126] on span "Now" at bounding box center [335, 126] width 16 height 13
type input "9/24/2025 8:57 AM"
click at [420, 76] on div "* Area of New Pkg Location of New Pkg (optional) Please select an area Moisture…" at bounding box center [495, 138] width 293 height 174
click at [428, 67] on span at bounding box center [490, 68] width 266 height 13
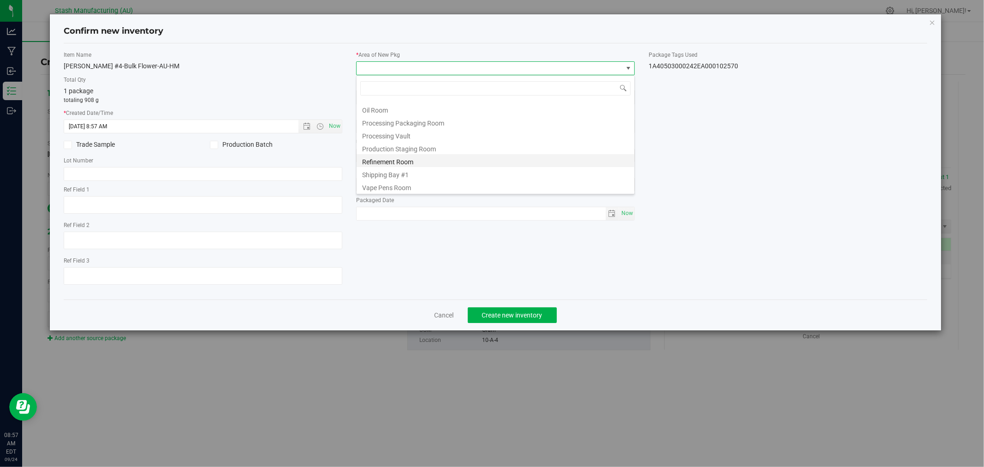
click at [432, 167] on li "Shipping Bay #1" at bounding box center [496, 173] width 278 height 13
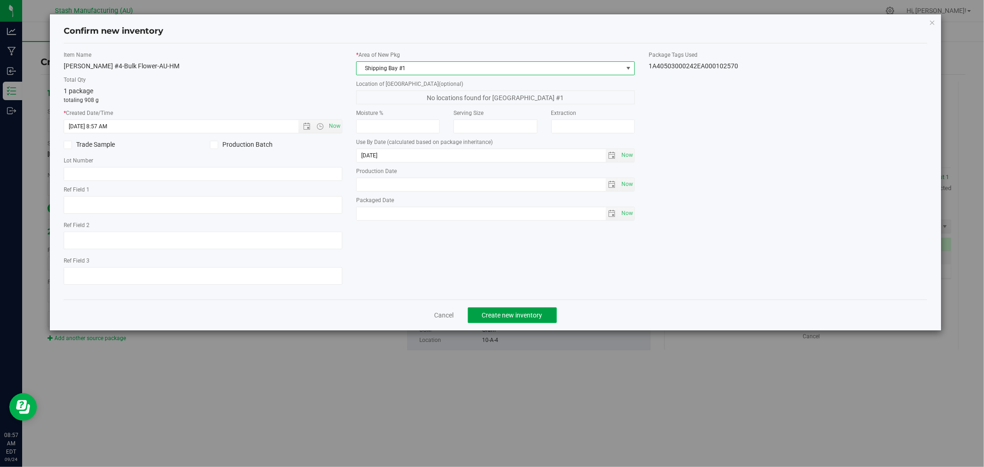
click at [520, 312] on button "Create new inventory" at bounding box center [512, 315] width 89 height 16
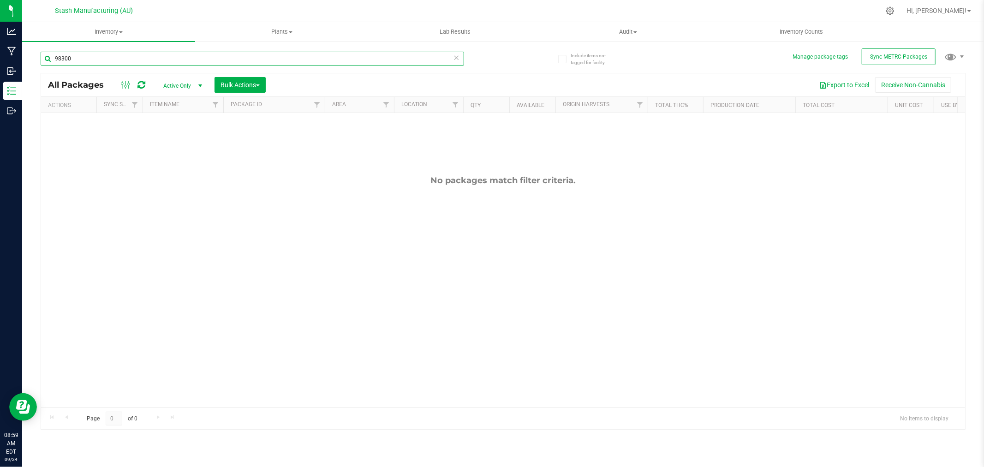
click at [99, 62] on input "98300" at bounding box center [253, 59] width 424 height 14
type input "98301"
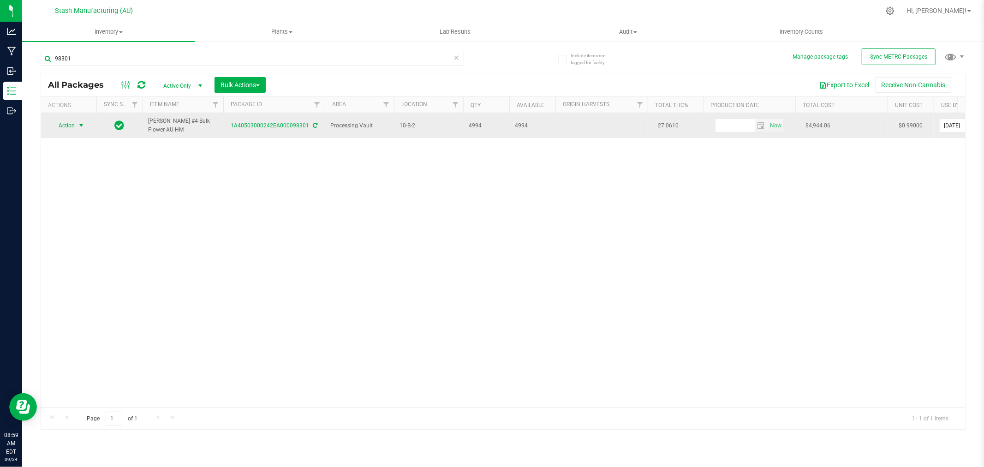
click at [74, 129] on span "Action" at bounding box center [62, 125] width 25 height 13
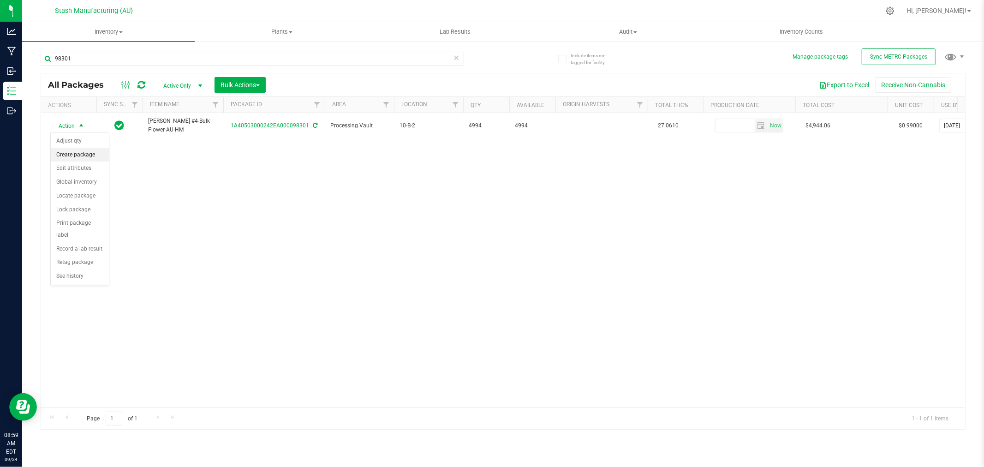
click at [80, 151] on li "Create package" at bounding box center [80, 155] width 58 height 14
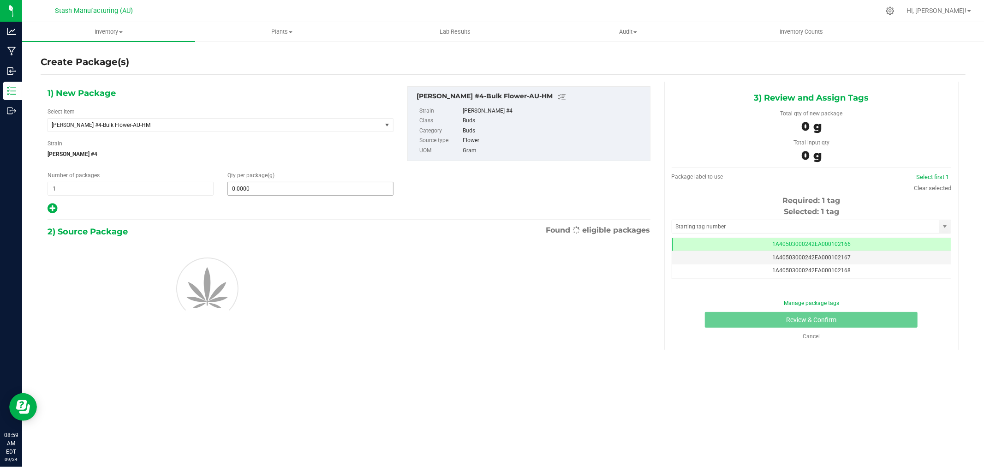
scroll to position [0, 0]
click at [266, 186] on span at bounding box center [310, 189] width 166 height 14
type input "908"
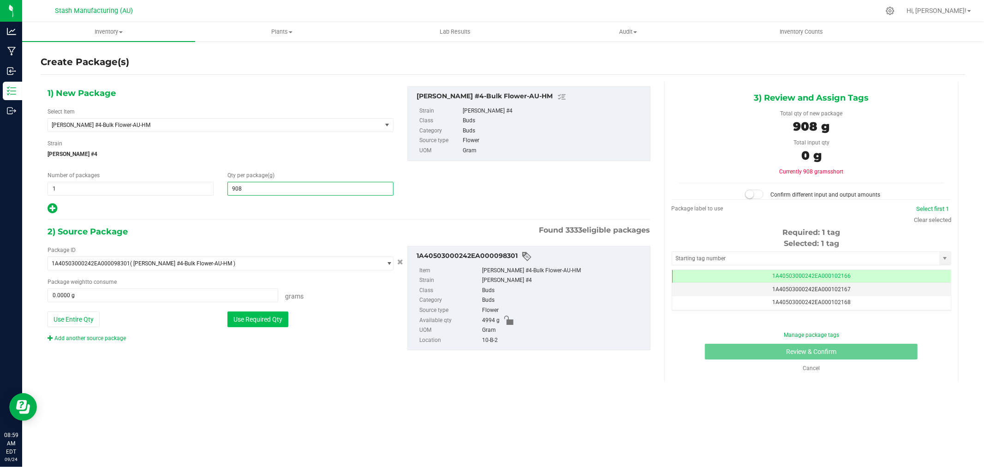
type input "908.0000"
click at [265, 318] on button "Use Required Qty" at bounding box center [257, 319] width 61 height 16
type input "908.0000 g"
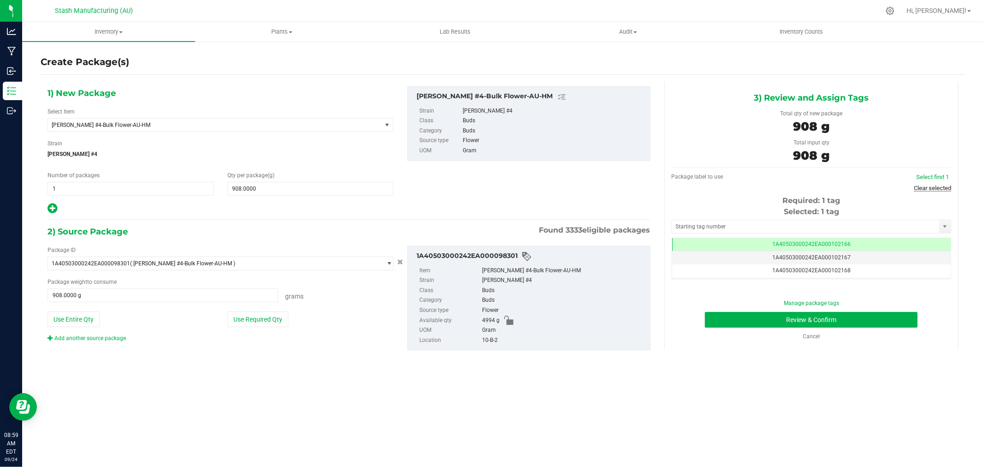
click at [917, 186] on link "Clear selected" at bounding box center [932, 188] width 37 height 7
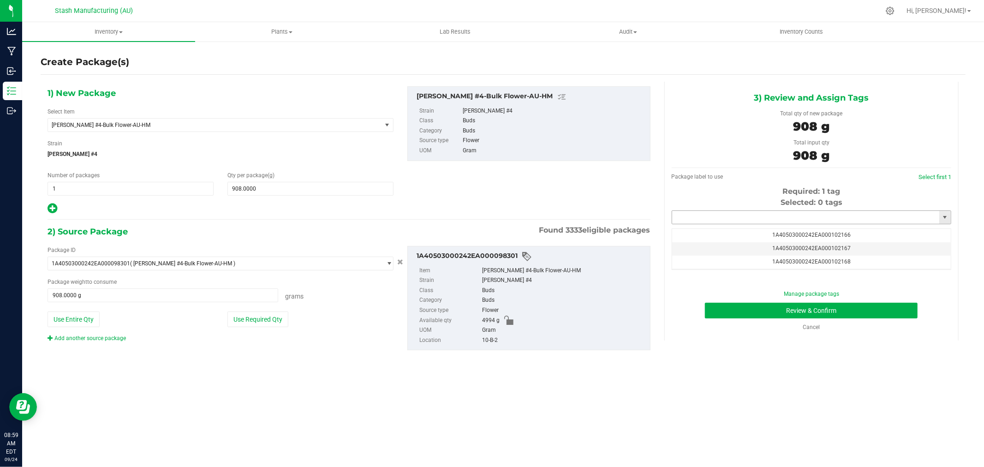
click at [806, 214] on input "text" at bounding box center [805, 217] width 267 height 13
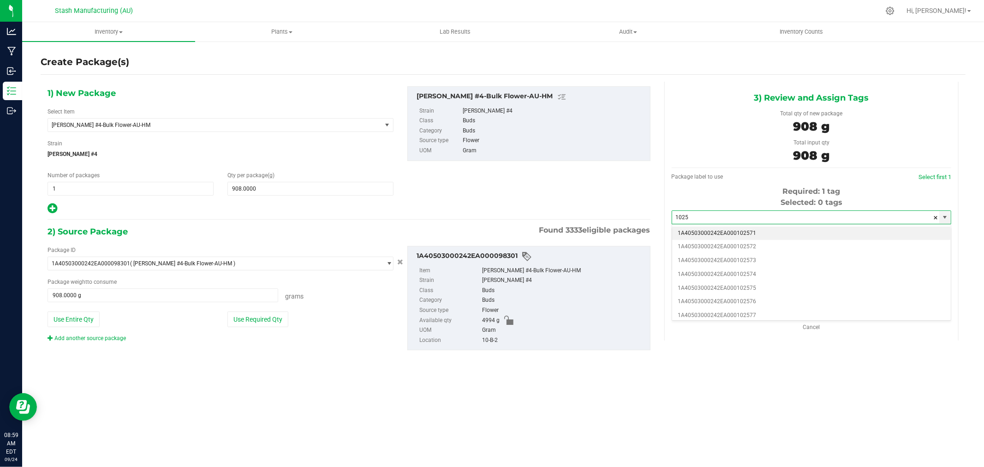
click at [799, 227] on li "1A40503000242EA000102571" at bounding box center [811, 234] width 279 height 14
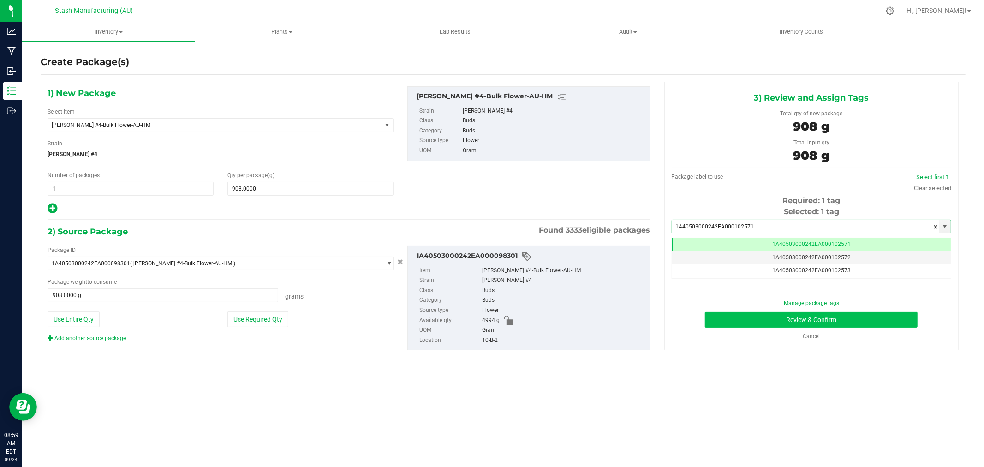
type input "1A40503000242EA000102571"
click at [878, 318] on button "Review & Confirm" at bounding box center [811, 320] width 213 height 16
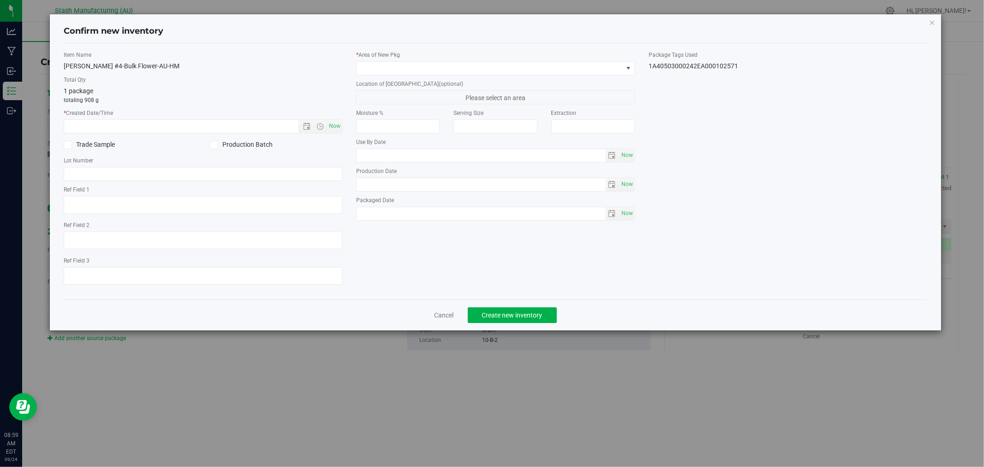
type input "2026-08-15"
click at [333, 126] on span "Now" at bounding box center [335, 126] width 16 height 13
type input "9/24/2025 8:59 AM"
click at [381, 70] on span at bounding box center [490, 68] width 266 height 13
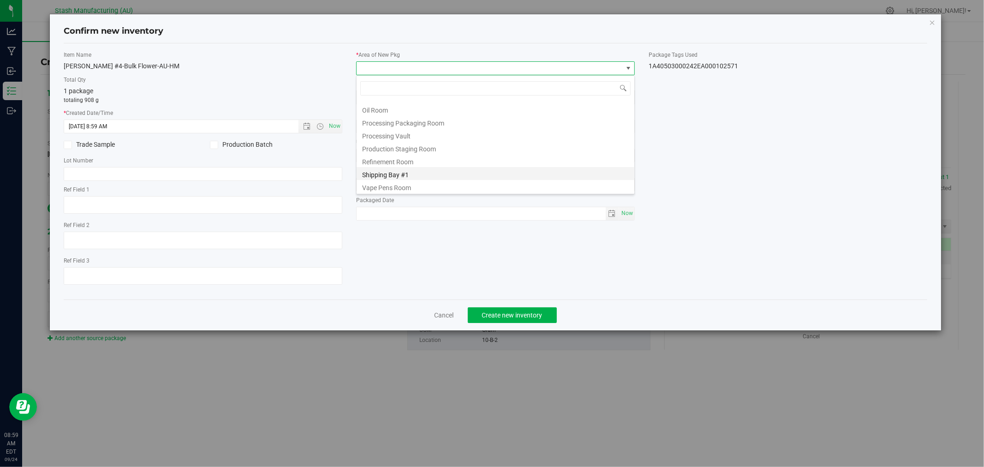
click at [409, 172] on li "Shipping Bay #1" at bounding box center [496, 173] width 278 height 13
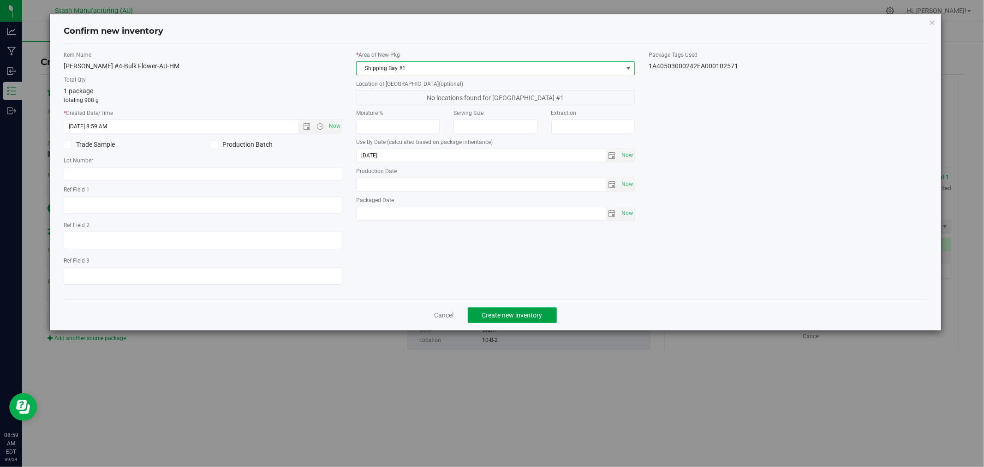
click at [503, 313] on button "Create new inventory" at bounding box center [512, 315] width 89 height 16
